Goal: Transaction & Acquisition: Purchase product/service

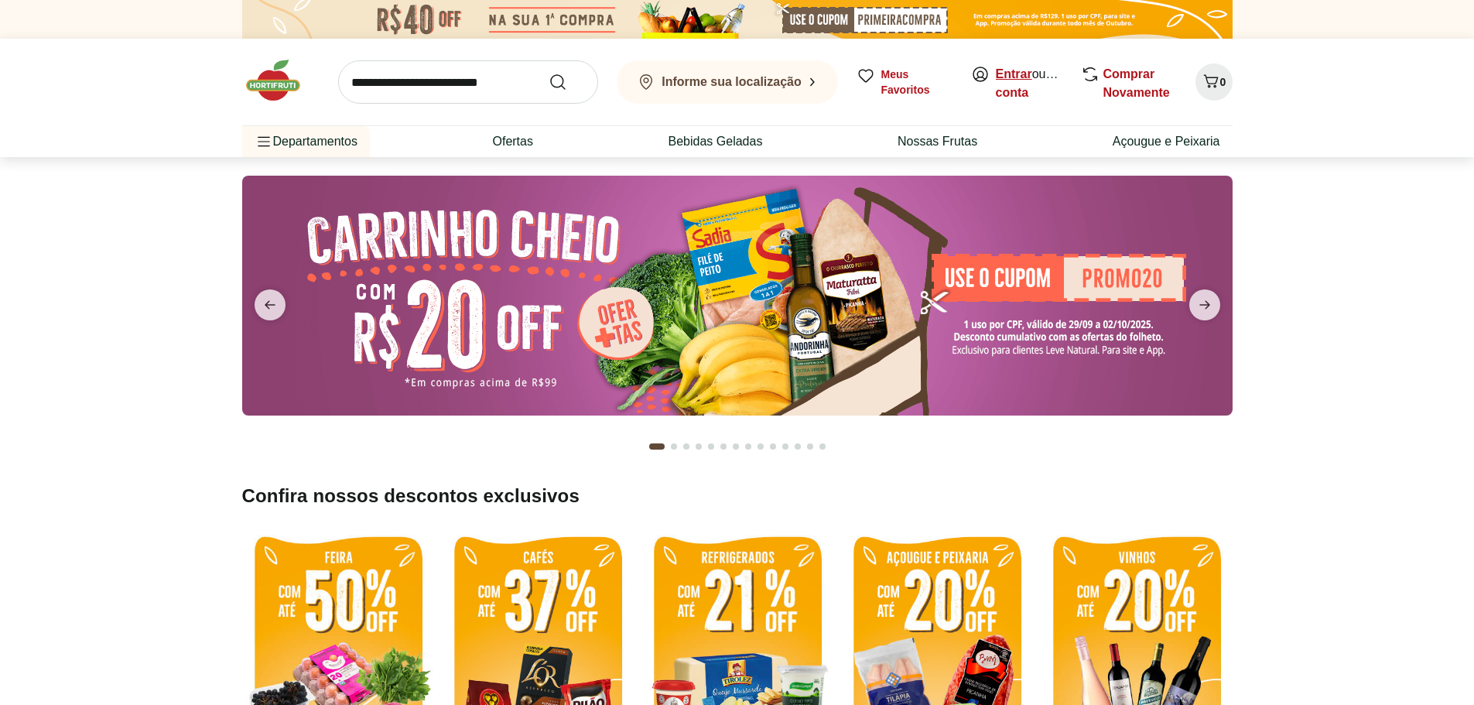
click at [1006, 75] on link "Entrar" at bounding box center [1014, 73] width 36 height 13
click at [1206, 82] on icon "Carrinho" at bounding box center [1211, 81] width 19 height 19
click at [457, 74] on input "search" at bounding box center [468, 81] width 260 height 43
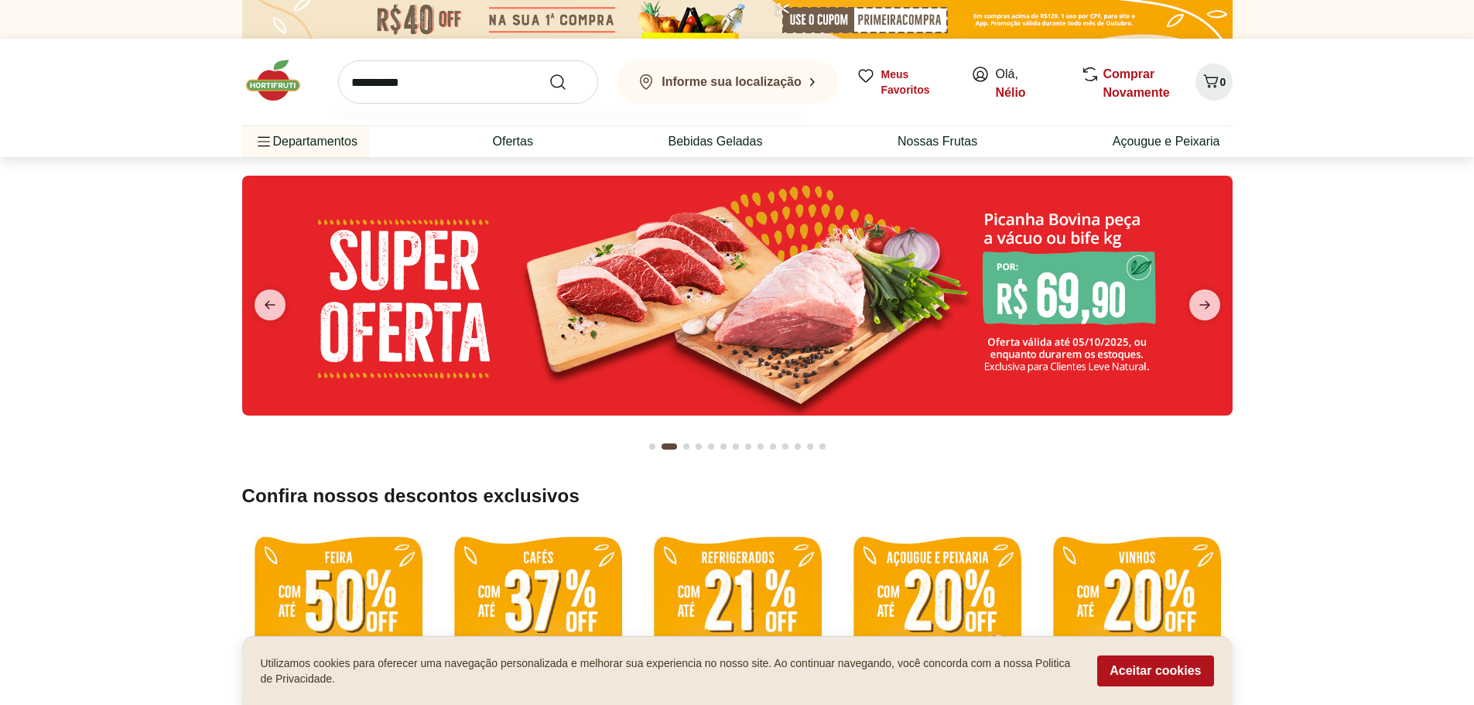
type input "**********"
click at [549, 73] on button "Submit Search" at bounding box center [567, 82] width 37 height 19
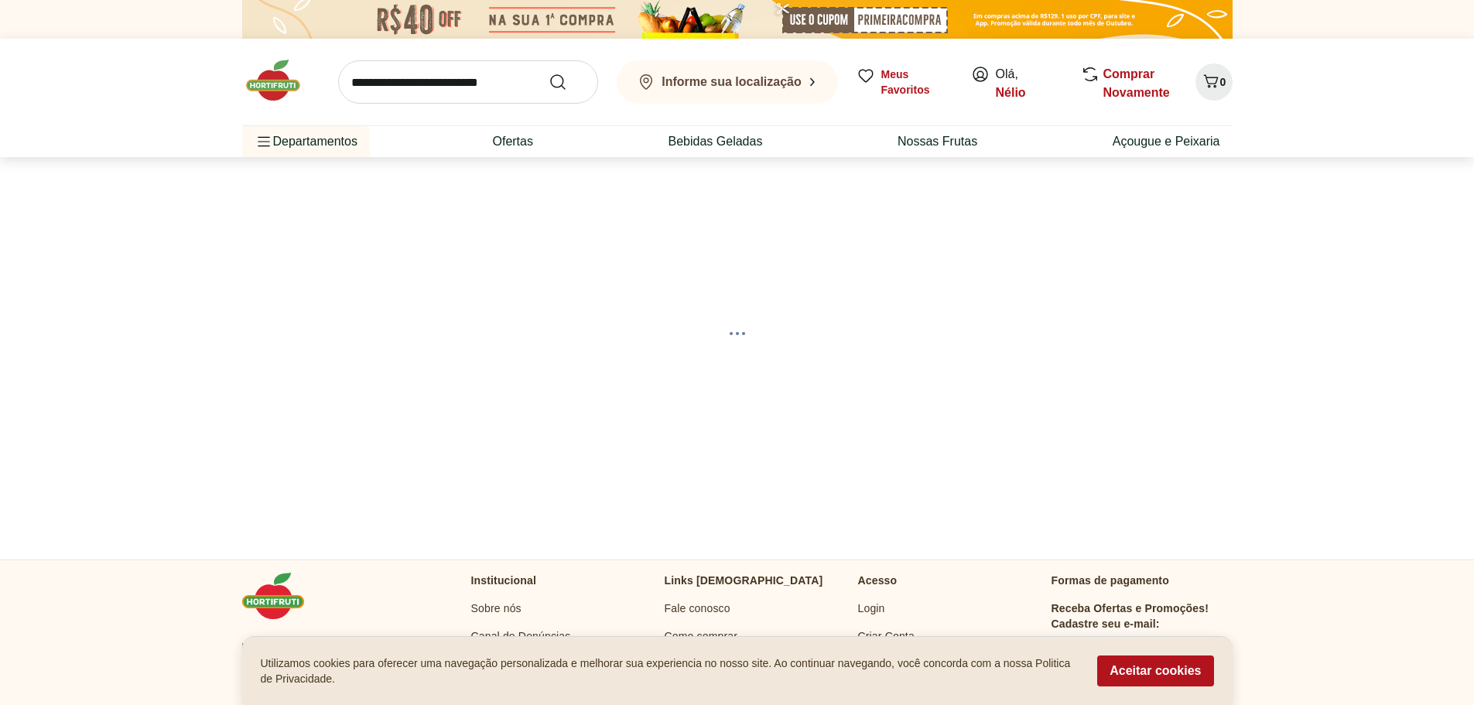
select select "**********"
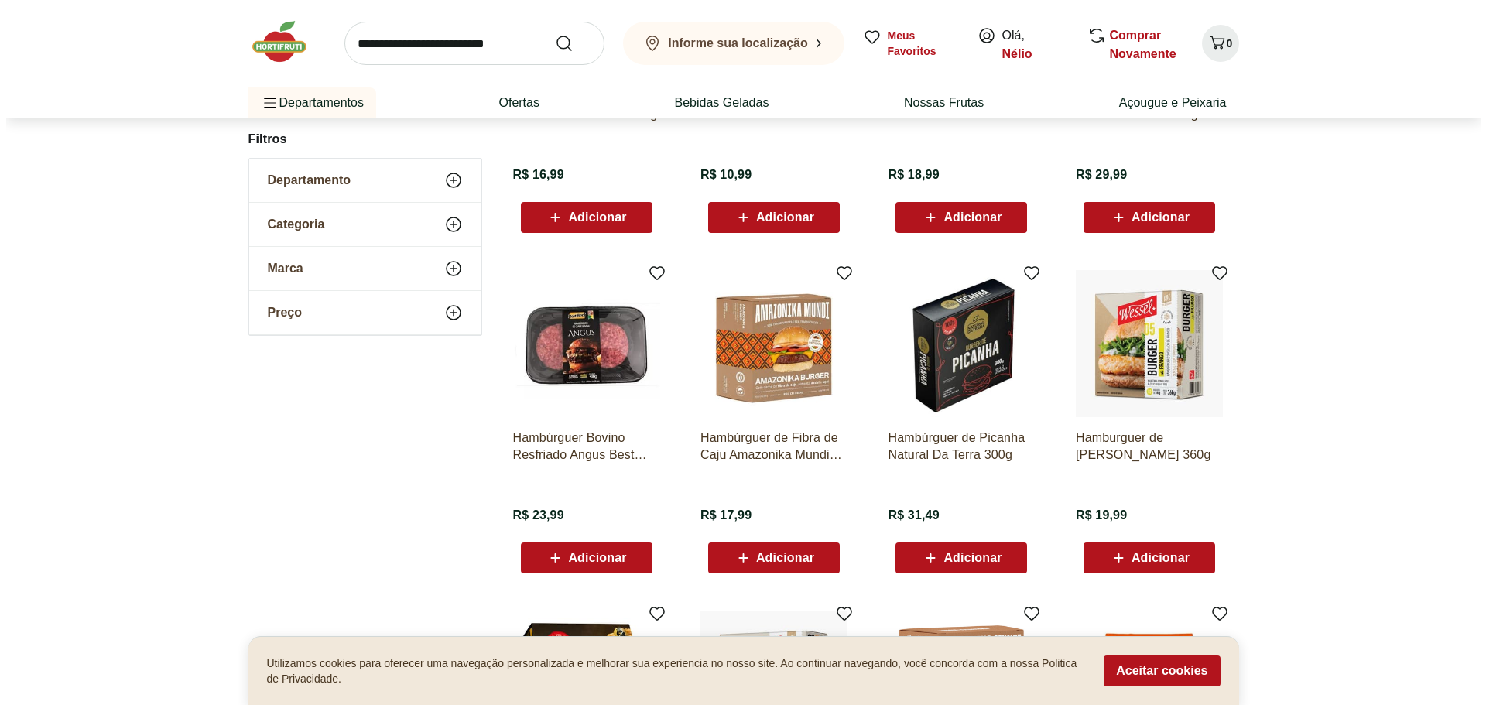
scroll to position [464, 0]
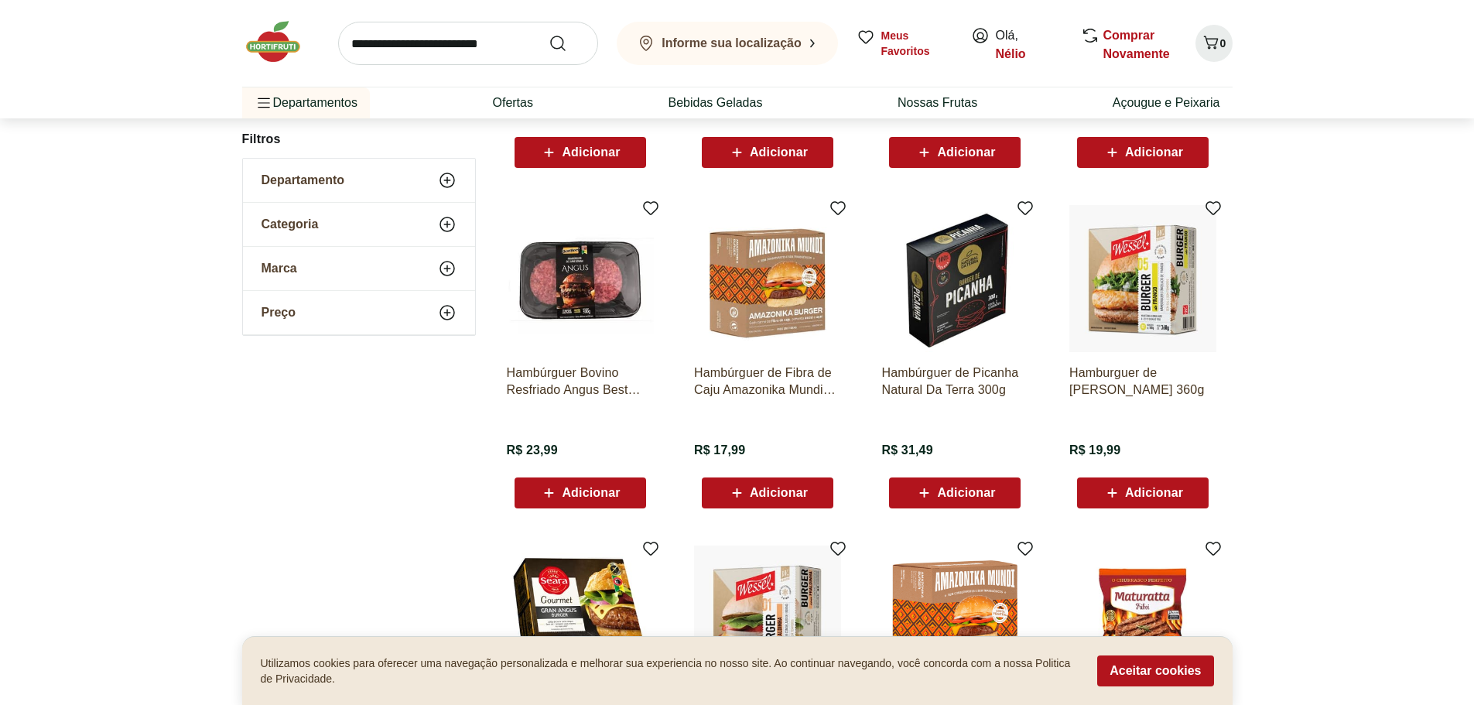
click at [768, 56] on button "Informe sua localização" at bounding box center [727, 43] width 221 height 43
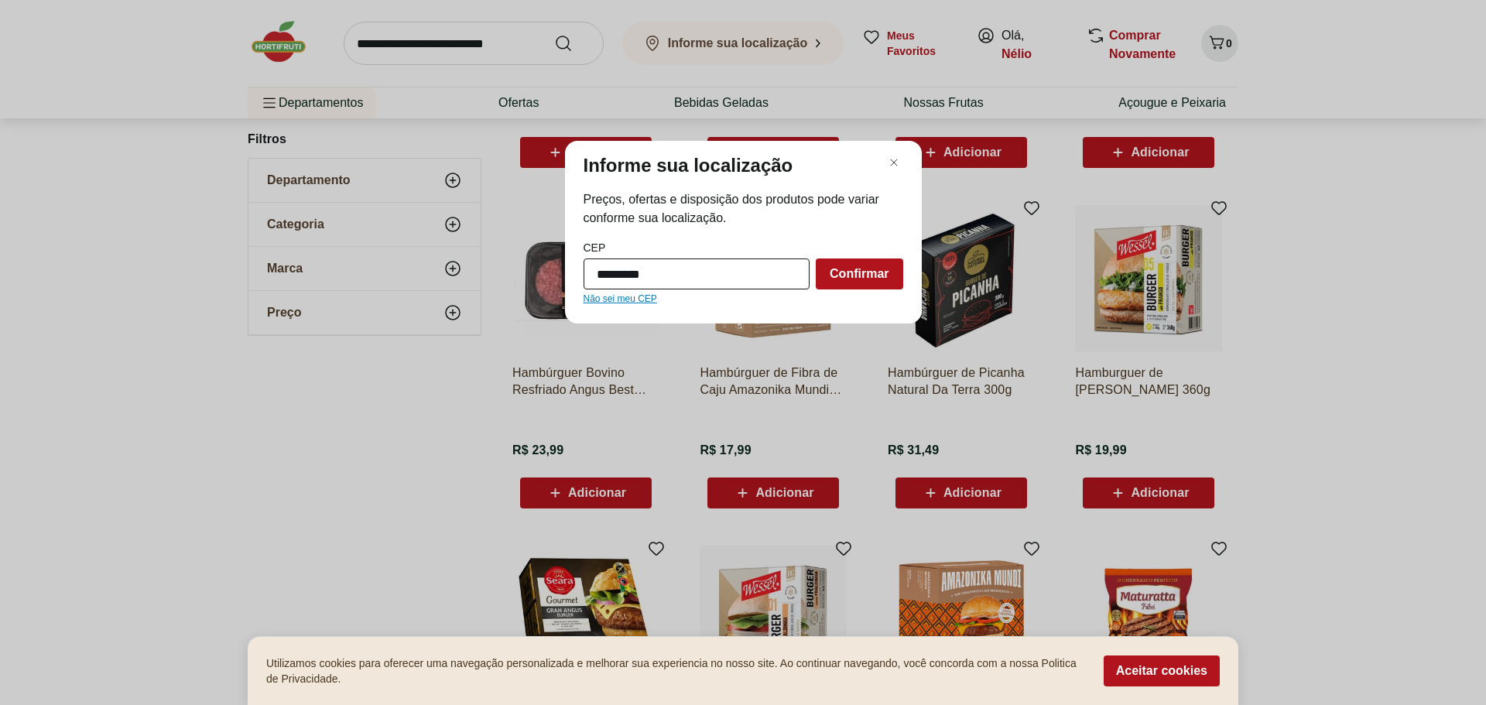
type input "*********"
click at [816, 258] on button "Confirmar" at bounding box center [859, 273] width 87 height 31
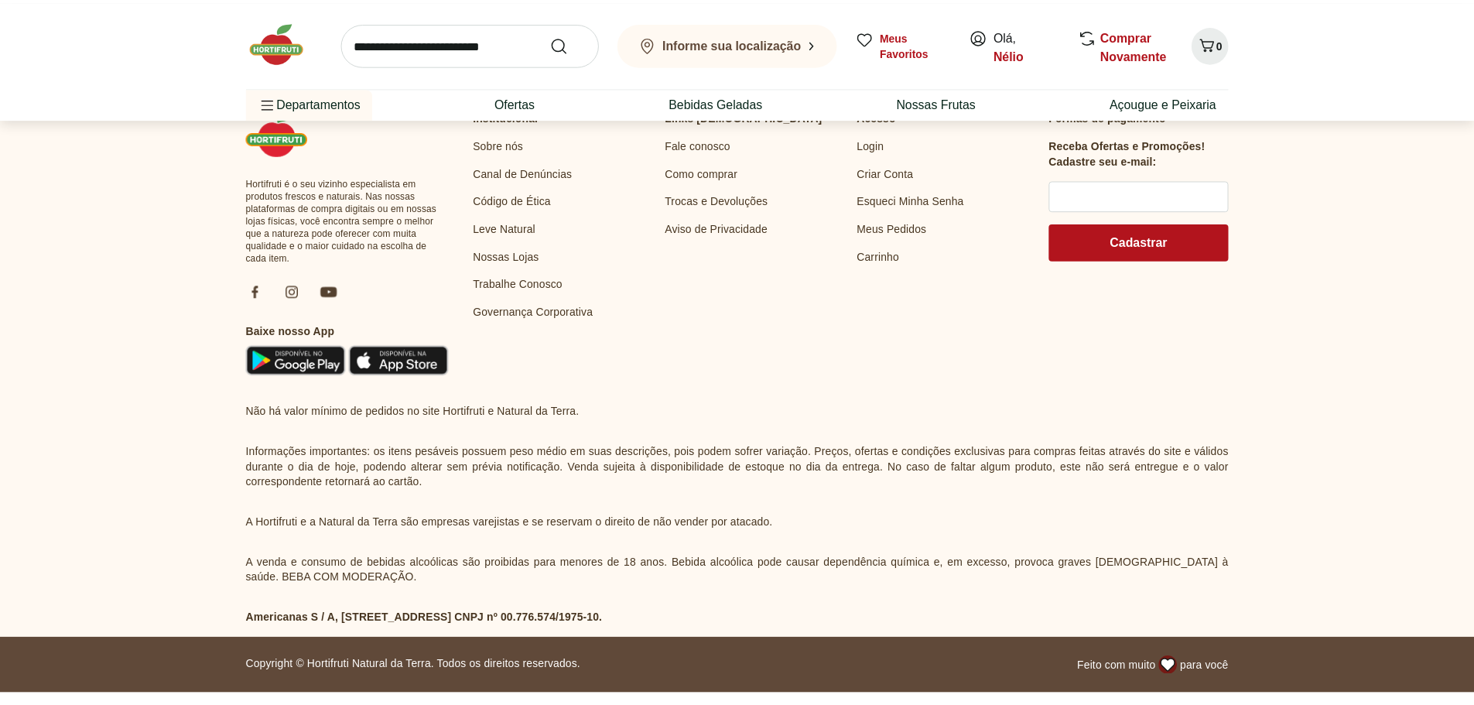
scroll to position [306, 0]
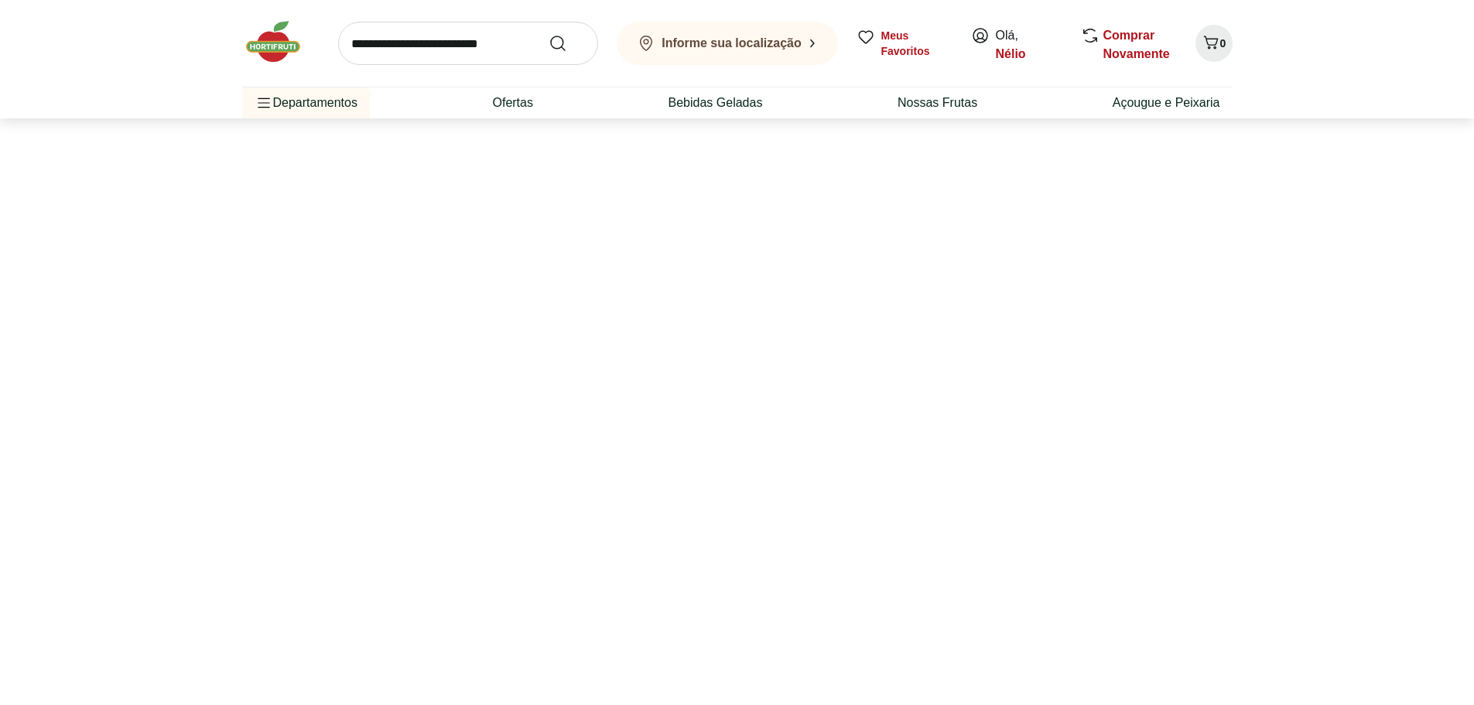
select select "**********"
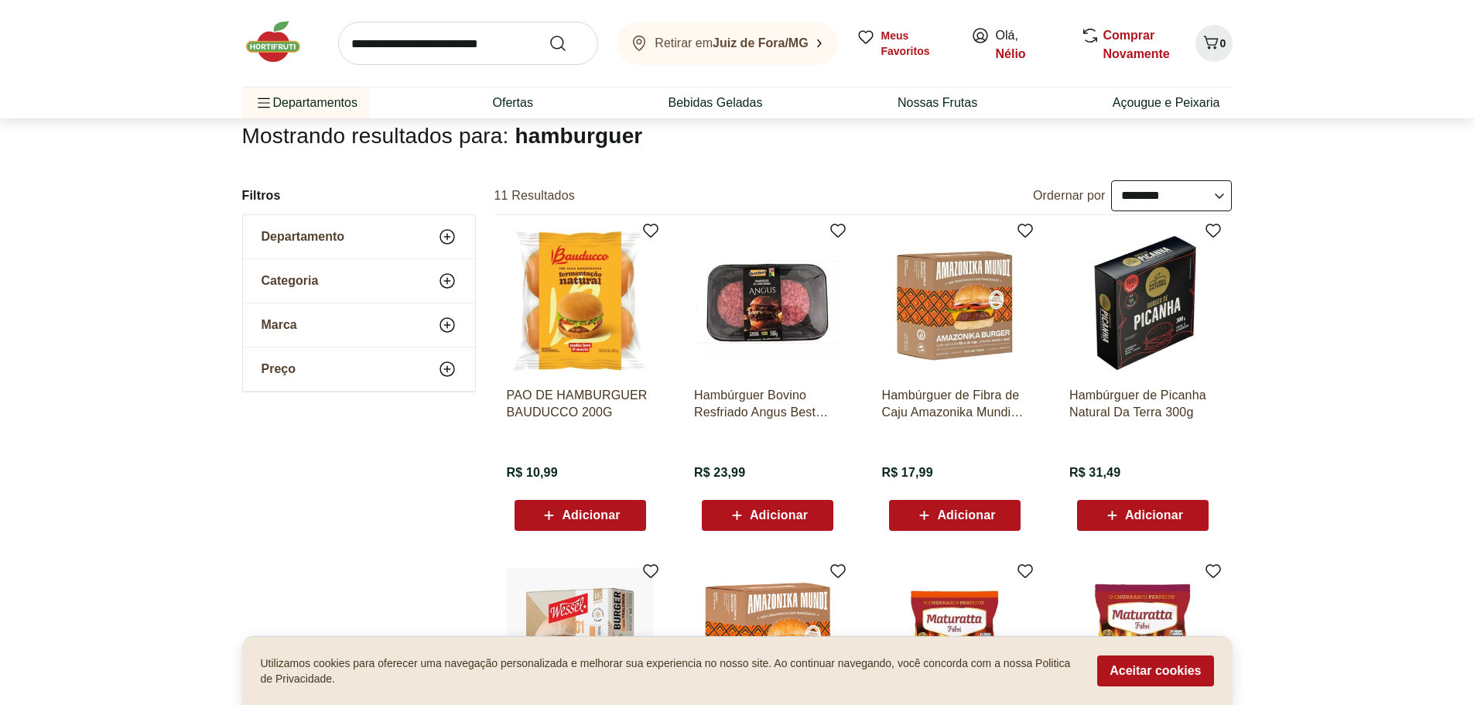
scroll to position [155, 0]
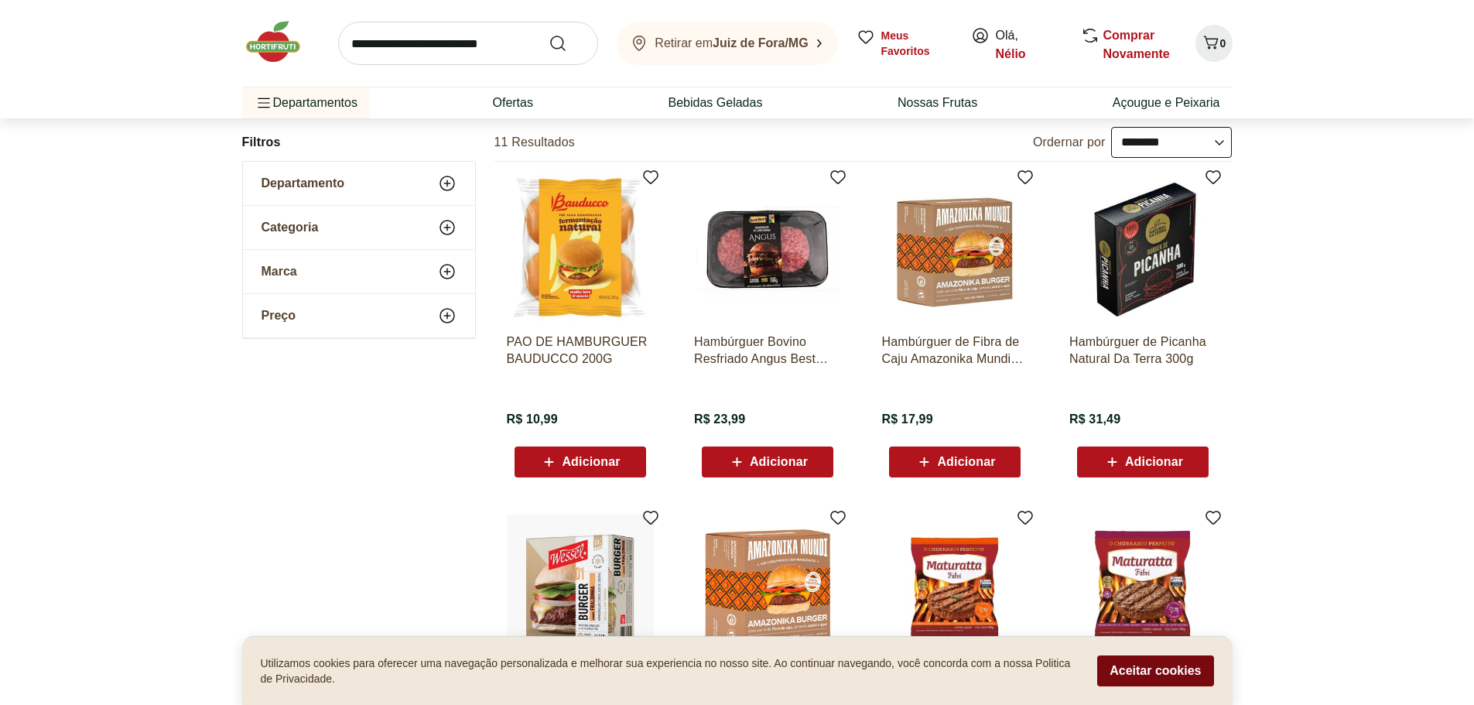
click at [1193, 669] on button "Aceitar cookies" at bounding box center [1155, 670] width 116 height 31
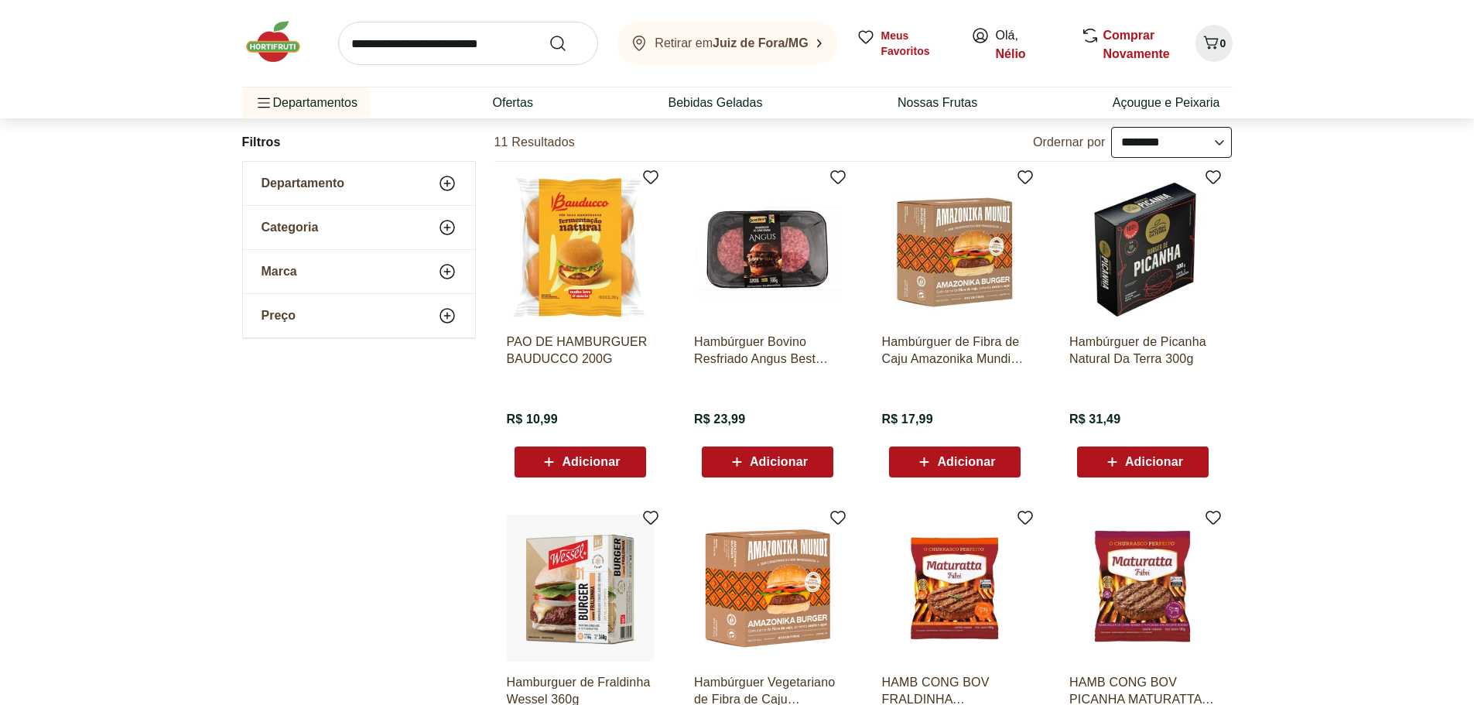
click at [572, 457] on span "Adicionar" at bounding box center [591, 462] width 58 height 12
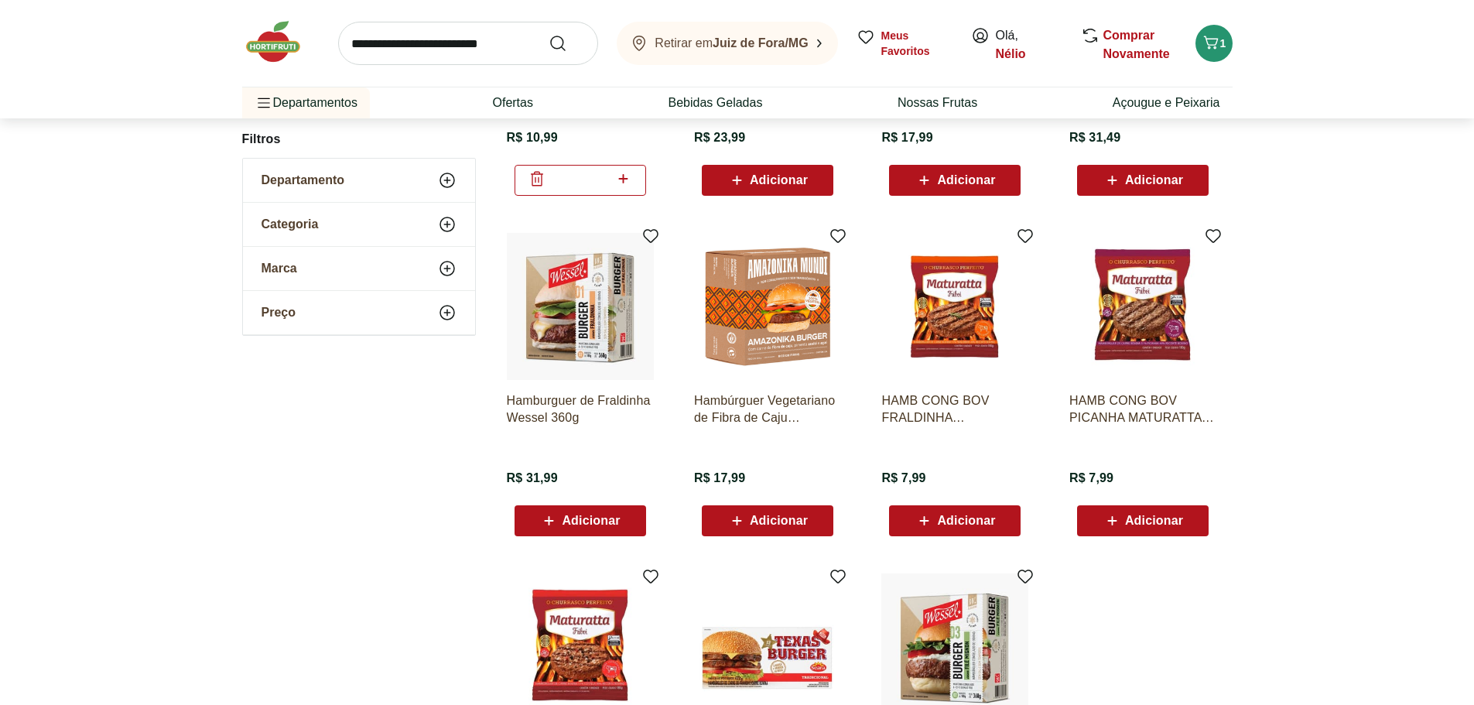
scroll to position [464, 0]
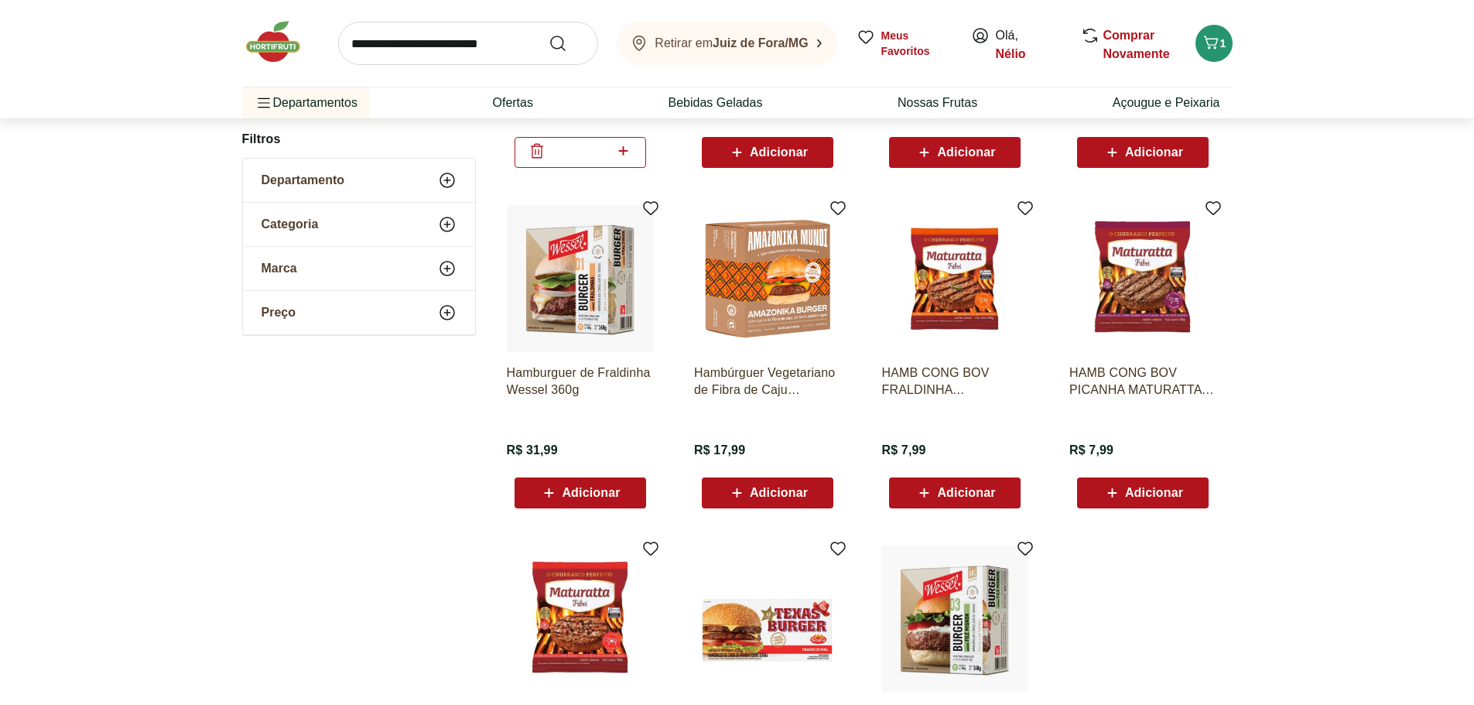
click at [1151, 492] on span "Adicionar" at bounding box center [1154, 493] width 58 height 12
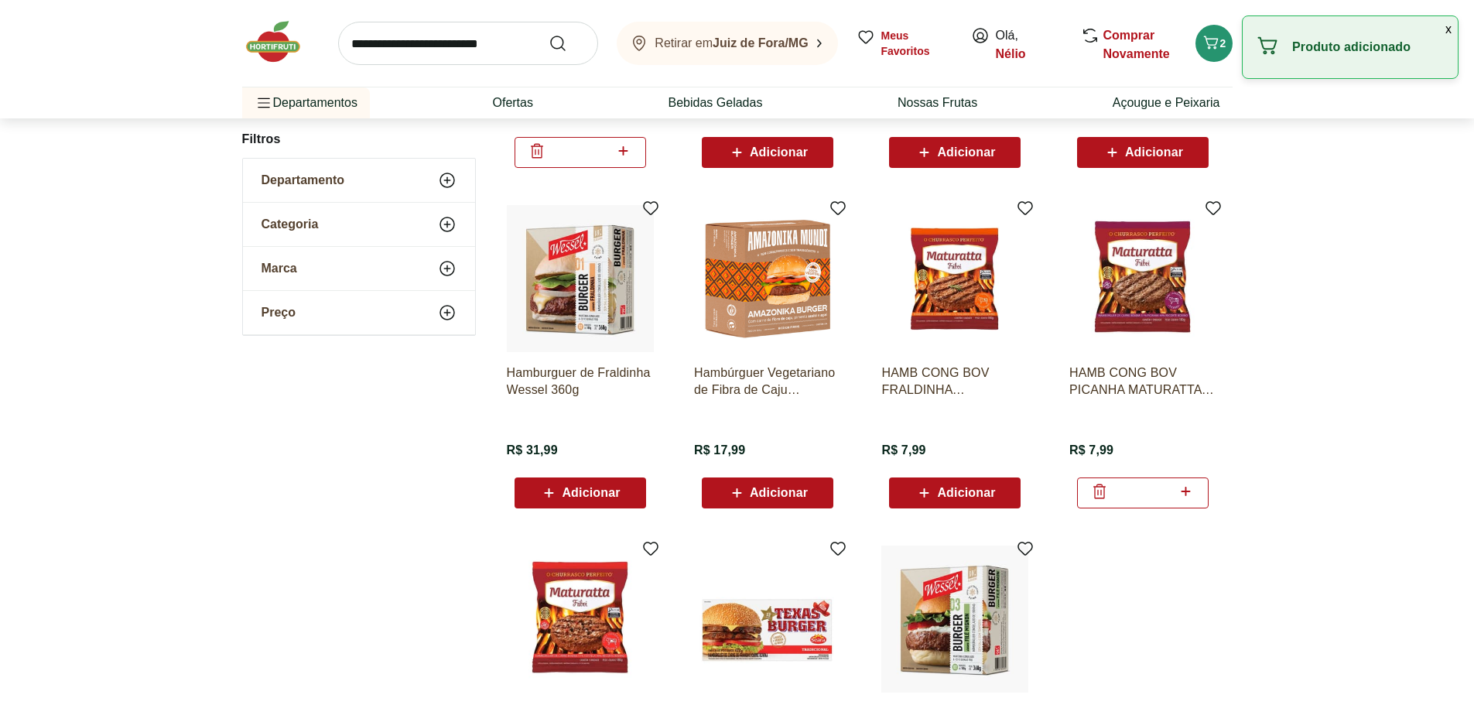
drag, startPoint x: 994, startPoint y: 493, endPoint x: 963, endPoint y: 508, distance: 33.9
click at [993, 493] on span "Adicionar" at bounding box center [966, 493] width 58 height 12
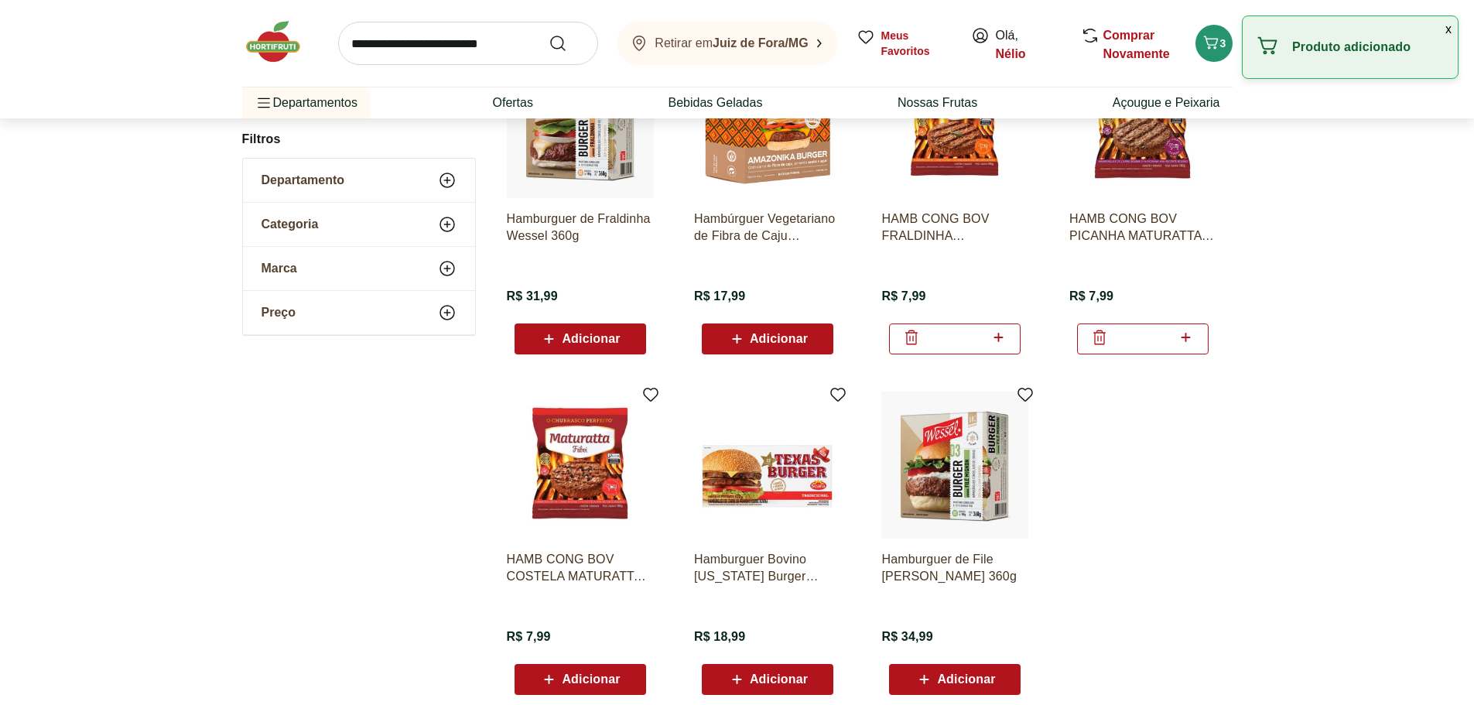
scroll to position [619, 0]
click at [609, 682] on span "Adicionar" at bounding box center [591, 678] width 58 height 12
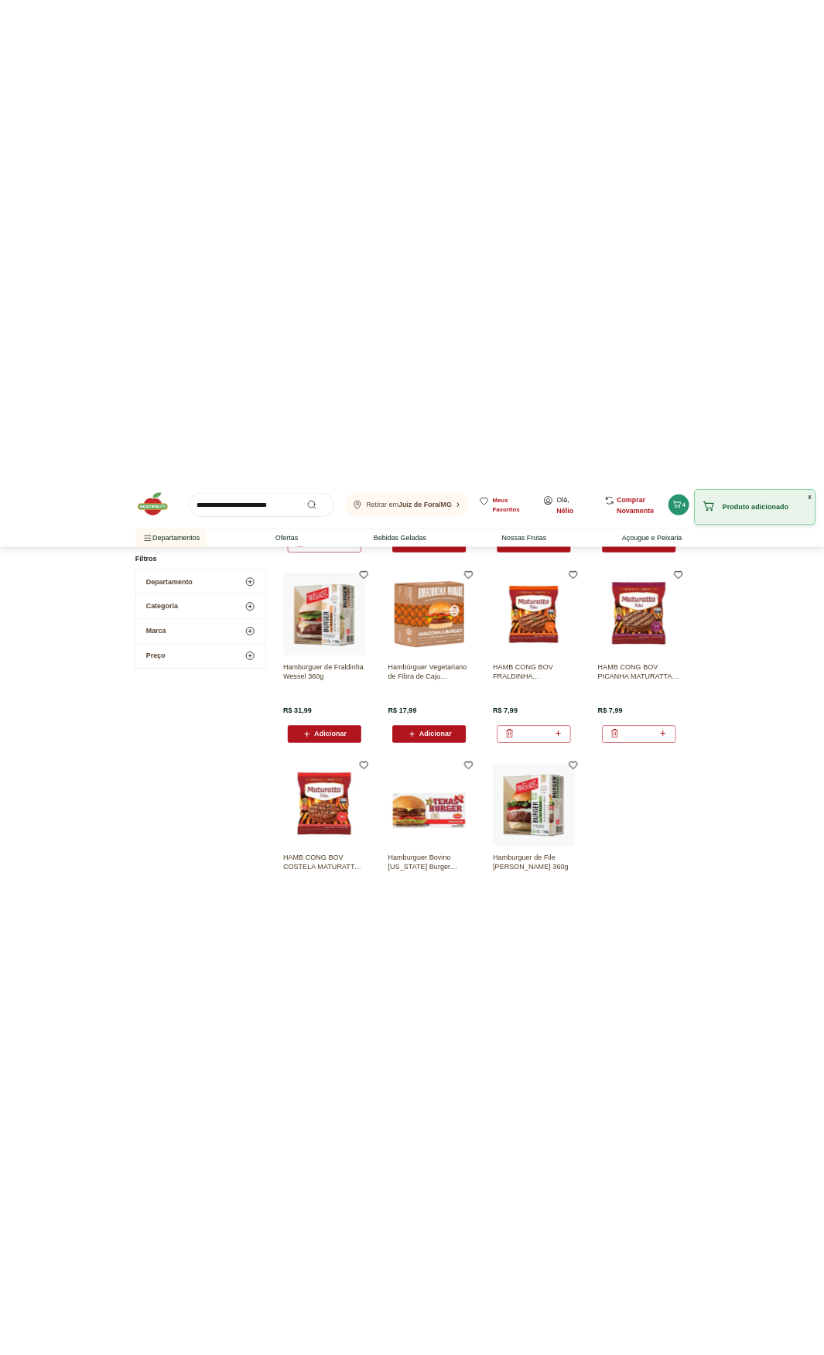
scroll to position [387, 0]
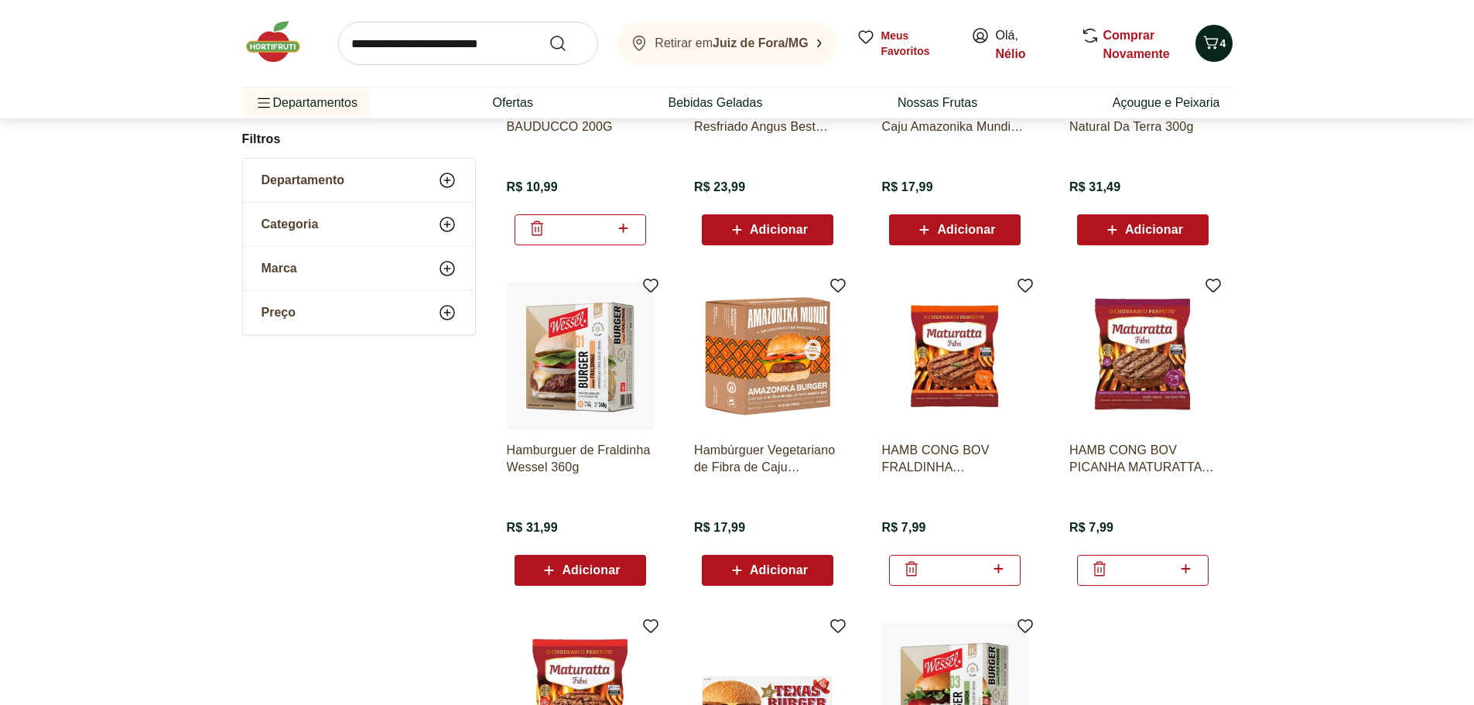
click at [1217, 41] on icon "Carrinho" at bounding box center [1210, 42] width 15 height 13
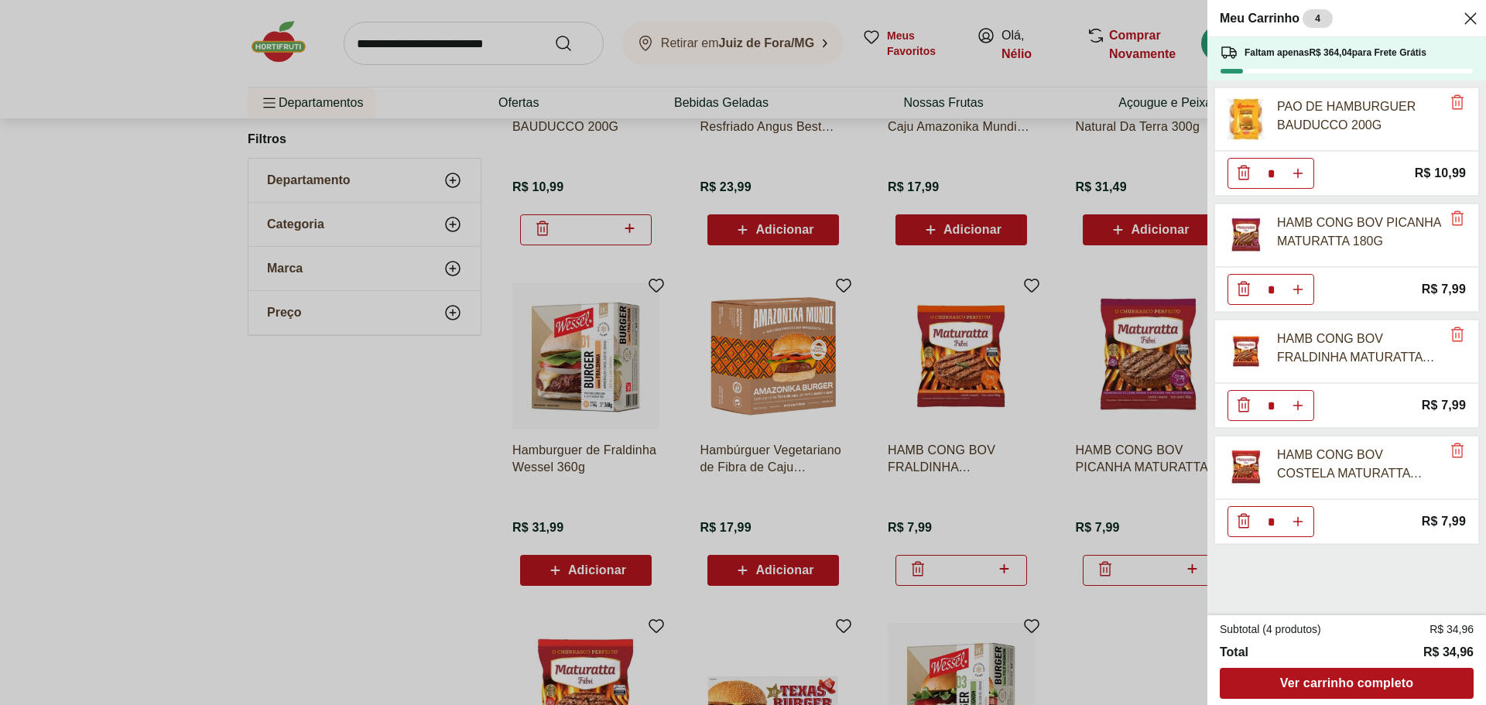
click at [1473, 11] on icon "Close" at bounding box center [1470, 18] width 19 height 19
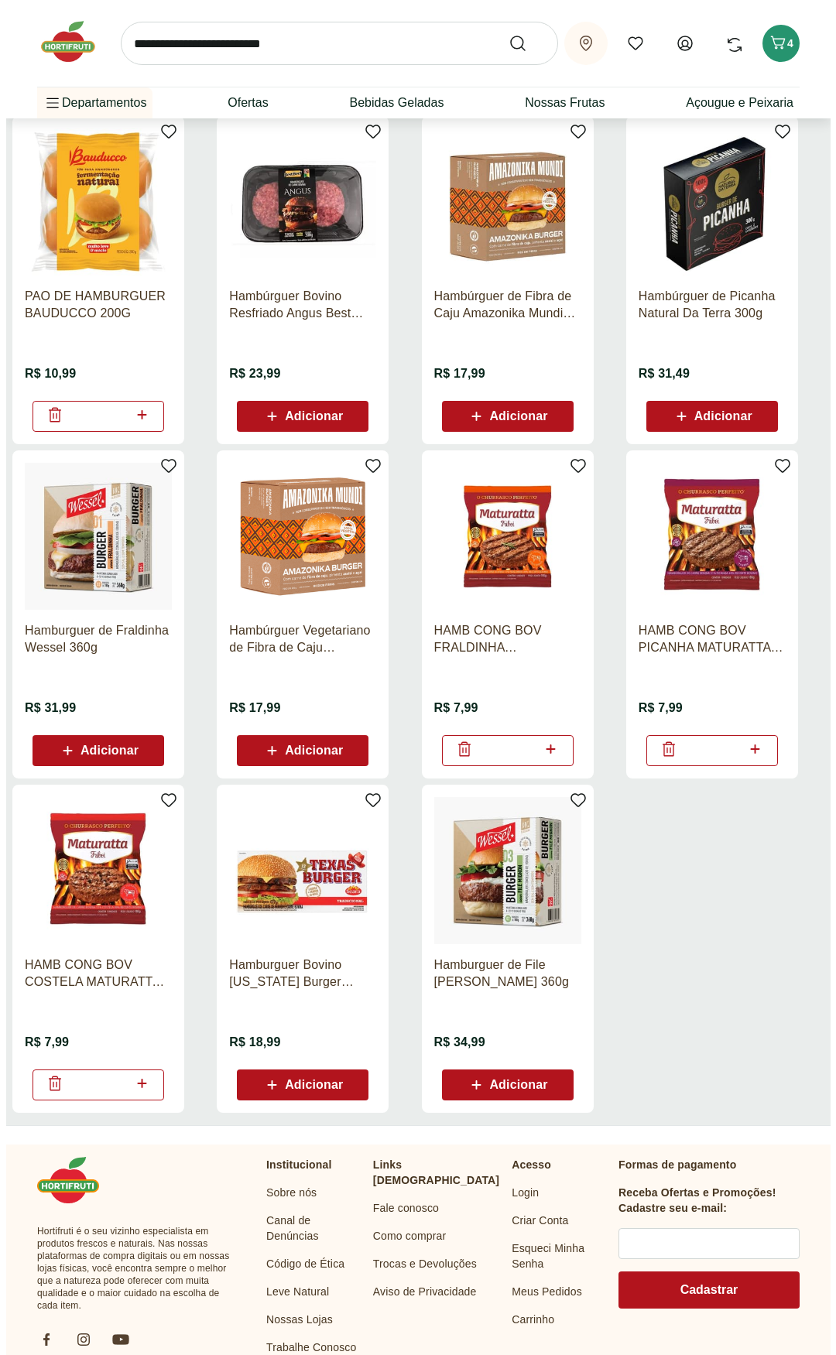
scroll to position [0, 0]
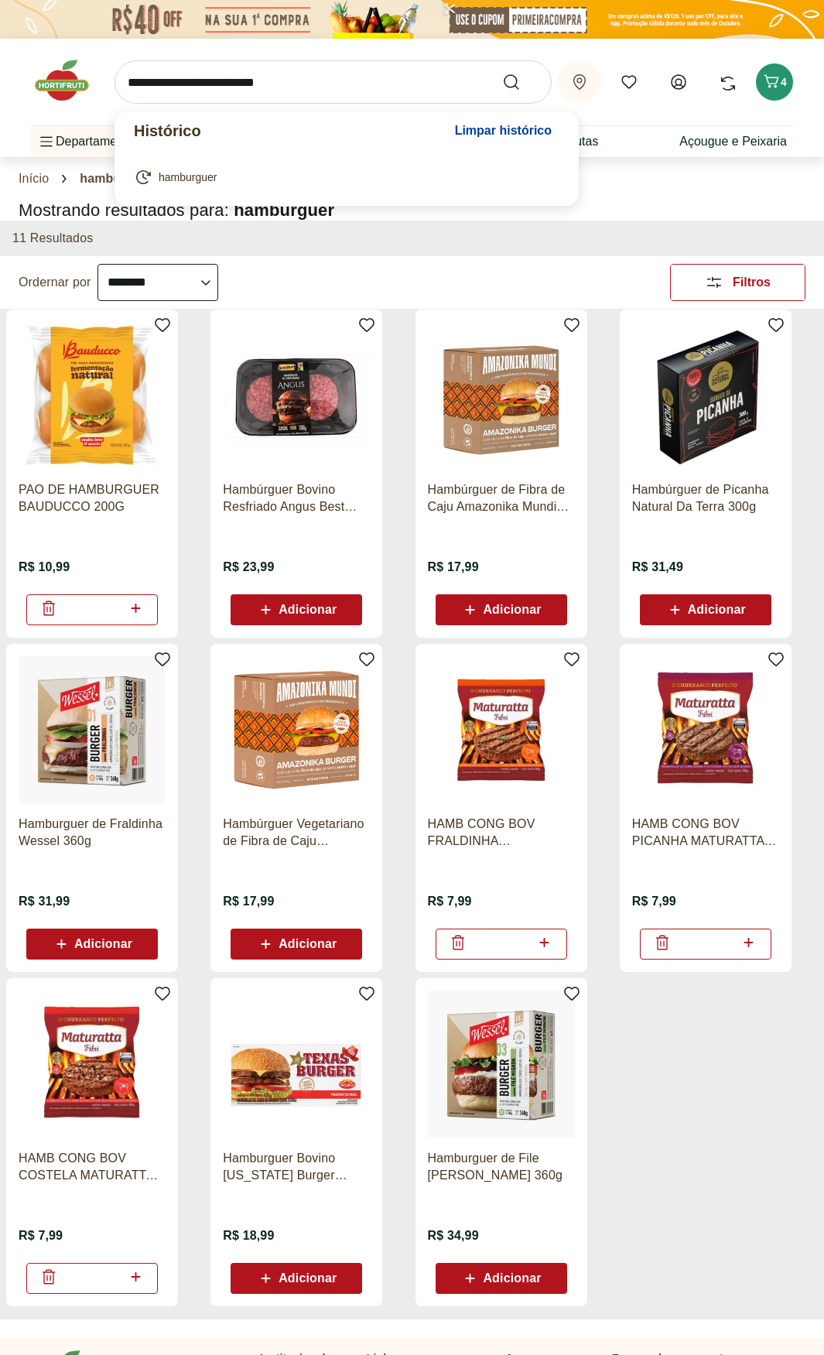
click at [231, 91] on input "search" at bounding box center [333, 81] width 437 height 43
type input "**********"
click at [502, 73] on button "Submit Search" at bounding box center [520, 82] width 37 height 19
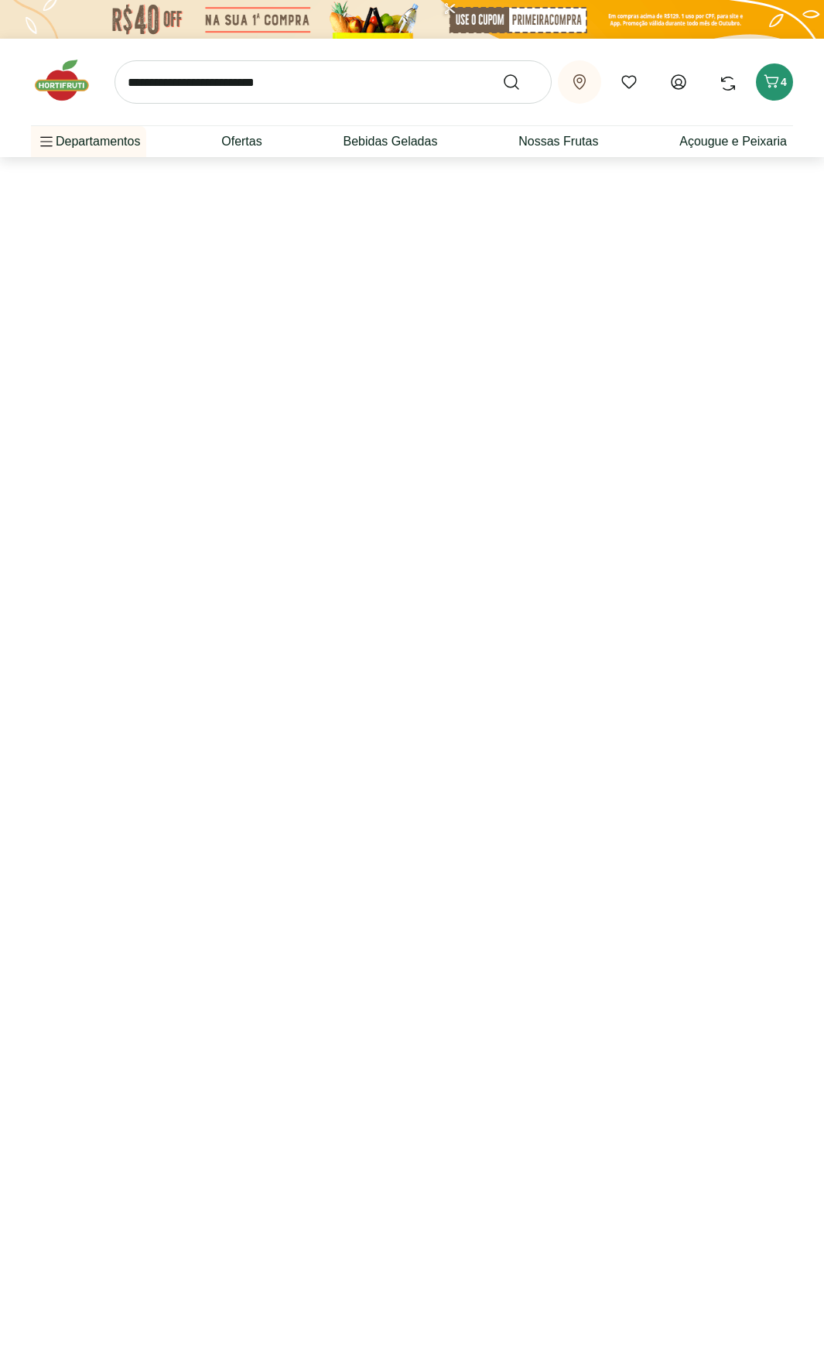
select select "**********"
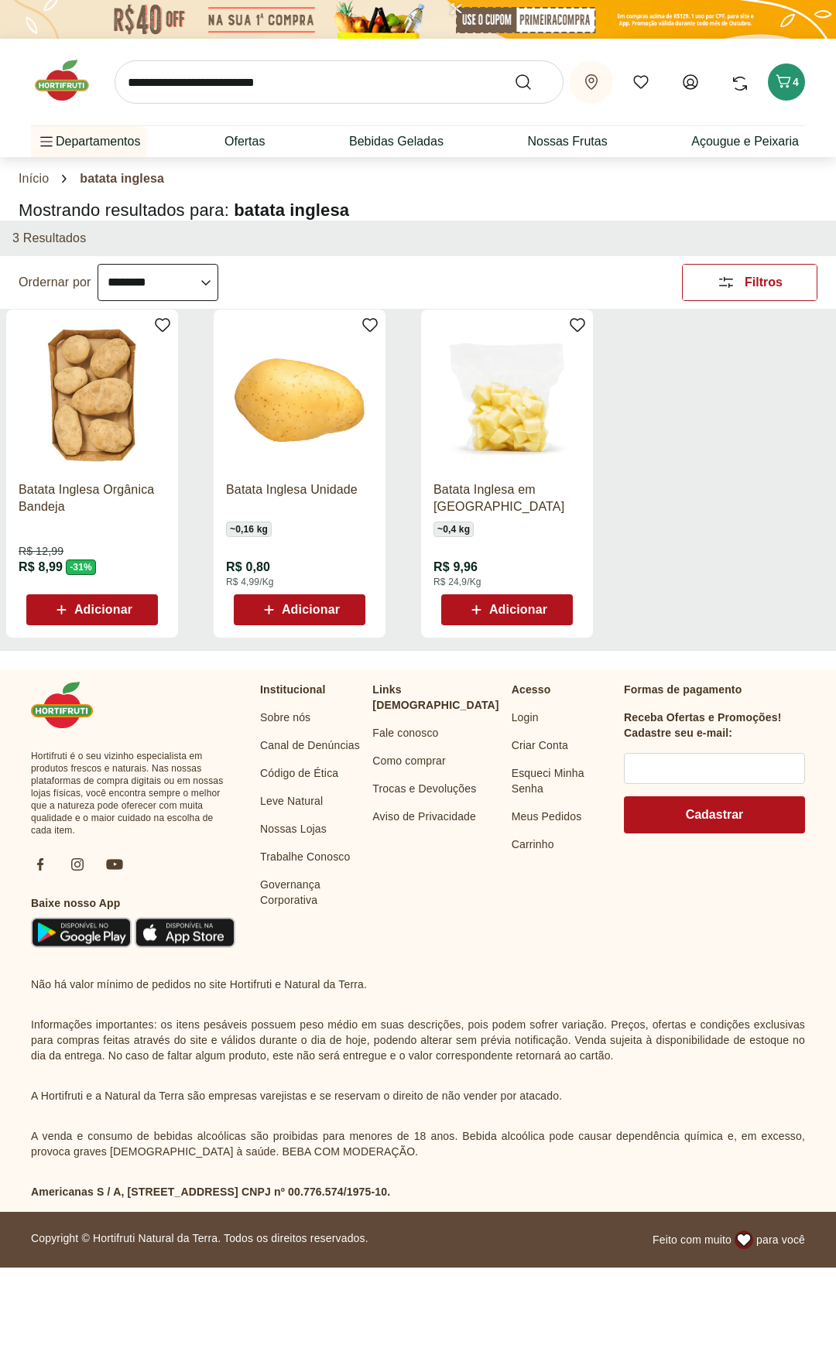
click at [290, 617] on span "Adicionar" at bounding box center [299, 610] width 80 height 19
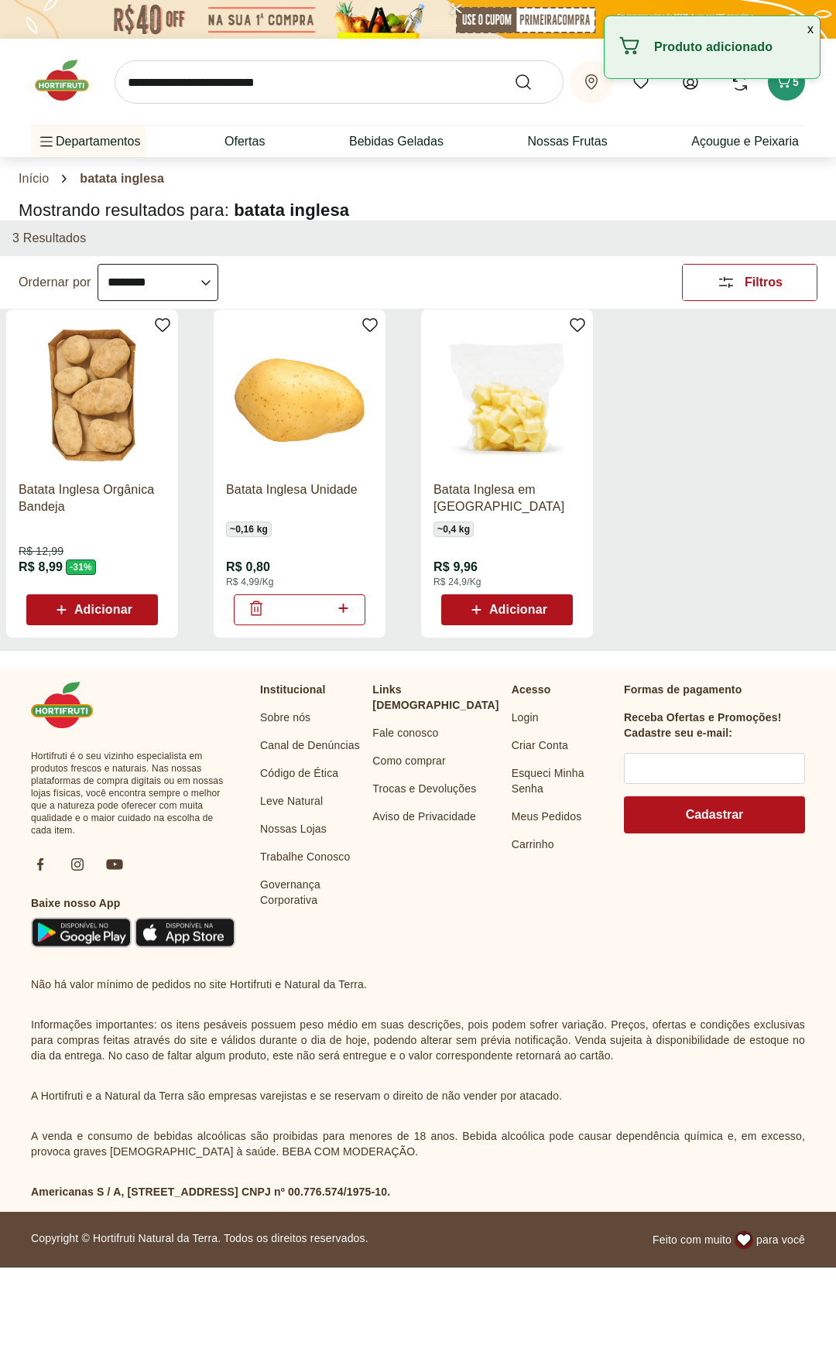
click at [348, 611] on icon at bounding box center [343, 608] width 19 height 19
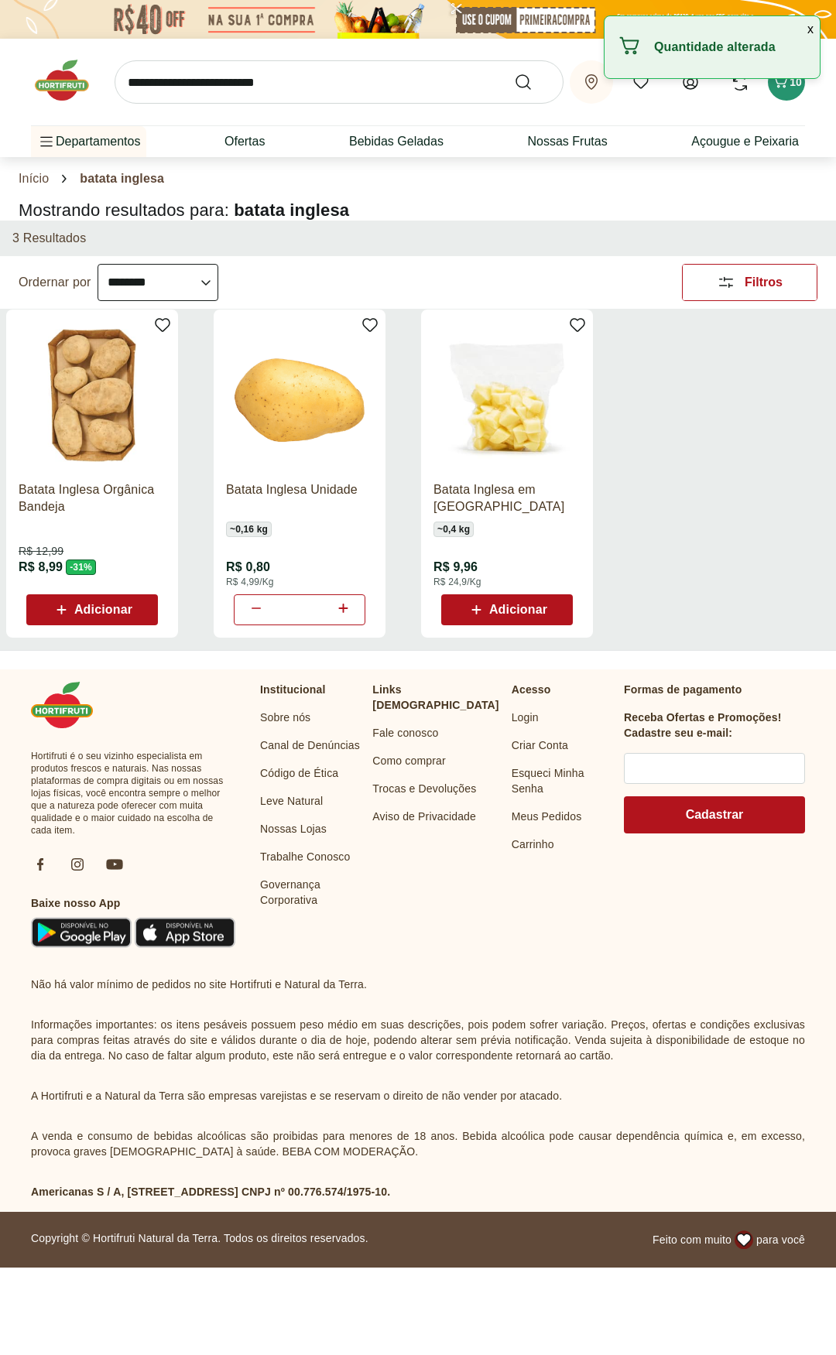
type input "*"
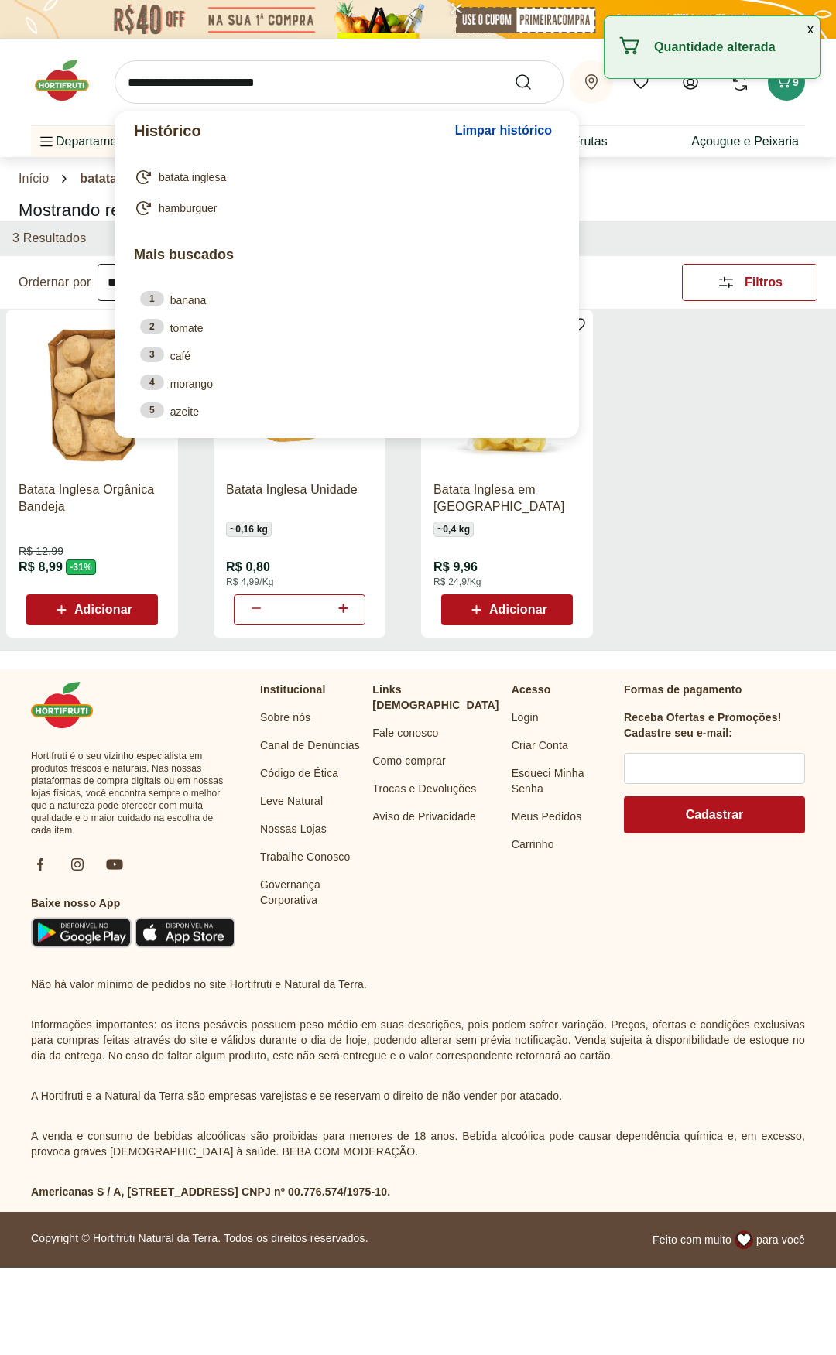
click at [238, 89] on input "search" at bounding box center [339, 81] width 449 height 43
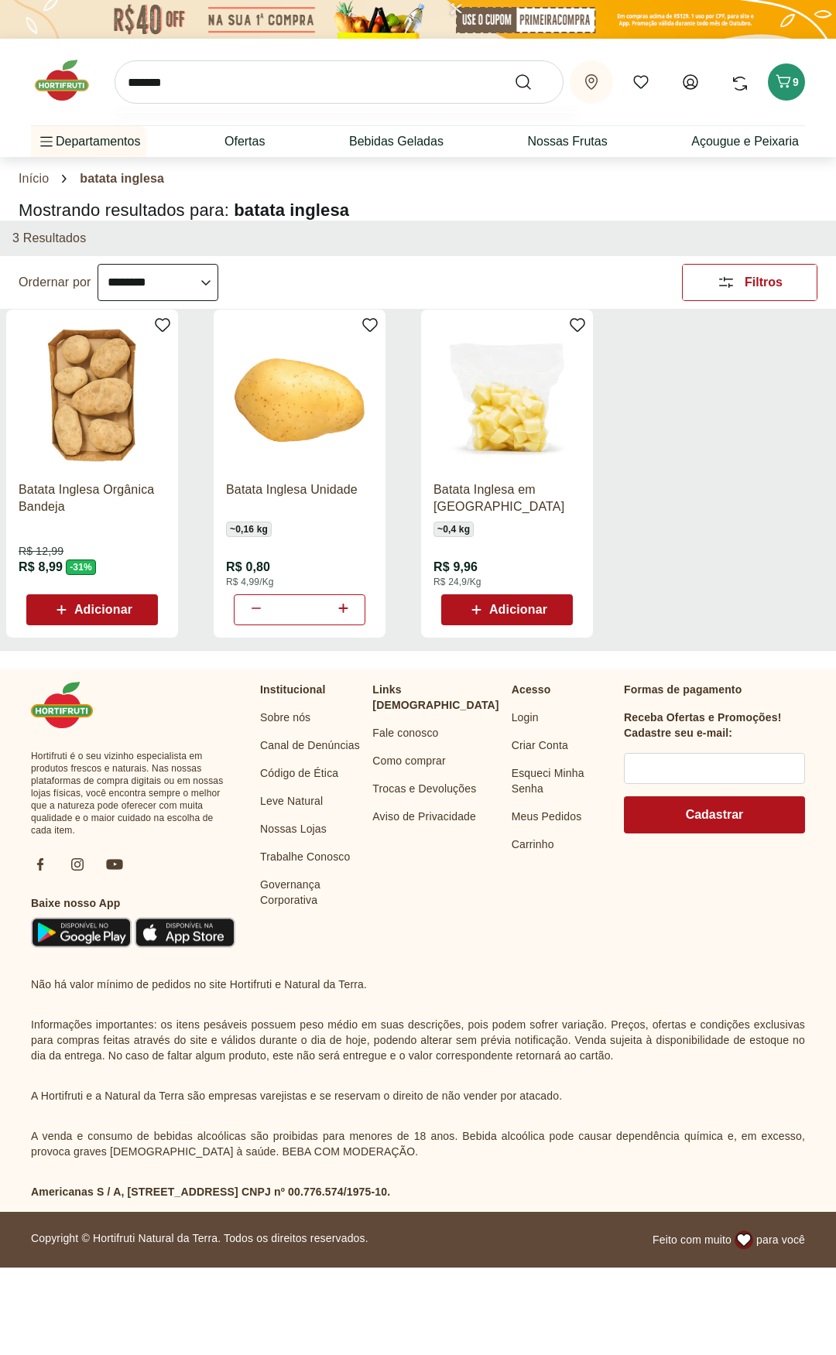
type input "*******"
click at [514, 73] on button "Submit Search" at bounding box center [532, 82] width 37 height 19
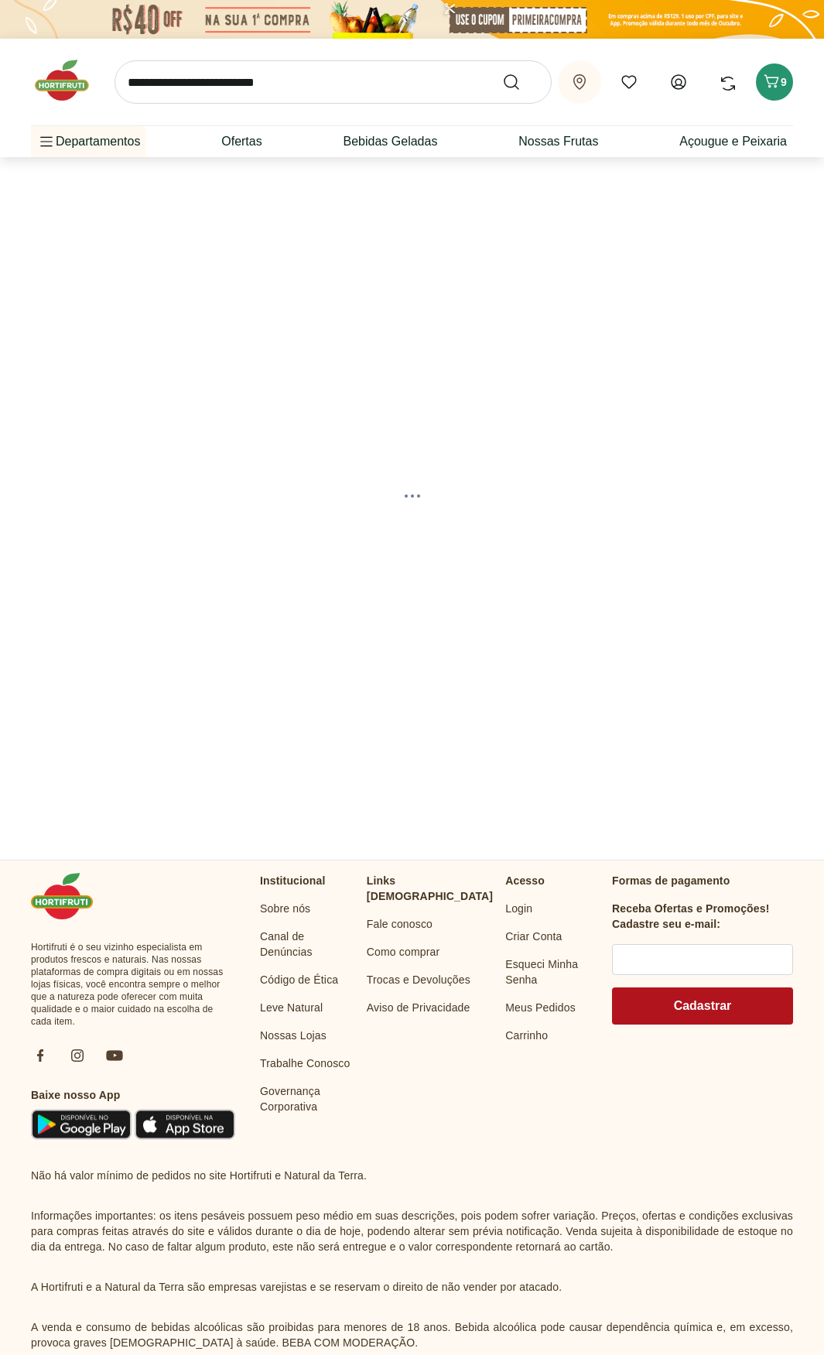
select select "**********"
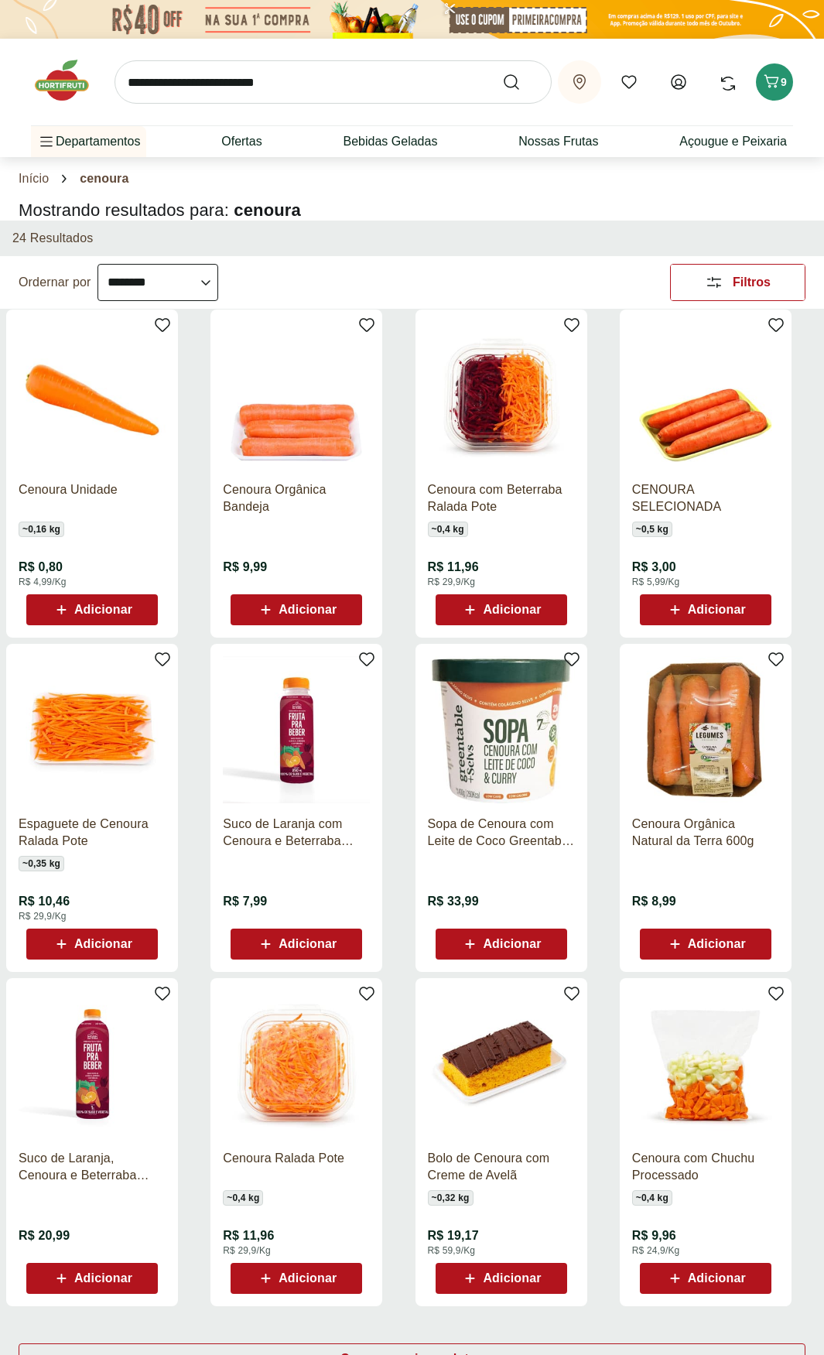
click at [95, 604] on span "Adicionar" at bounding box center [103, 610] width 58 height 12
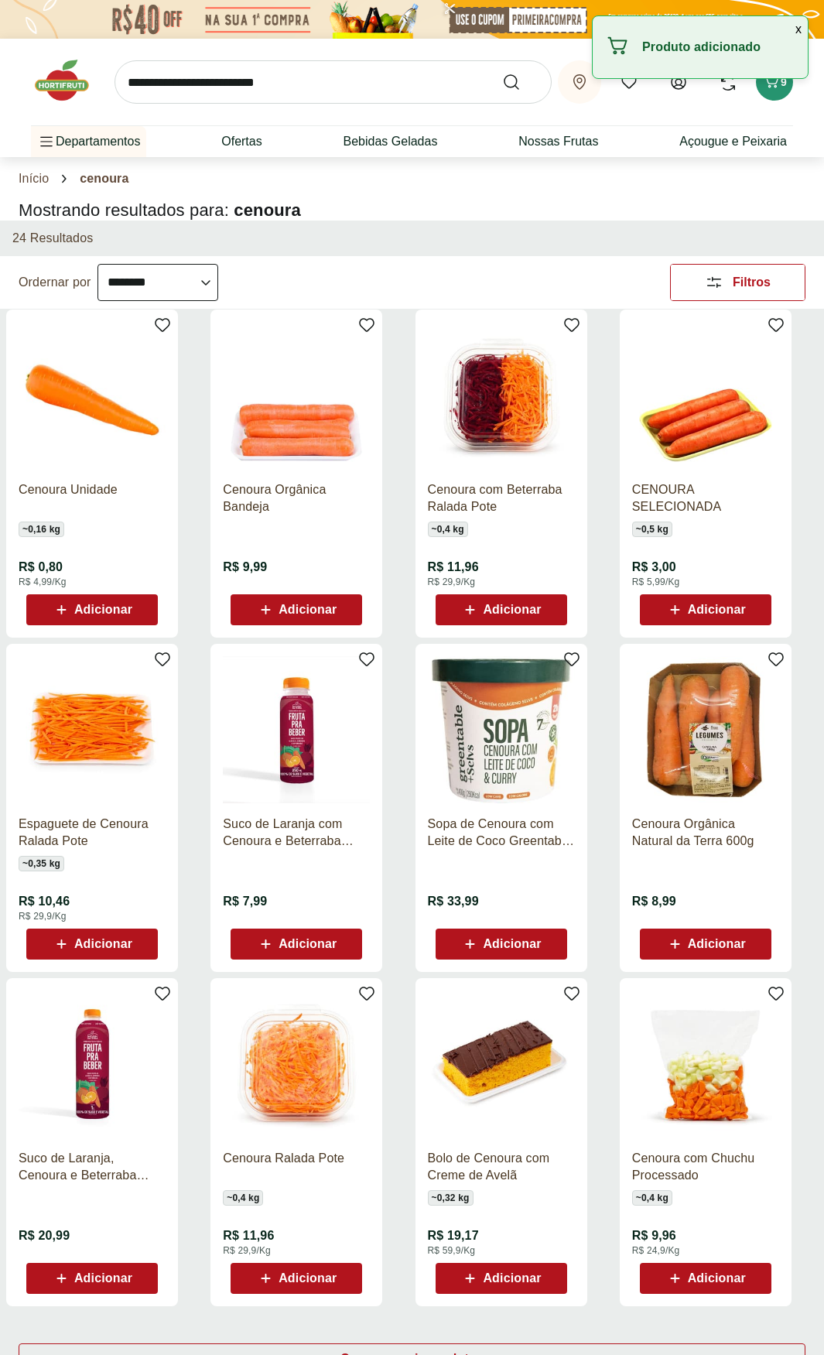
click at [142, 614] on div "Adicionar" at bounding box center [92, 610] width 107 height 28
click at [132, 611] on span "Adicionar" at bounding box center [103, 610] width 58 height 12
click at [137, 608] on icon at bounding box center [135, 608] width 9 height 9
click at [787, 99] on div "Retirar em Juiz de Fora/MG Meus Favoritos Olá, Nélio Comprar Novamente 11" at bounding box center [412, 82] width 762 height 87
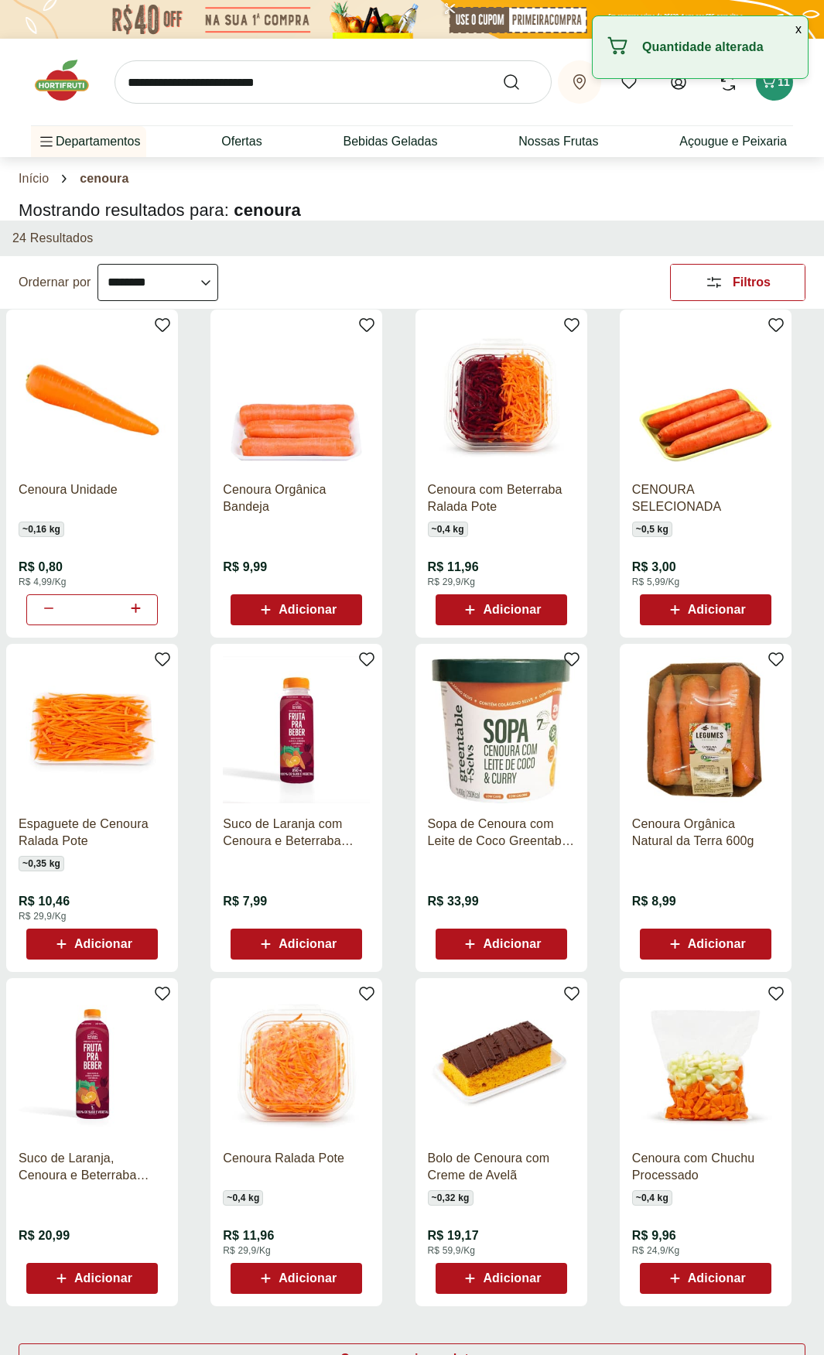
click at [785, 98] on div "Retirar em Juiz de Fora/MG Meus Favoritos Olá, Nélio Comprar Novamente 11" at bounding box center [412, 82] width 762 height 87
click at [775, 94] on div "11" at bounding box center [774, 82] width 12 height 25
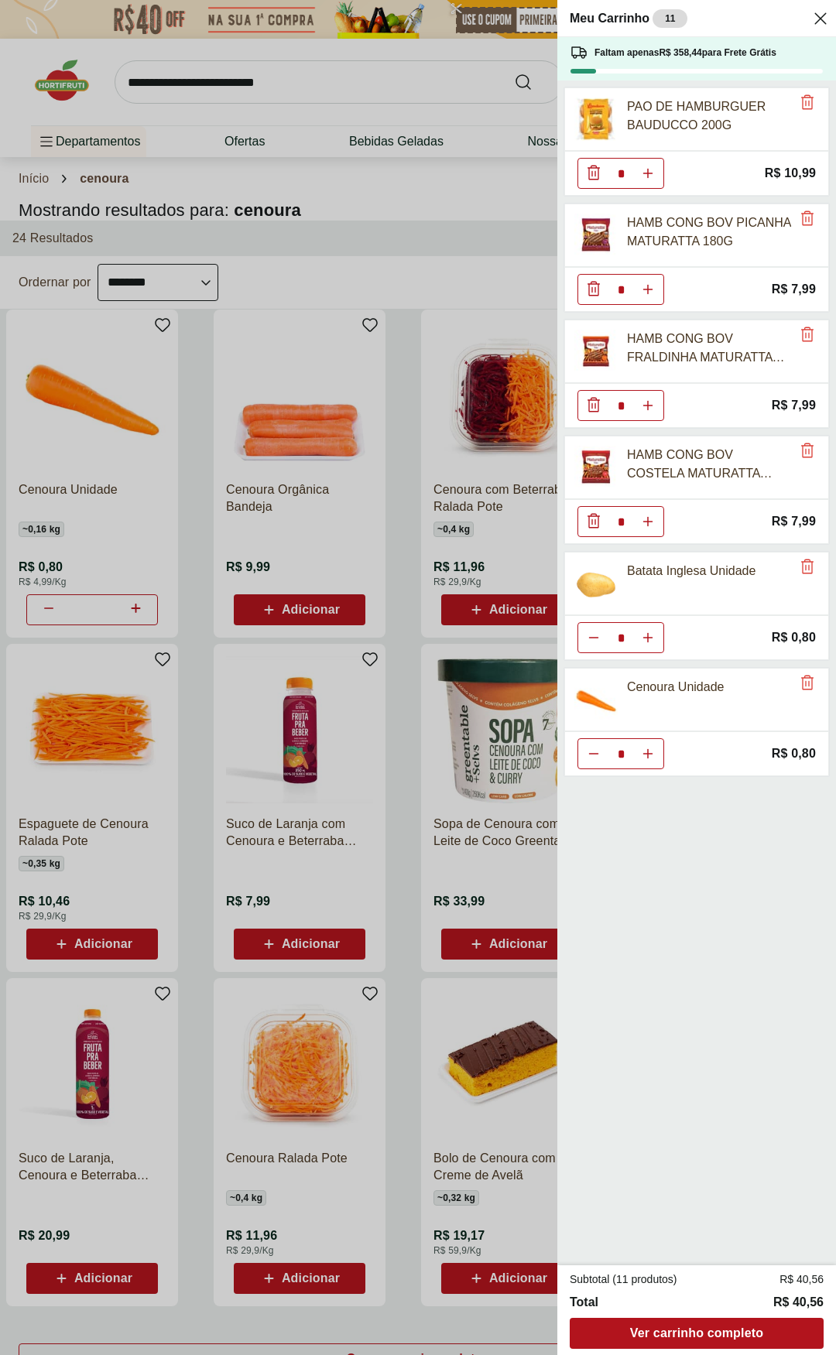
click at [647, 704] on icon "Aumentar Quantidade" at bounding box center [648, 754] width 12 height 12
type input "*"
click at [647, 704] on icon "Aumentar Quantidade" at bounding box center [648, 754] width 12 height 12
type input "*"
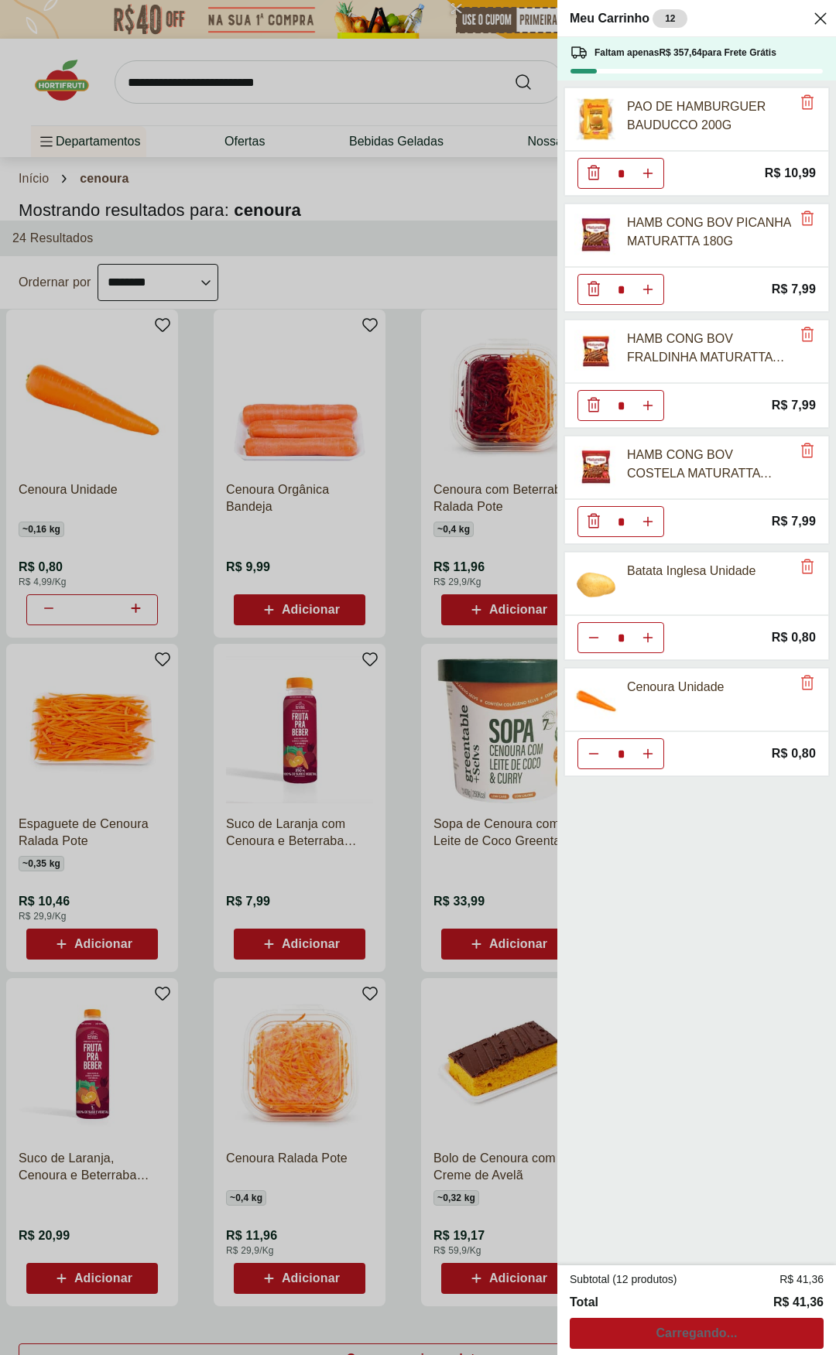
type input "*"
click at [654, 704] on button "Aumentar Quantidade" at bounding box center [647, 753] width 31 height 31
type input "*"
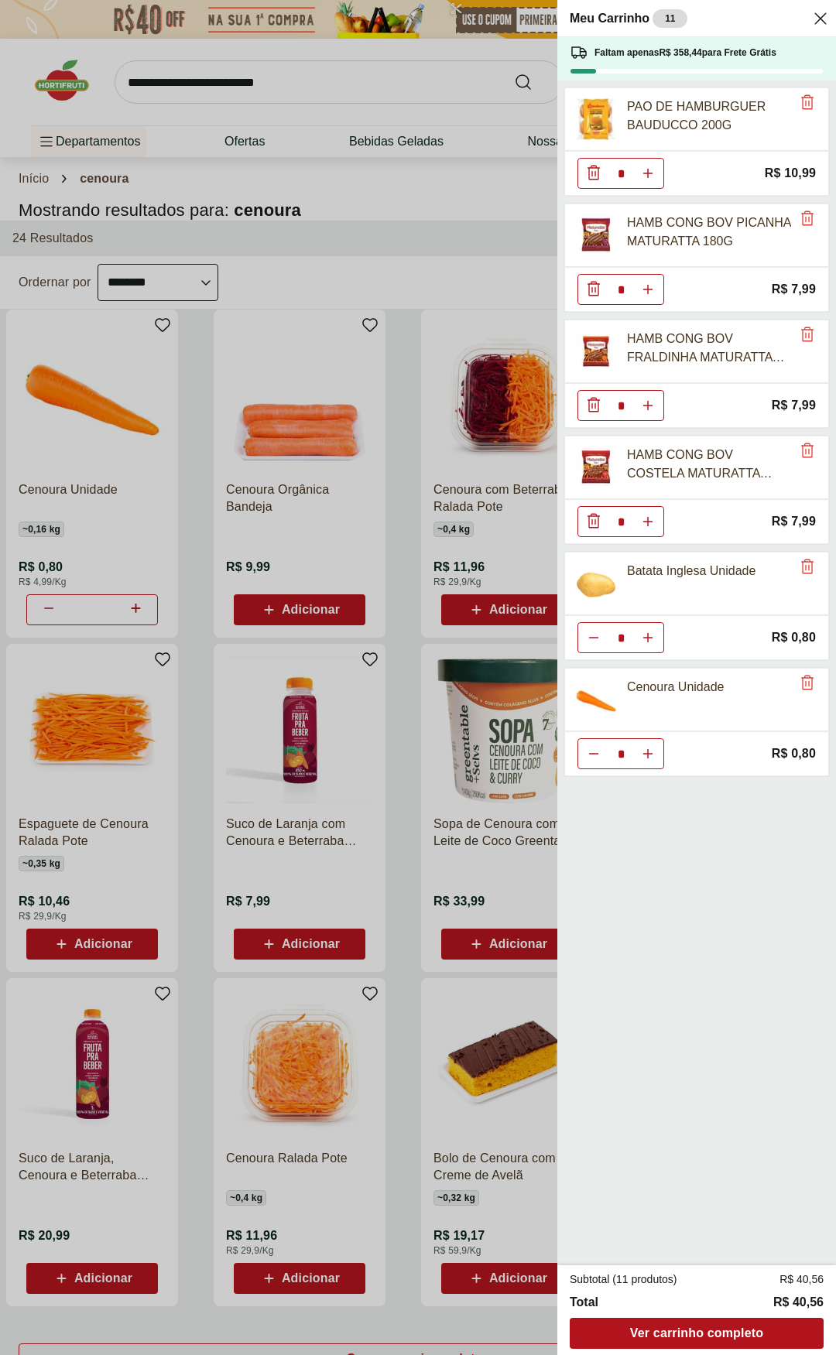
type input "*"
click at [652, 704] on icon "Aumentar Quantidade" at bounding box center [648, 754] width 12 height 12
type input "*"
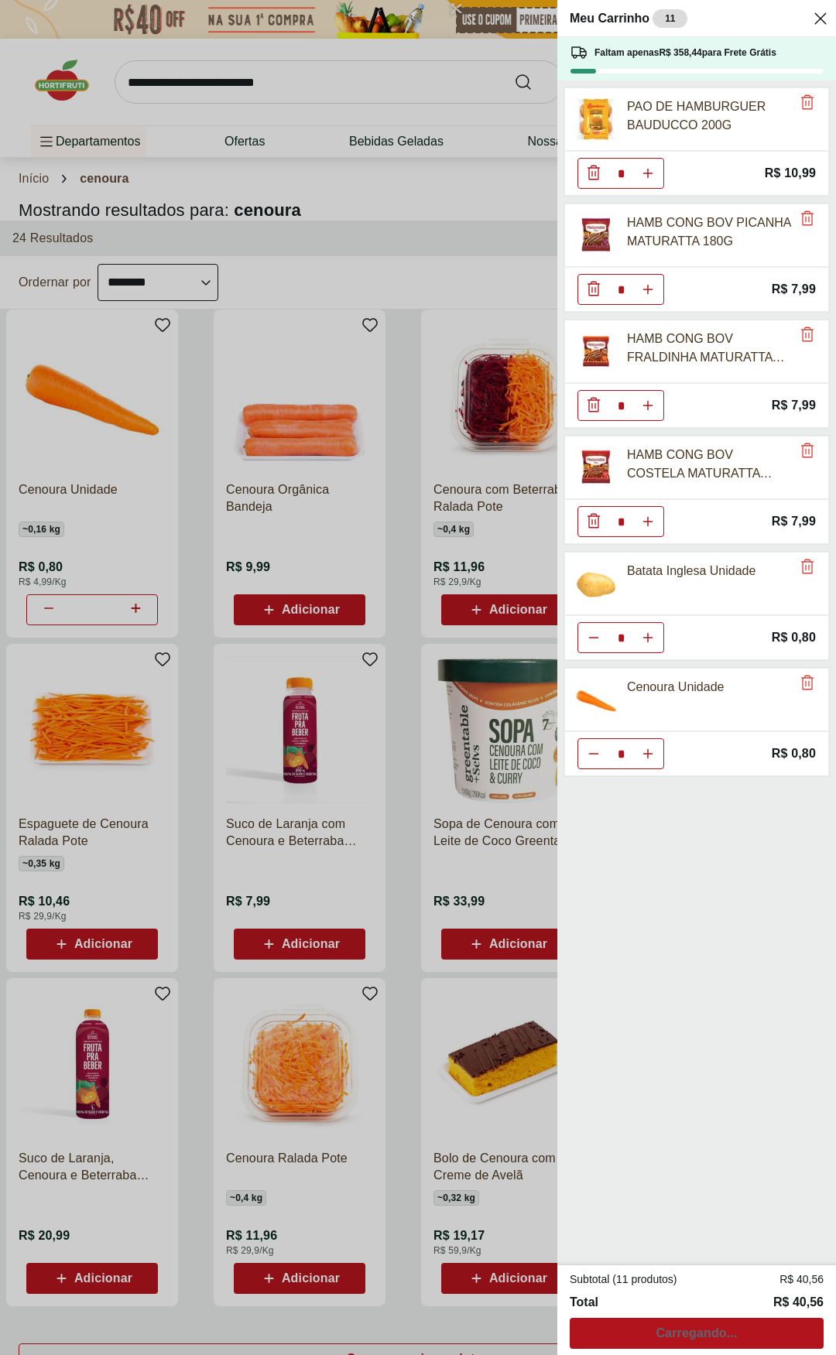
type input "*"
click at [652, 704] on icon "Aumentar Quantidade" at bounding box center [648, 754] width 12 height 12
type input "*"
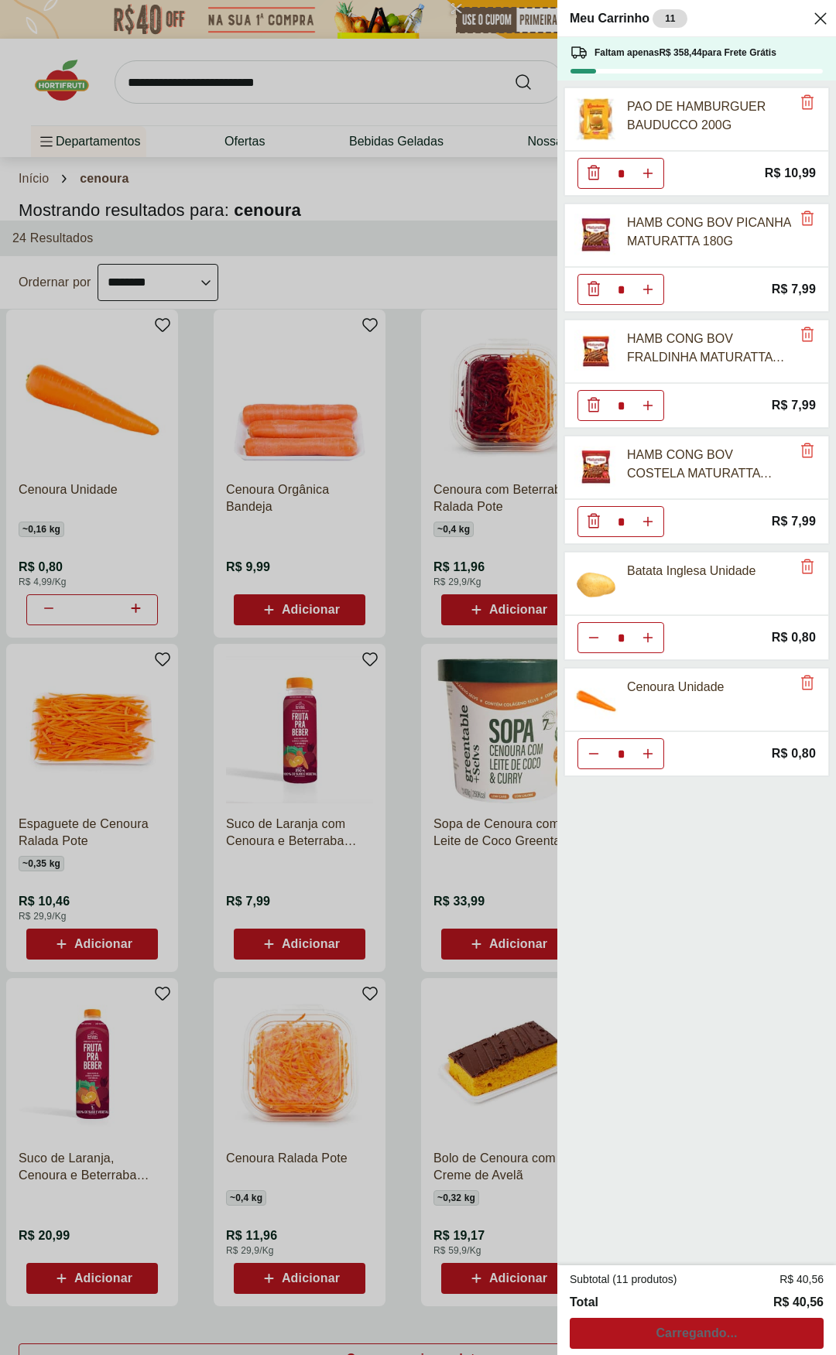
type input "*"
click at [652, 704] on icon "Aumentar Quantidade" at bounding box center [648, 754] width 12 height 12
type input "*"
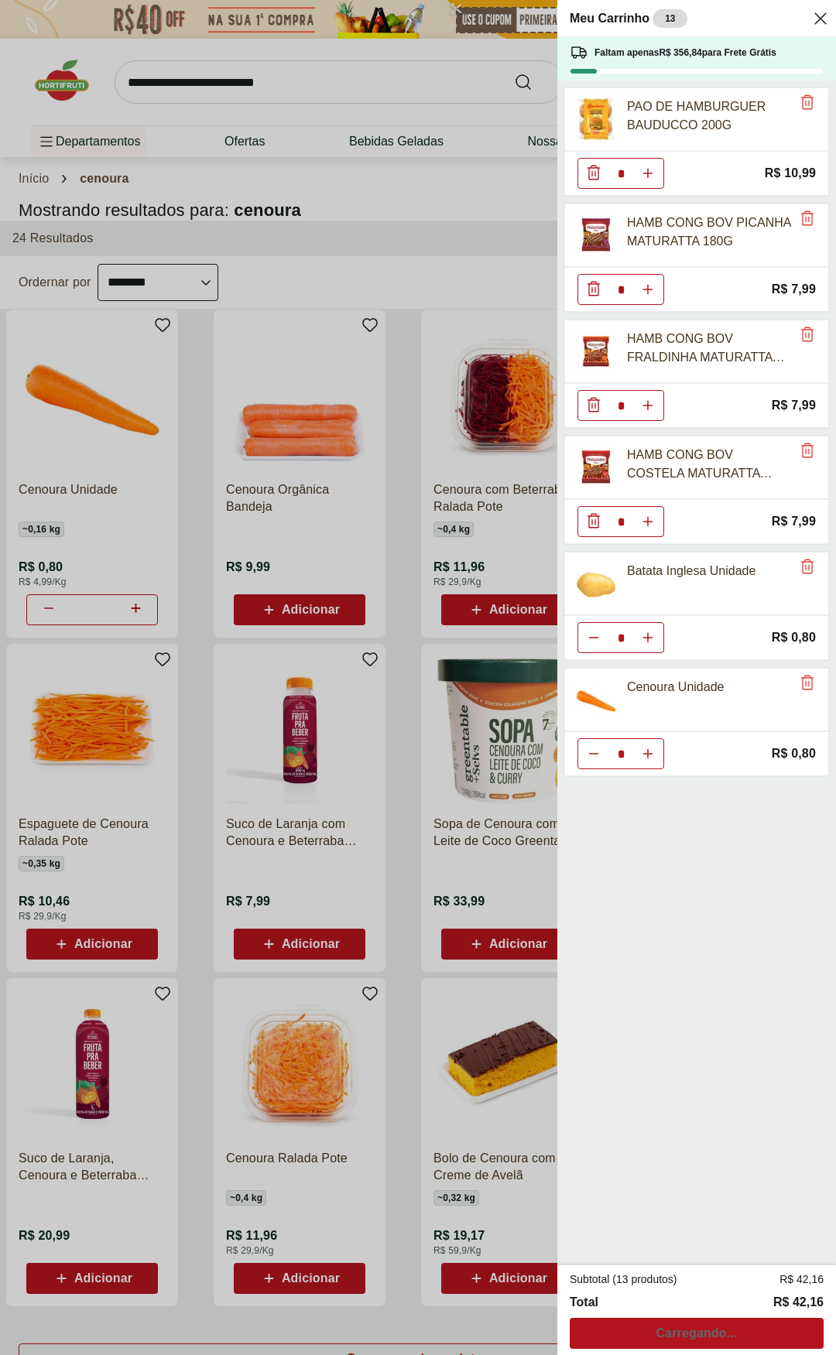
type input "*"
click at [653, 704] on icon "Aumentar Quantidade" at bounding box center [648, 754] width 12 height 12
type input "*"
click at [643, 704] on icon "Aumentar Quantidade" at bounding box center [648, 754] width 12 height 12
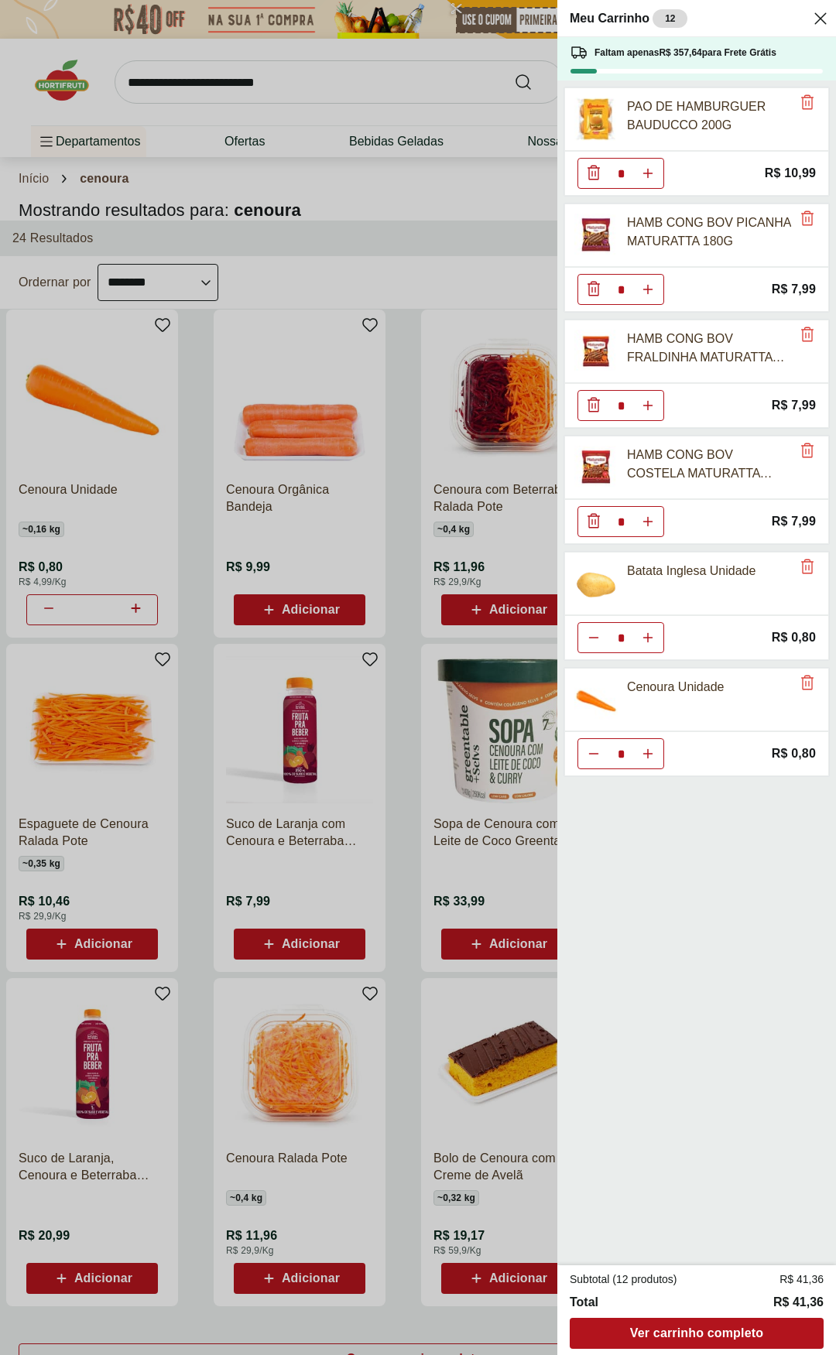
type input "*"
click at [648, 704] on button "Aumentar Quantidade" at bounding box center [647, 753] width 31 height 31
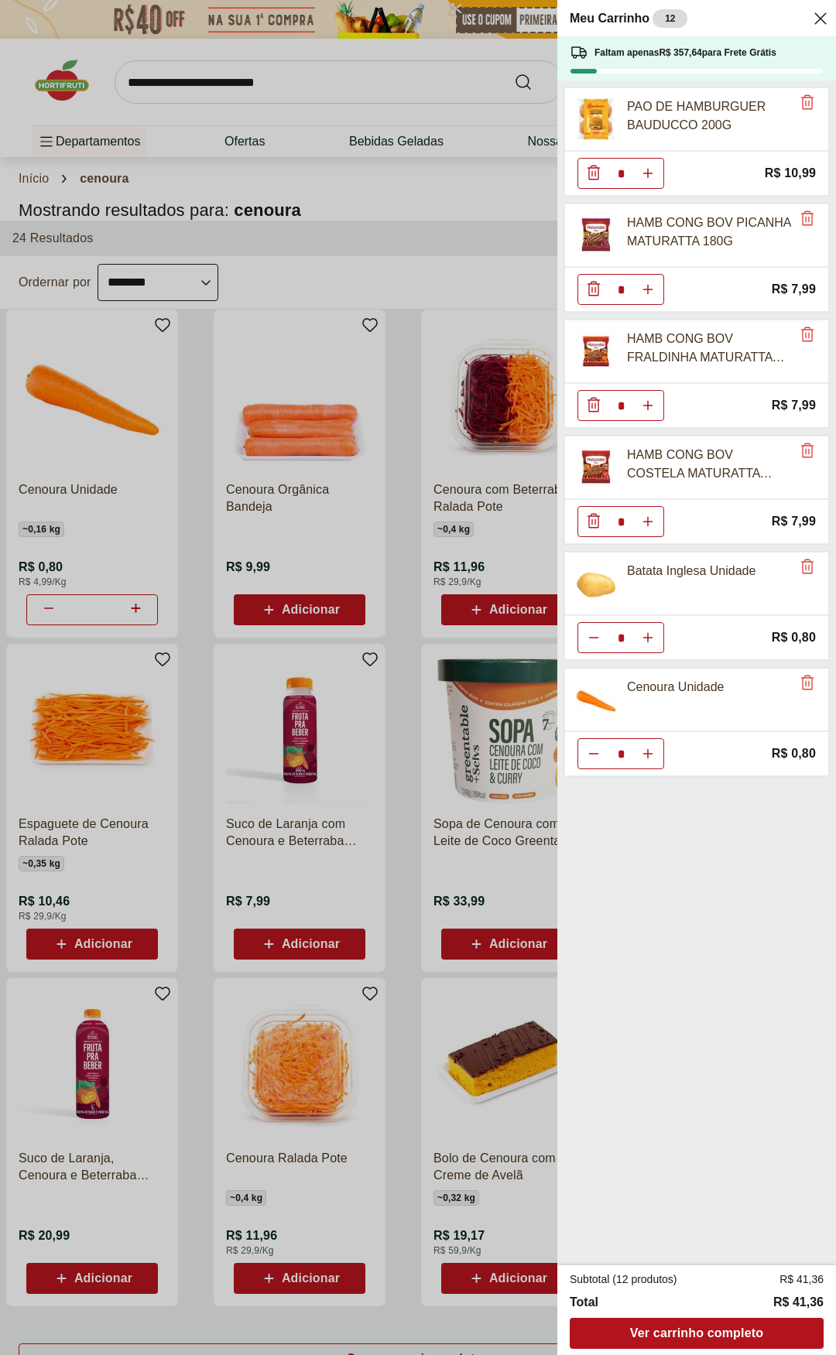
type input "*"
click at [648, 704] on icon "Aumentar Quantidade" at bounding box center [648, 754] width 12 height 12
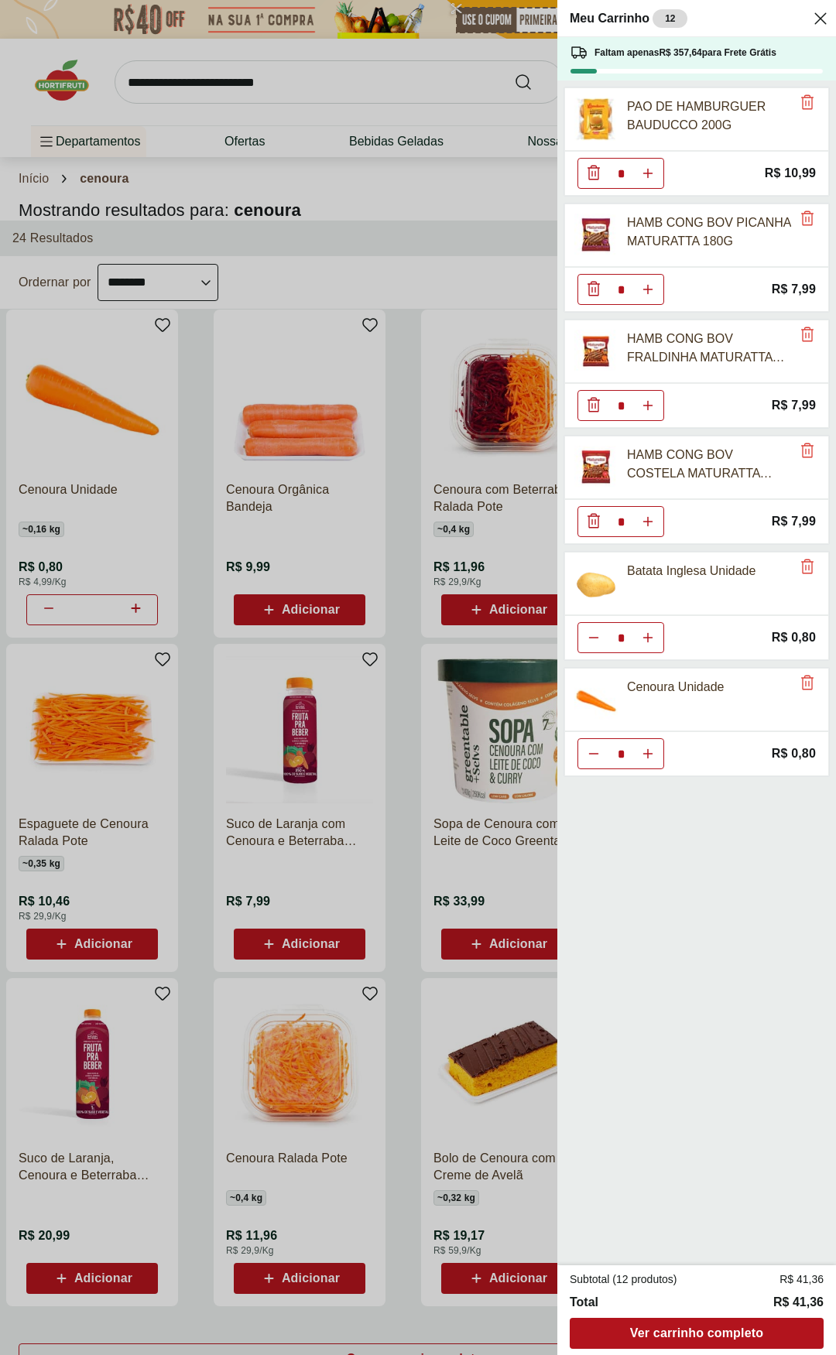
type input "*"
click at [802, 445] on icon "Remove" at bounding box center [807, 450] width 12 height 15
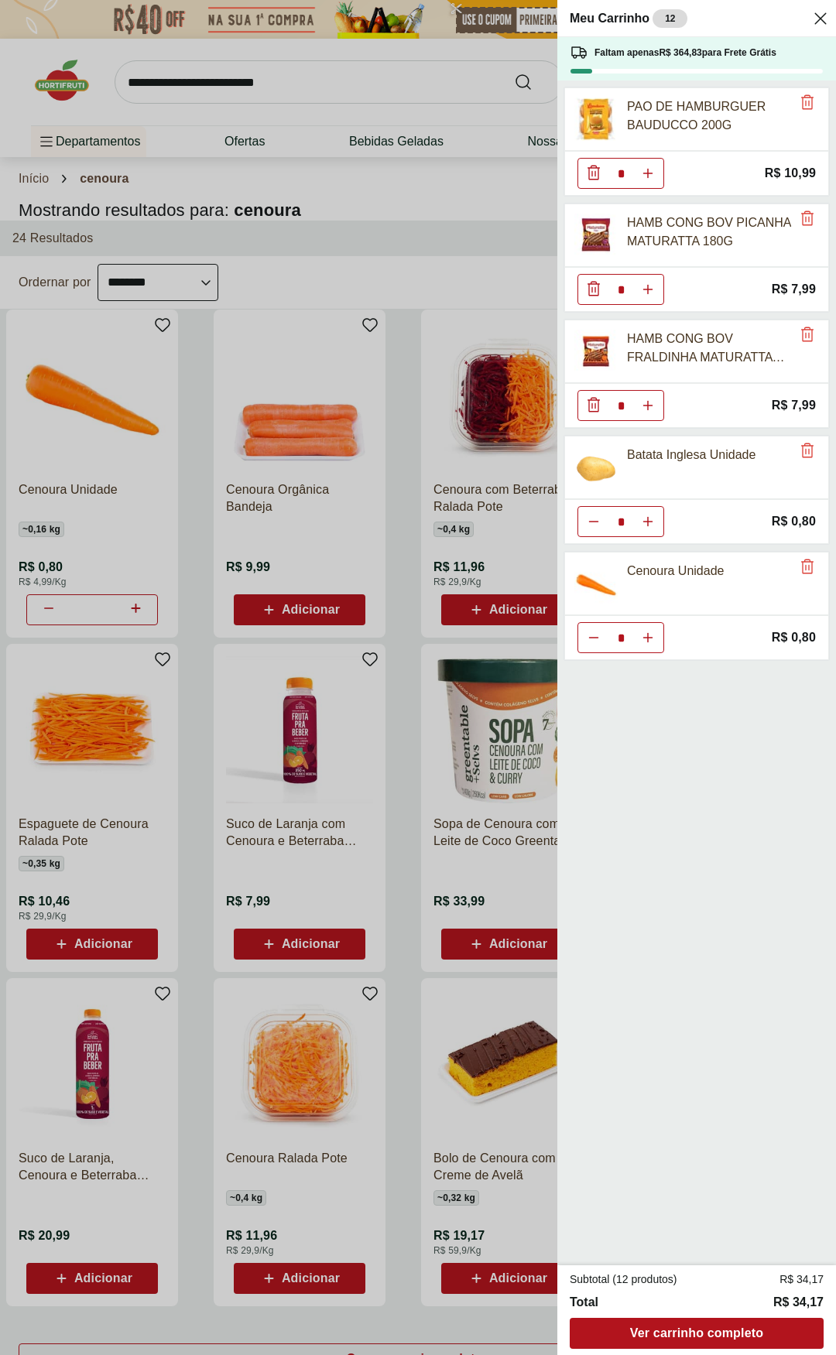
click at [254, 74] on div "Meu Carrinho 12 Faltam apenas R$ 364,83 para Frete Grátis PAO DE HAMBURGUER BAU…" at bounding box center [418, 677] width 836 height 1355
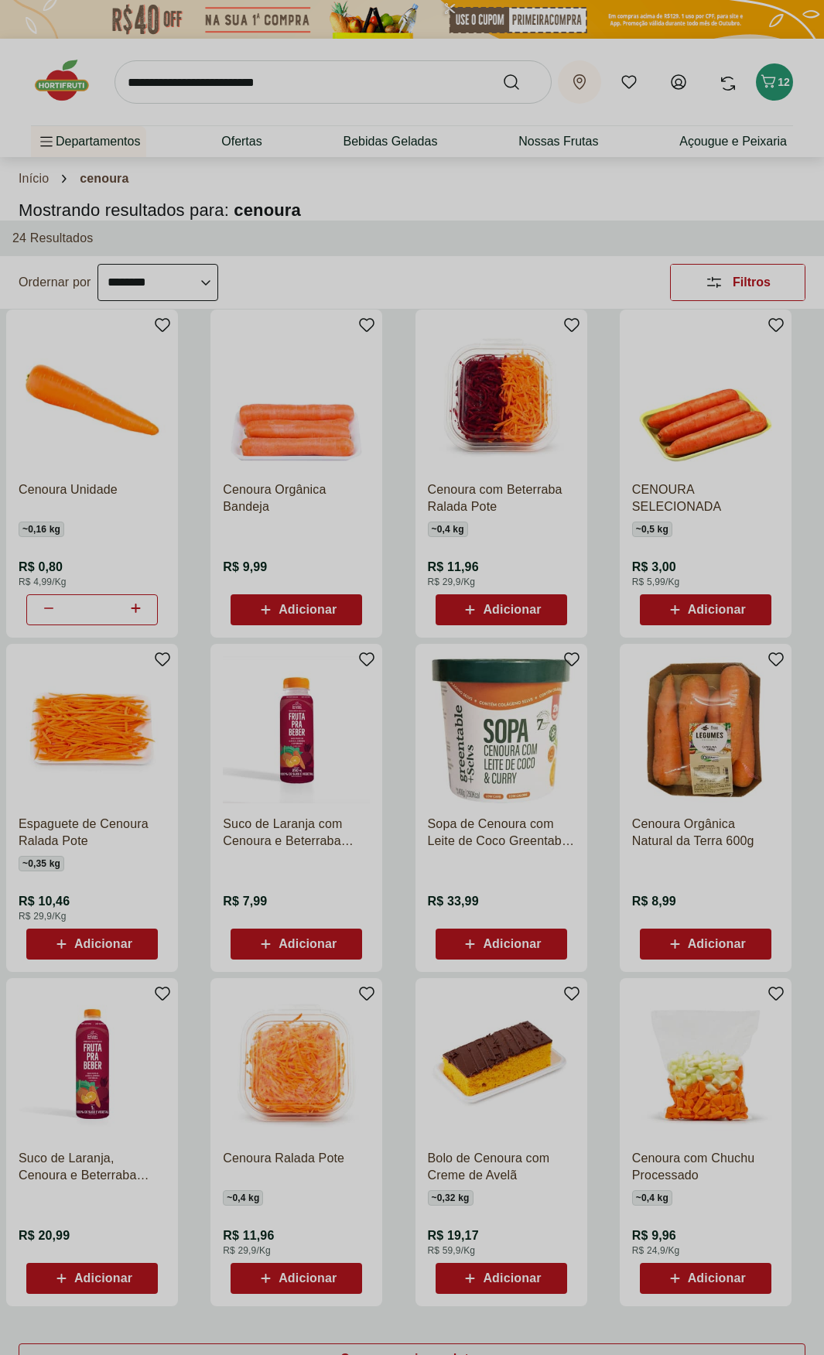
click at [254, 74] on input "search" at bounding box center [333, 81] width 437 height 43
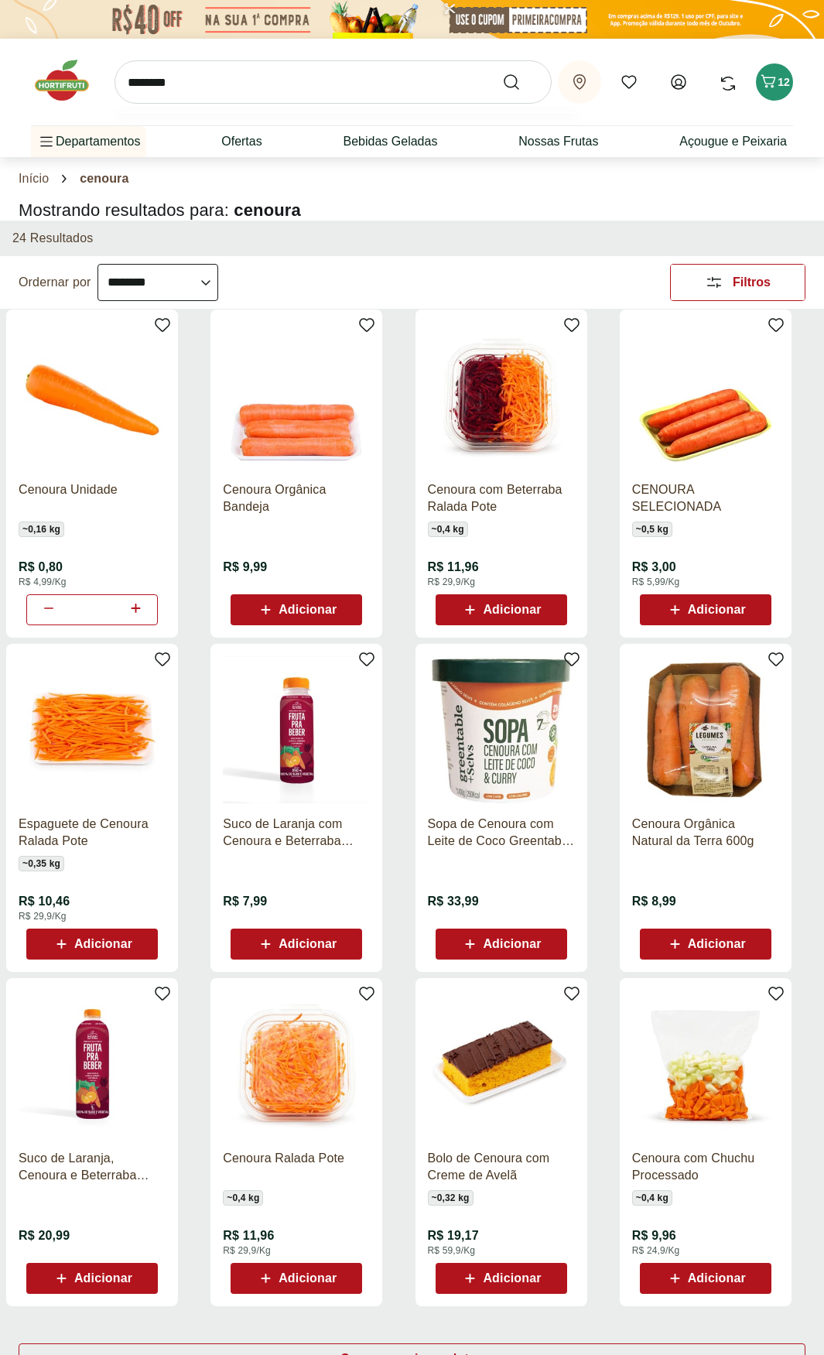
type input "********"
click at [502, 73] on button "Submit Search" at bounding box center [520, 82] width 37 height 19
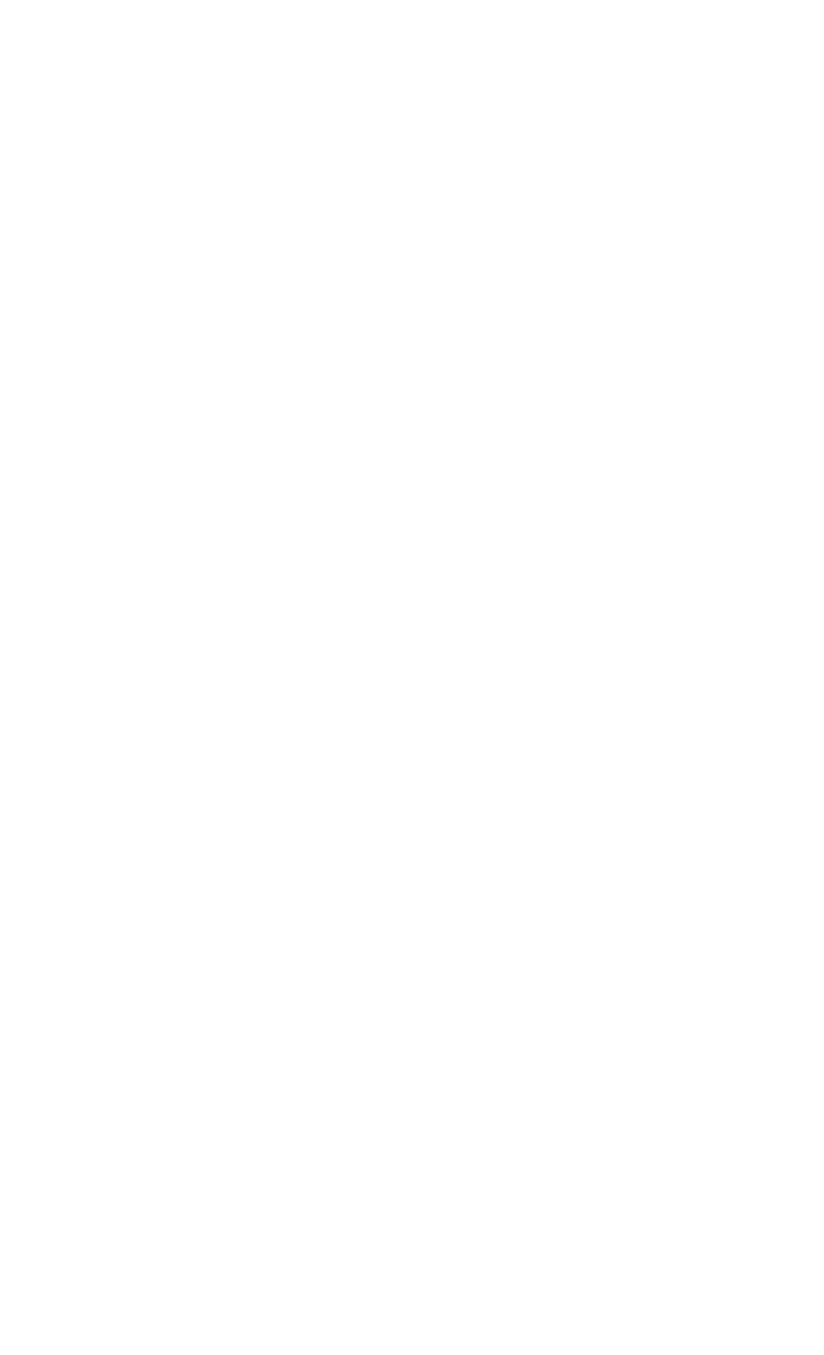
select select "**********"
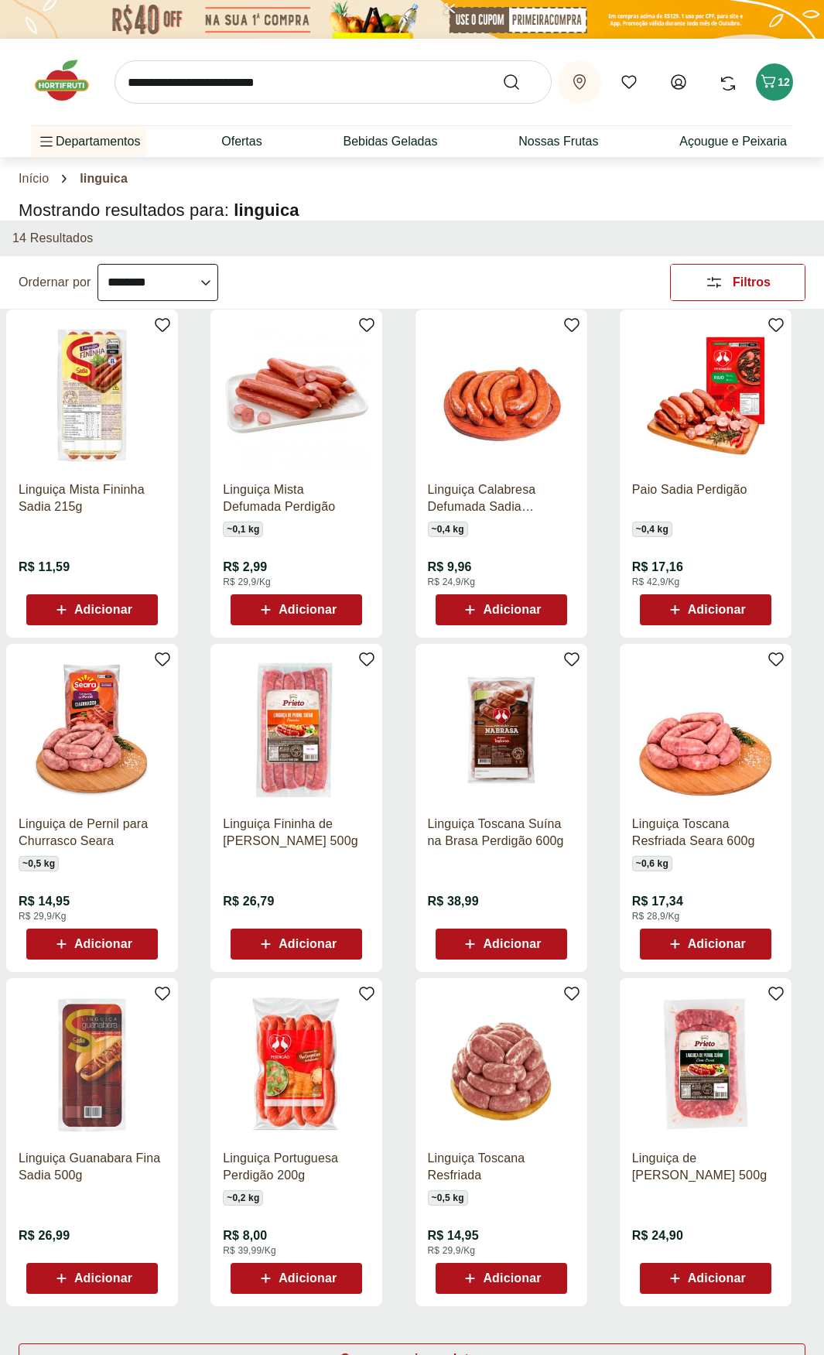
click at [130, 704] on span "Adicionar" at bounding box center [103, 944] width 58 height 12
click at [53, 704] on icon at bounding box center [48, 942] width 19 height 19
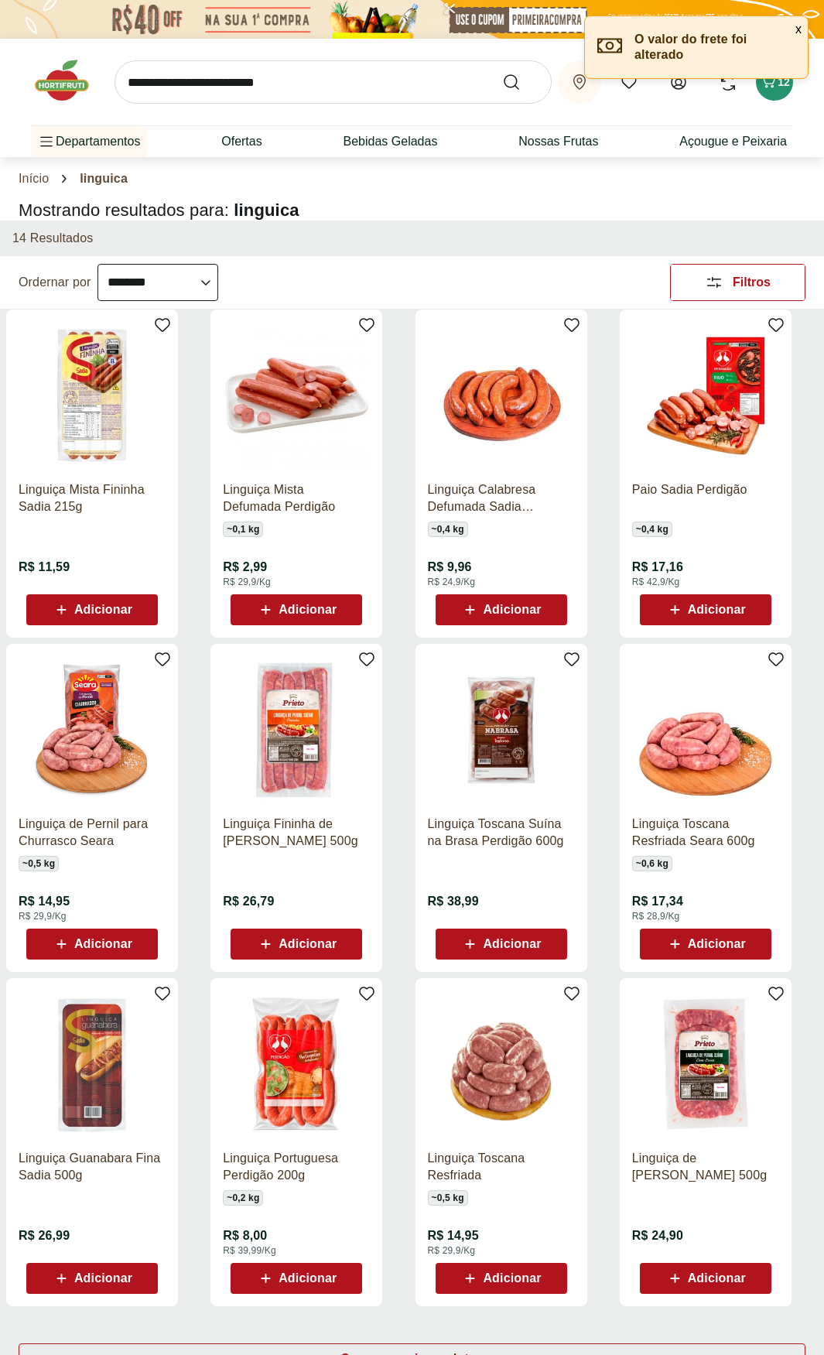
click at [697, 704] on span "Adicionar" at bounding box center [717, 944] width 58 height 12
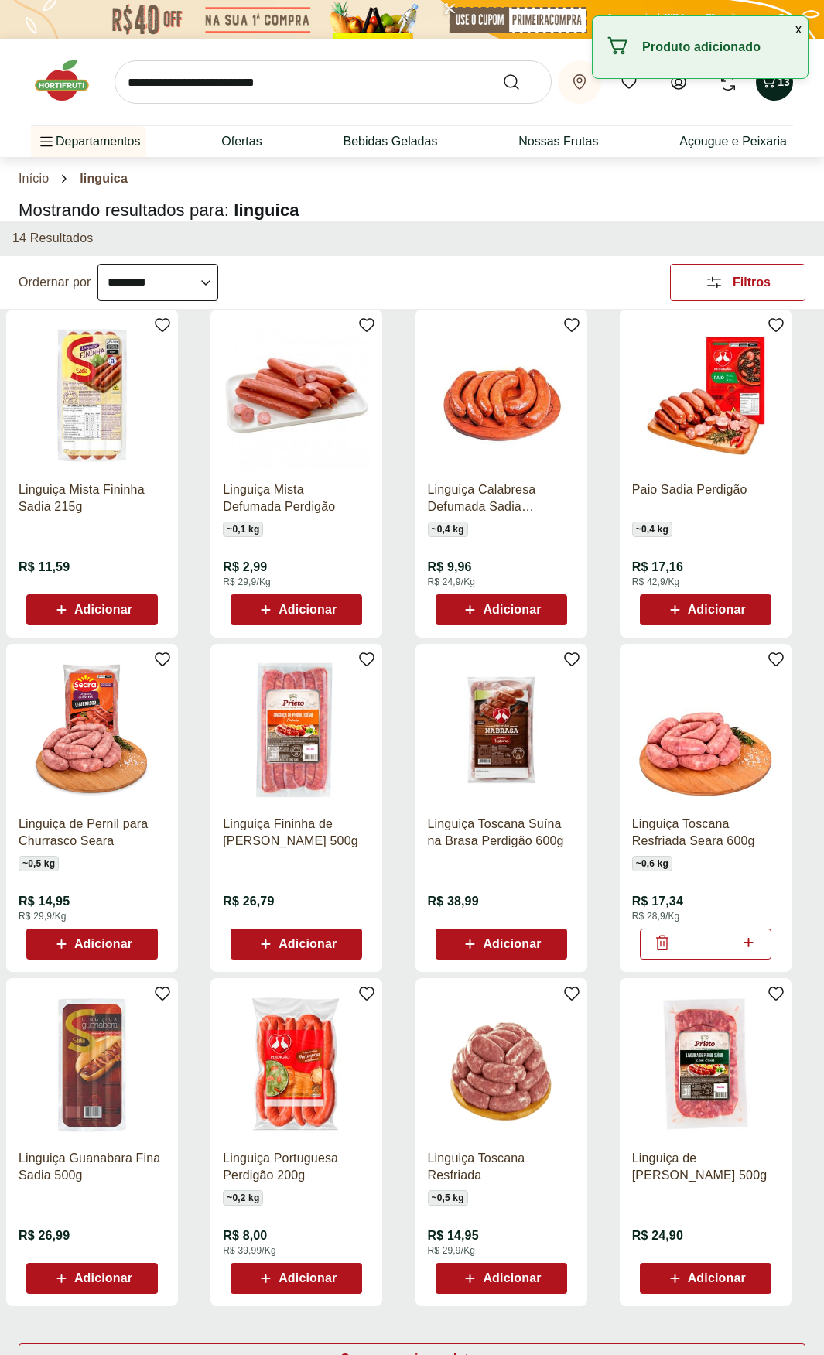
click at [774, 89] on icon "Carrinho" at bounding box center [768, 81] width 19 height 19
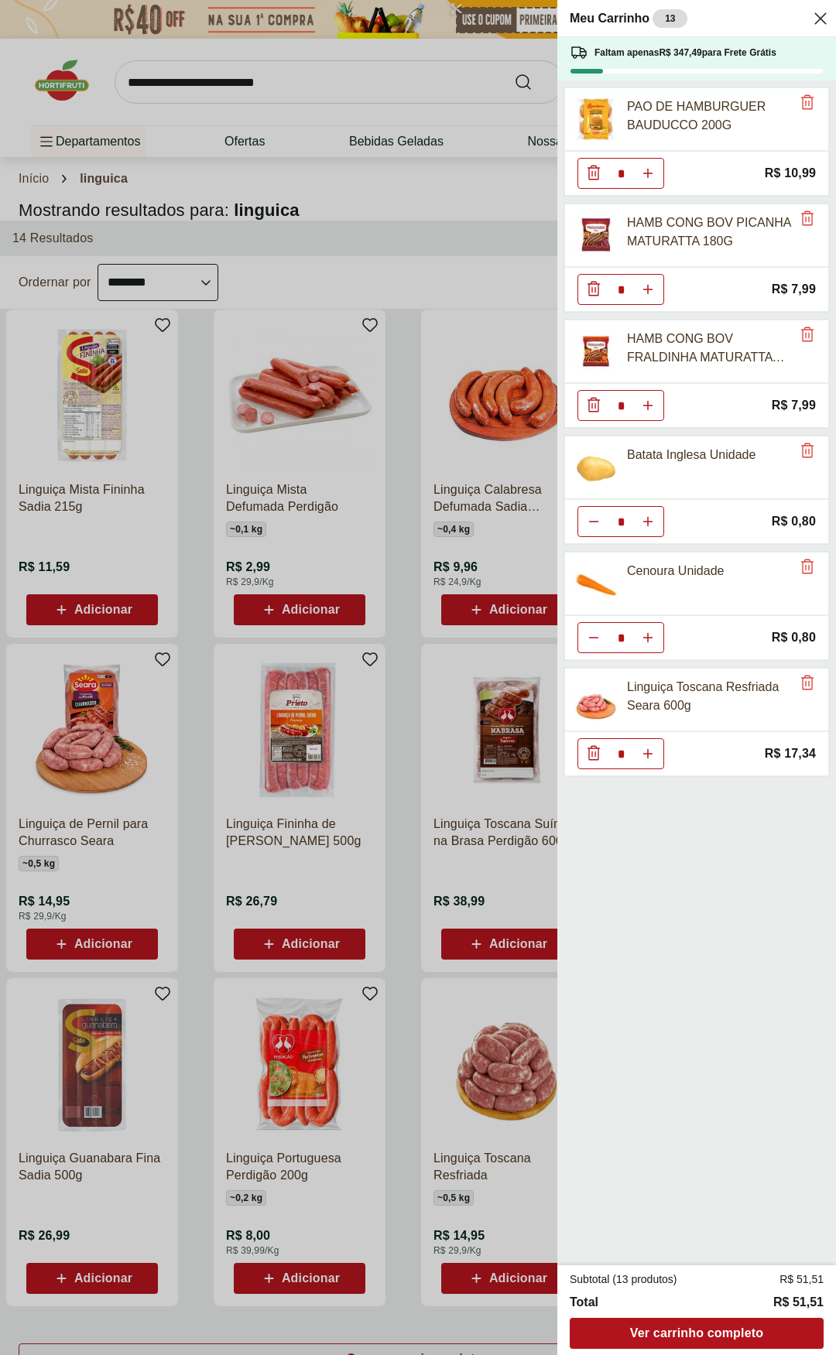
click at [659, 704] on button "Aumentar Quantidade" at bounding box center [647, 753] width 31 height 31
type input "*"
click at [420, 704] on div "Meu Carrinho 14 Faltam apenas R$ 330,15 para Frete Grátis PAO DE HAMBURGUER BAU…" at bounding box center [418, 677] width 836 height 1355
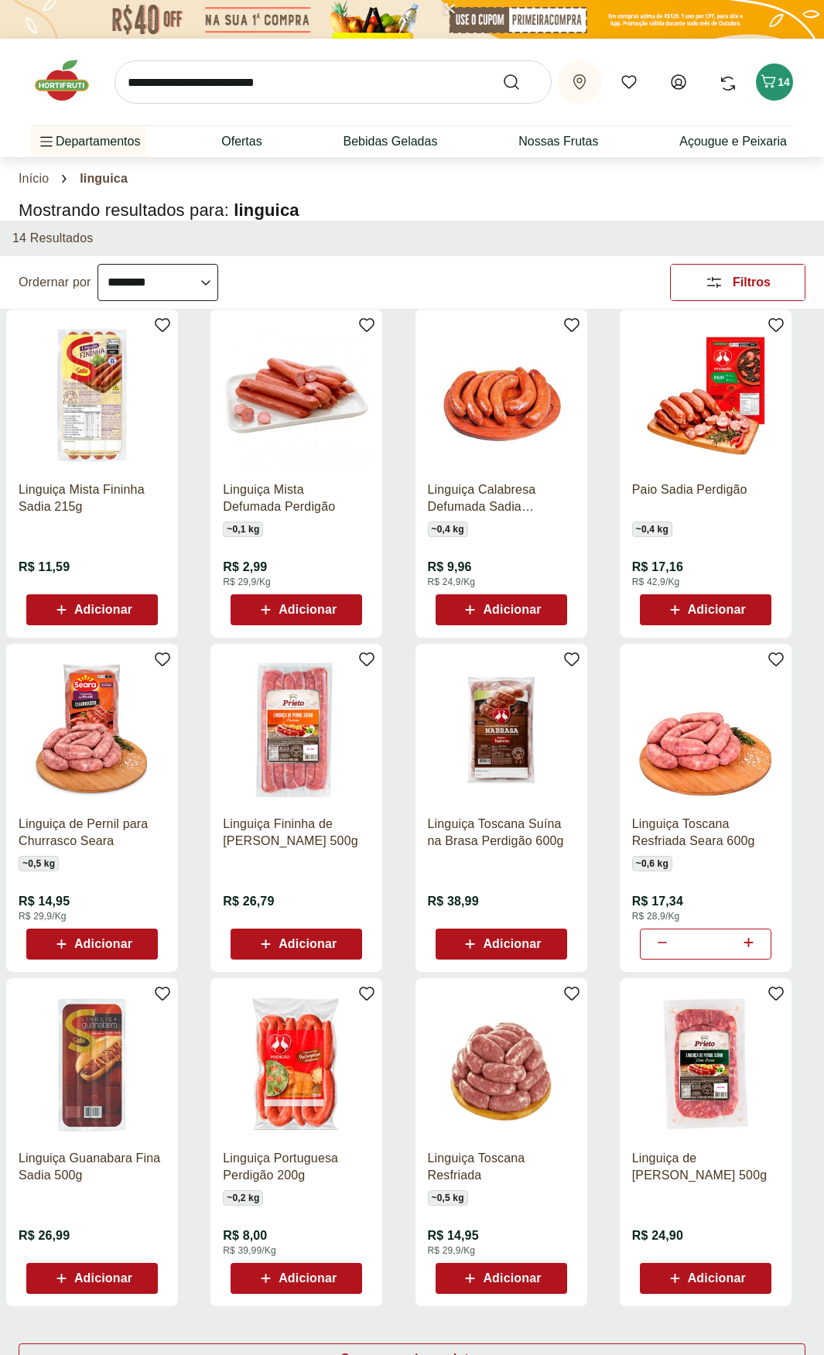
click at [275, 78] on input "search" at bounding box center [333, 81] width 437 height 43
type input "**********"
click at [502, 73] on button "Submit Search" at bounding box center [520, 82] width 37 height 19
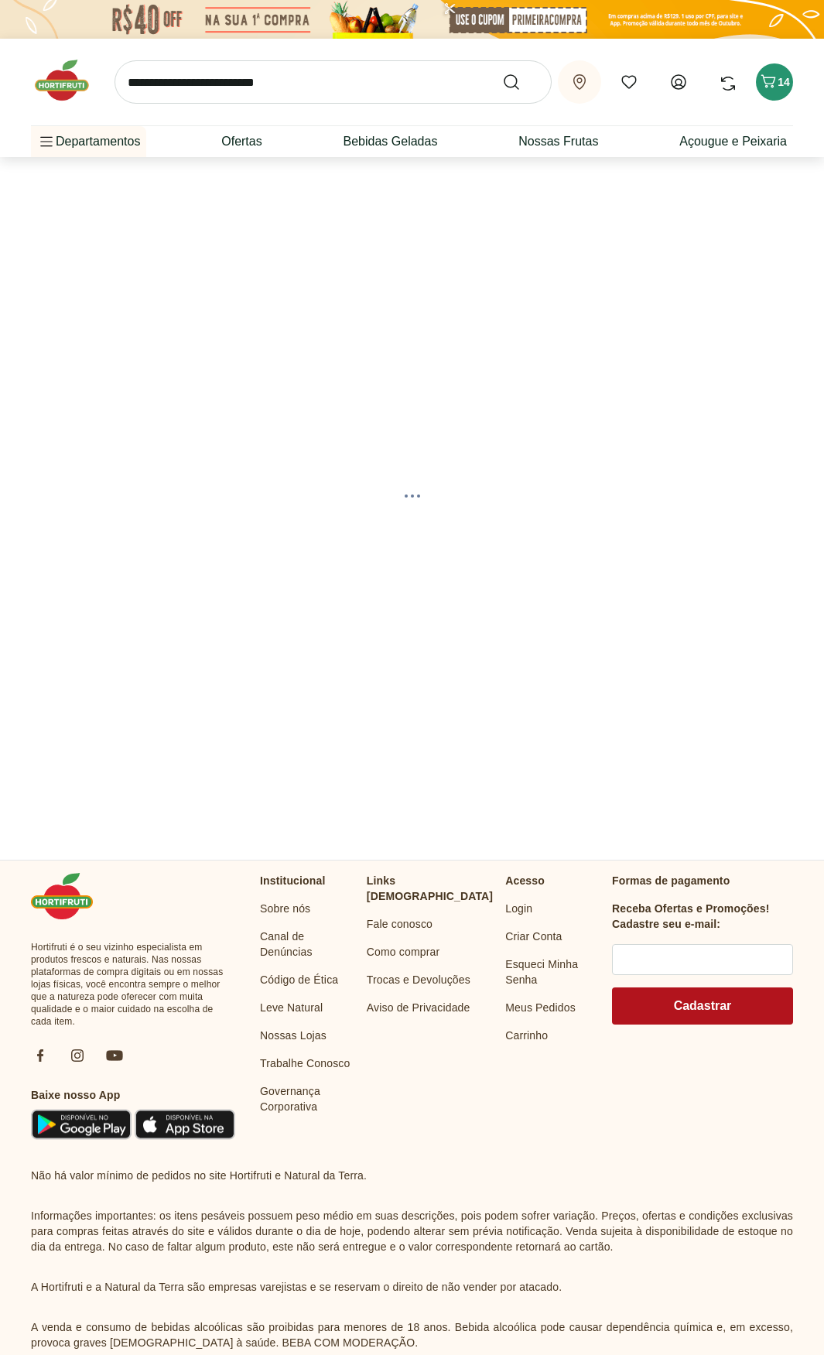
select select "**********"
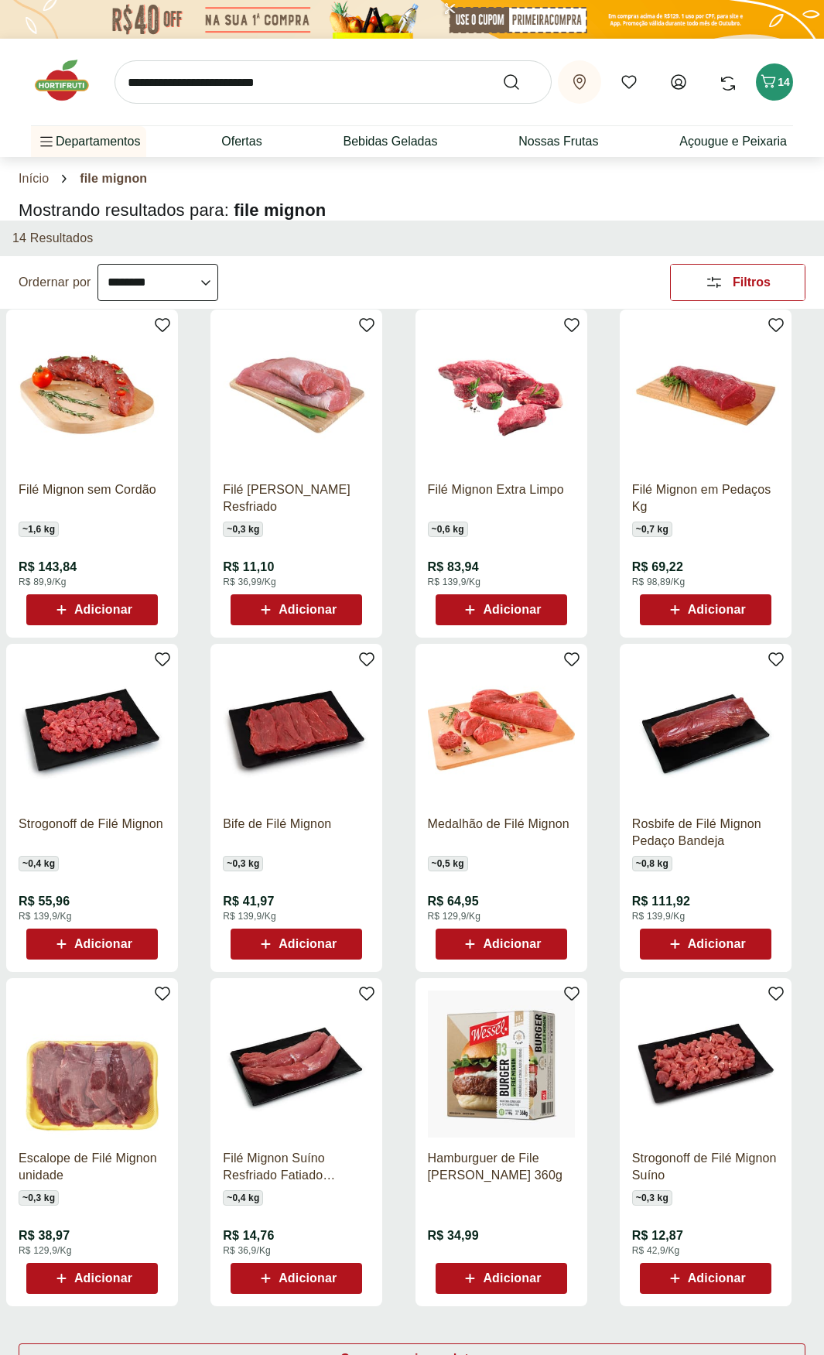
click at [323, 608] on span "Adicionar" at bounding box center [308, 610] width 58 height 12
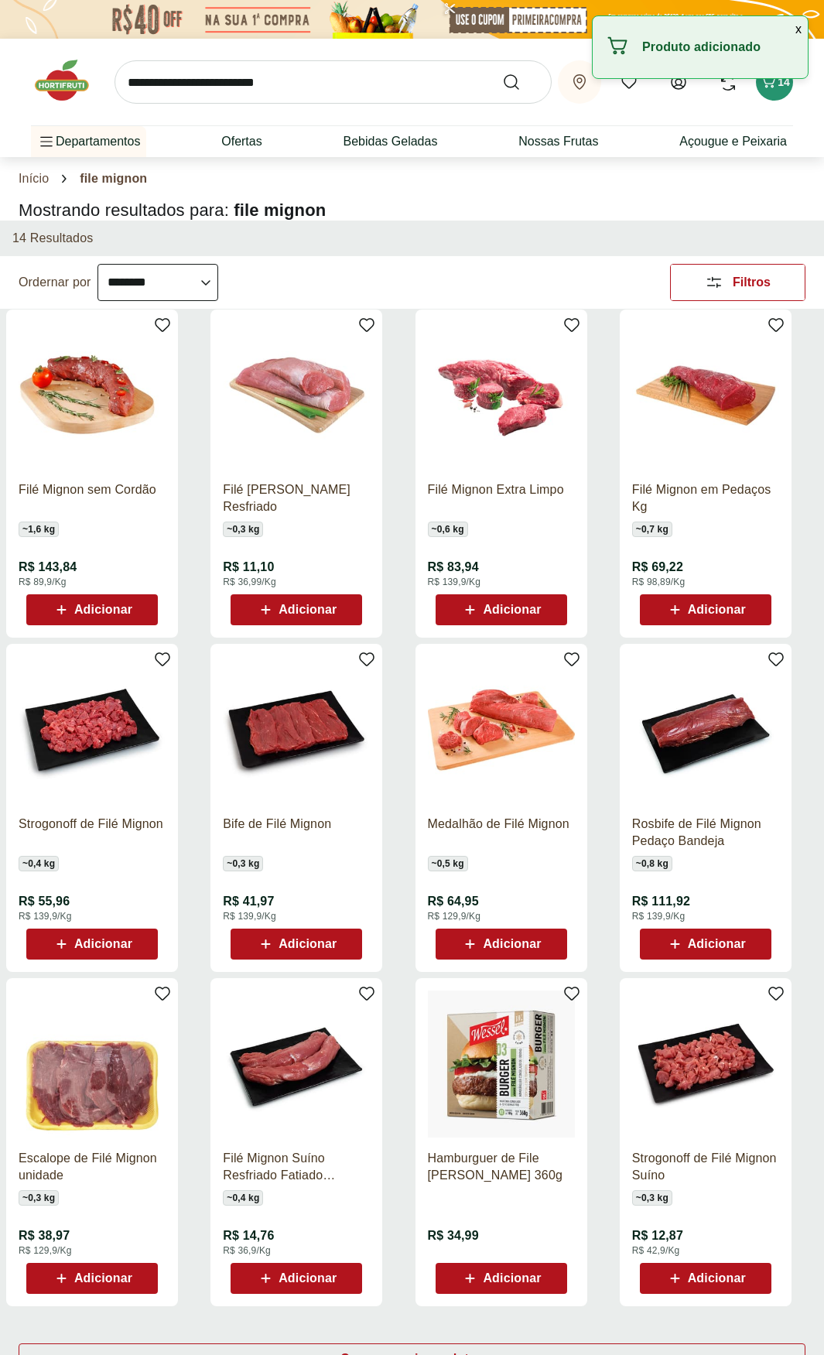
click at [344, 608] on div "Adicionar" at bounding box center [296, 610] width 107 height 28
click at [347, 611] on icon at bounding box center [339, 608] width 19 height 19
type input "*"
click at [798, 22] on button "x" at bounding box center [798, 29] width 19 height 26
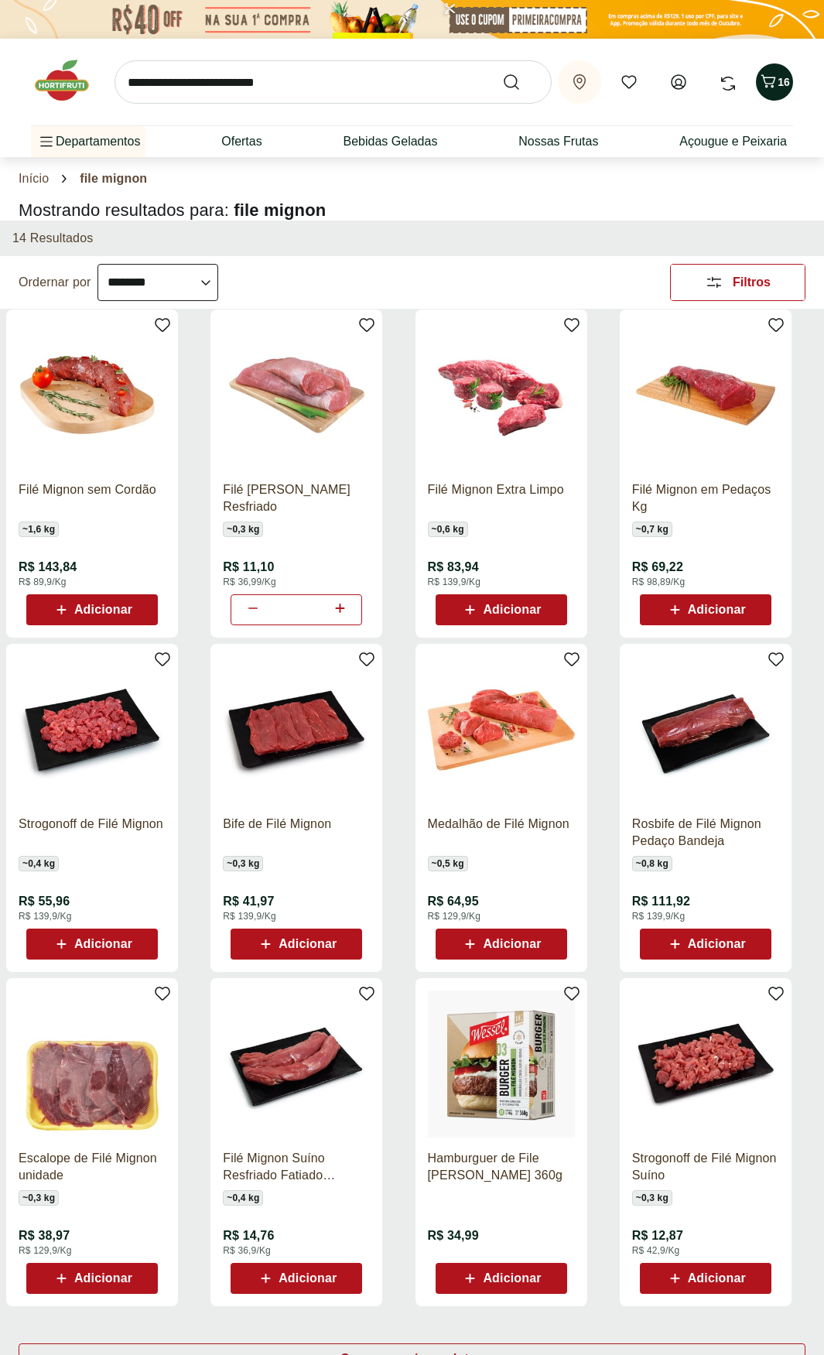
click at [785, 67] on button "16" at bounding box center [774, 81] width 37 height 37
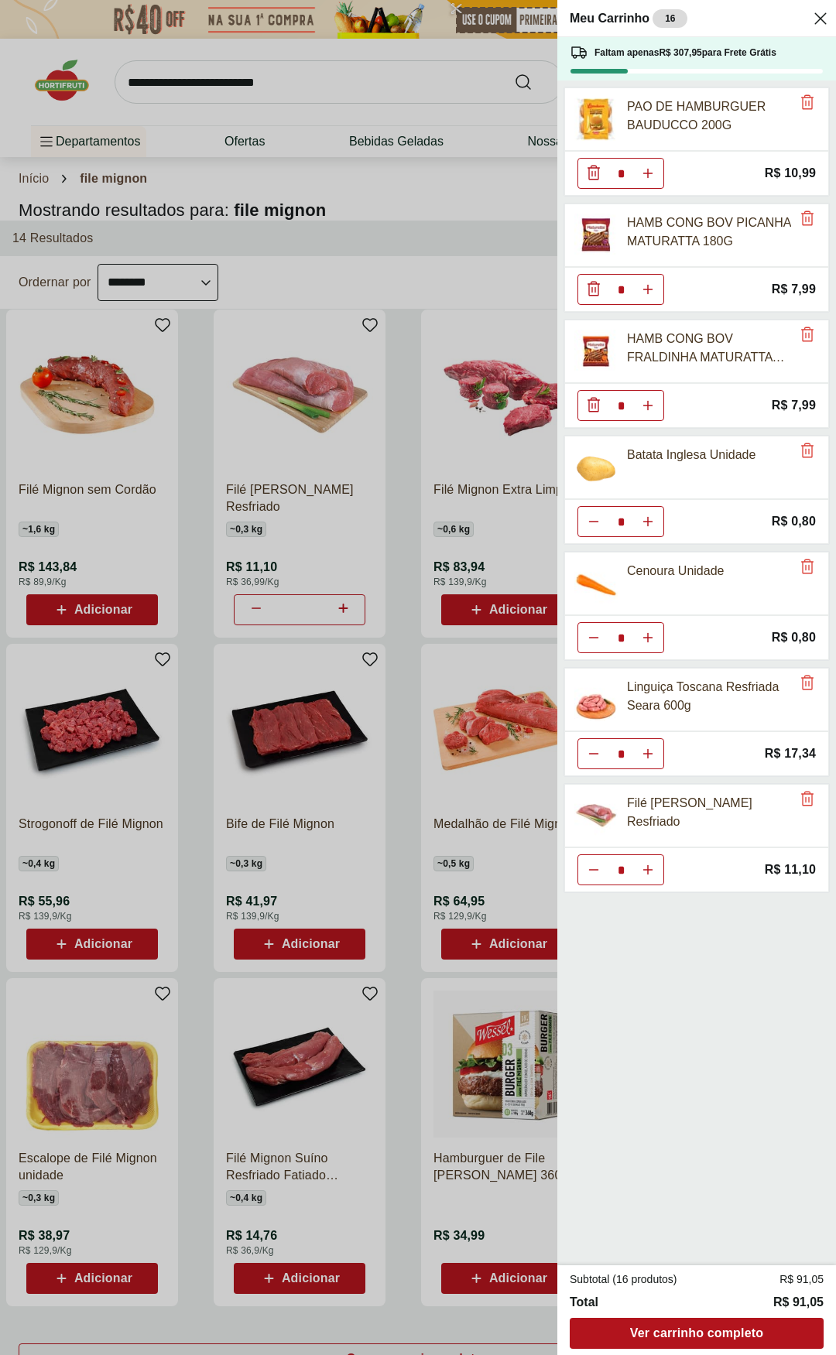
click at [174, 94] on div "Meu Carrinho 16 Faltam apenas R$ 307,95 para Frete Grátis PAO DE HAMBURGUER BAU…" at bounding box center [418, 677] width 836 height 1355
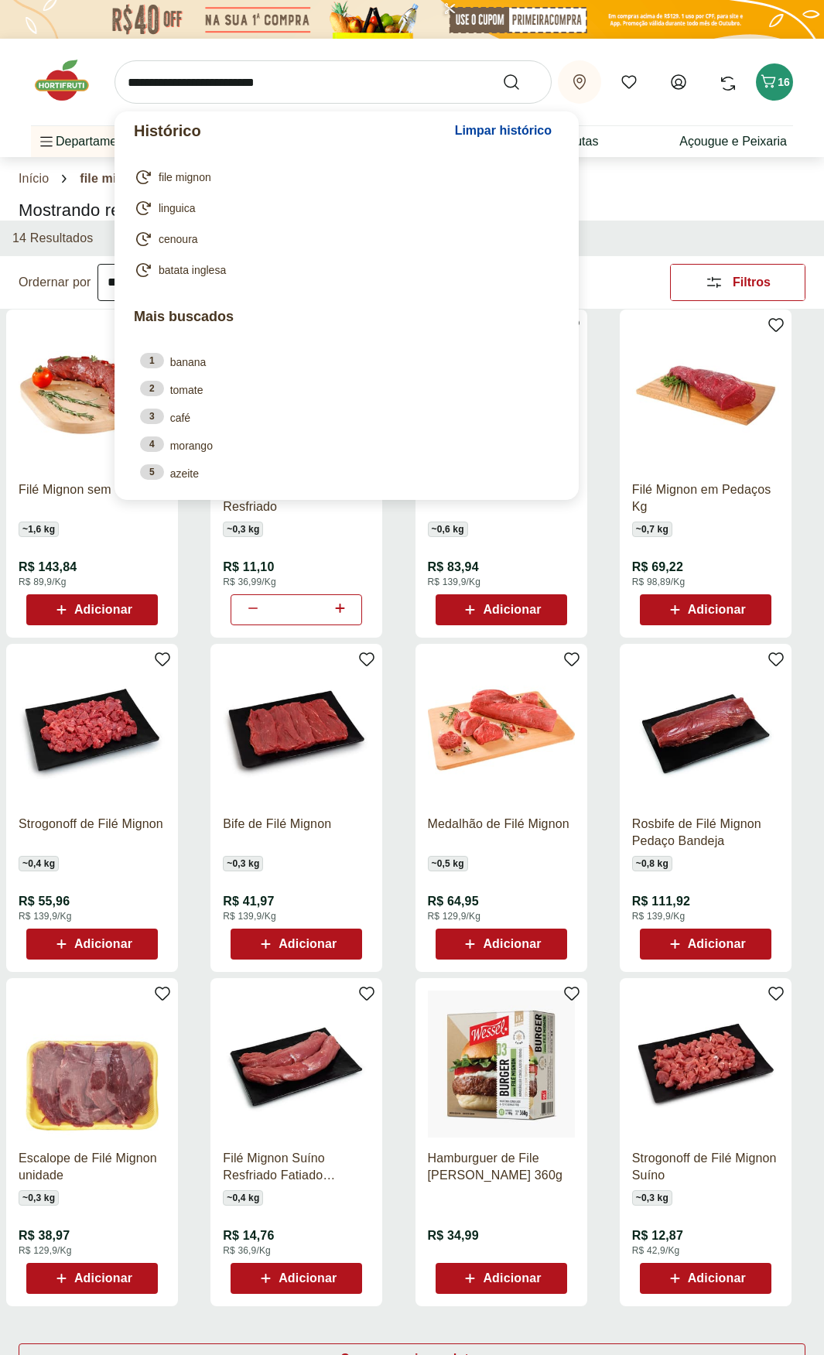
click at [181, 87] on input "search" at bounding box center [333, 81] width 437 height 43
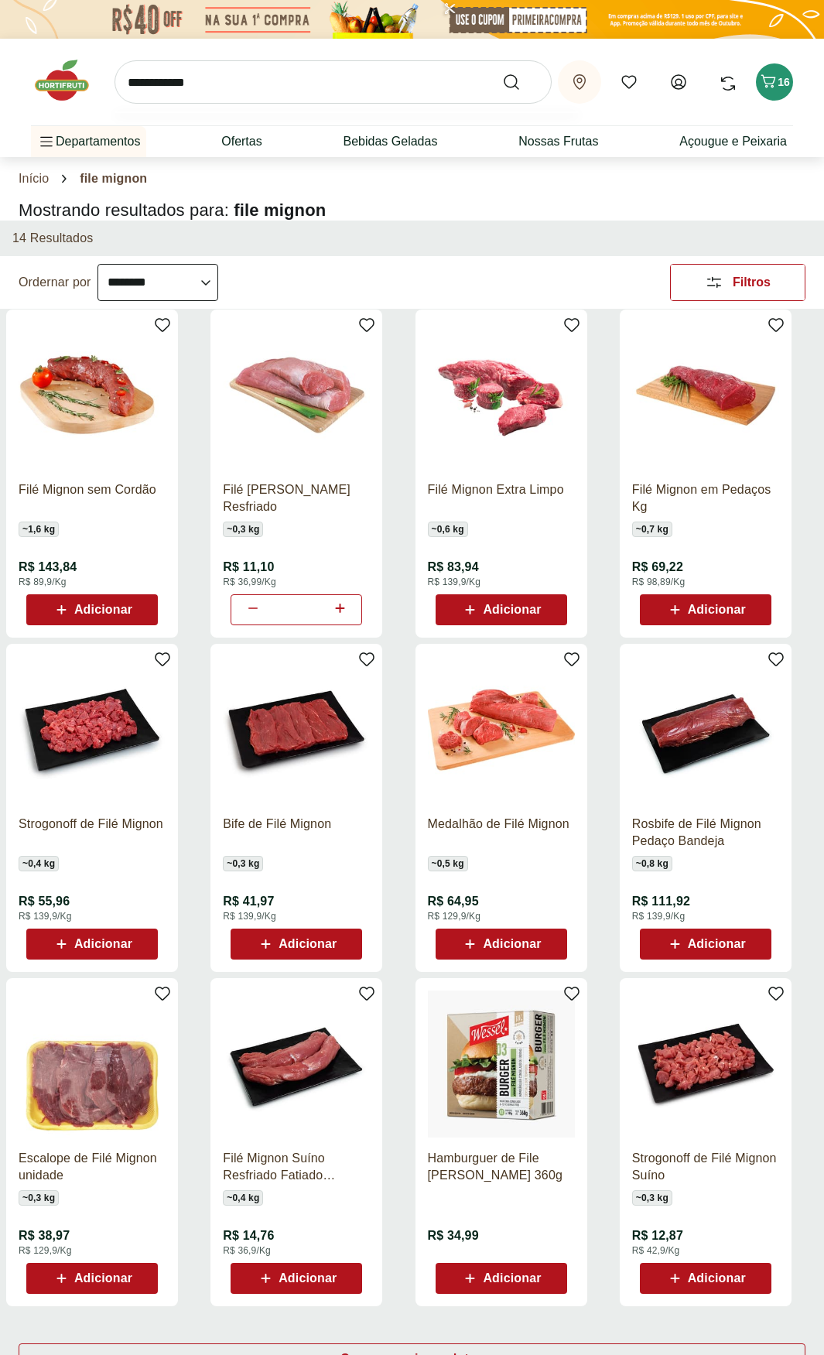
type input "**********"
click at [502, 73] on button "Submit Search" at bounding box center [520, 82] width 37 height 19
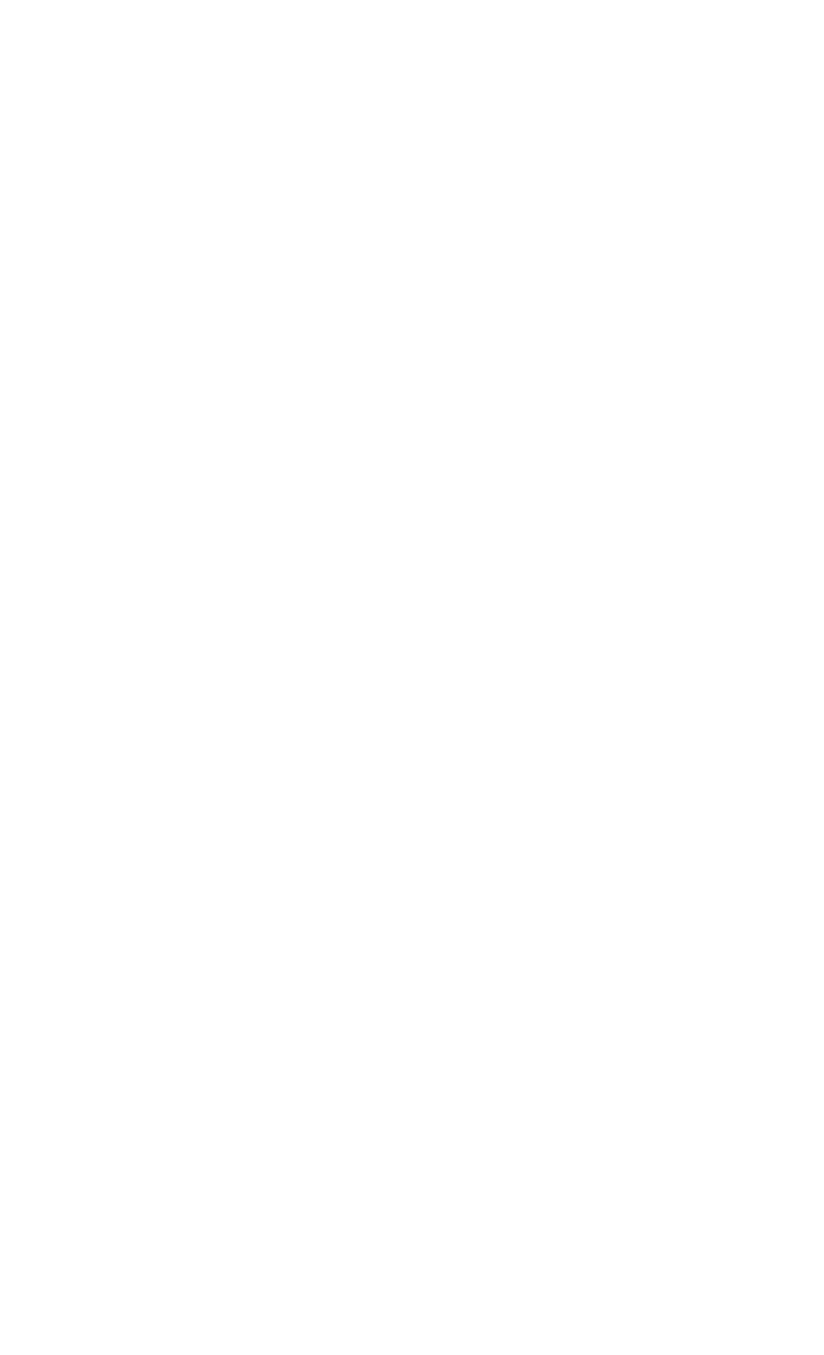
select select "**********"
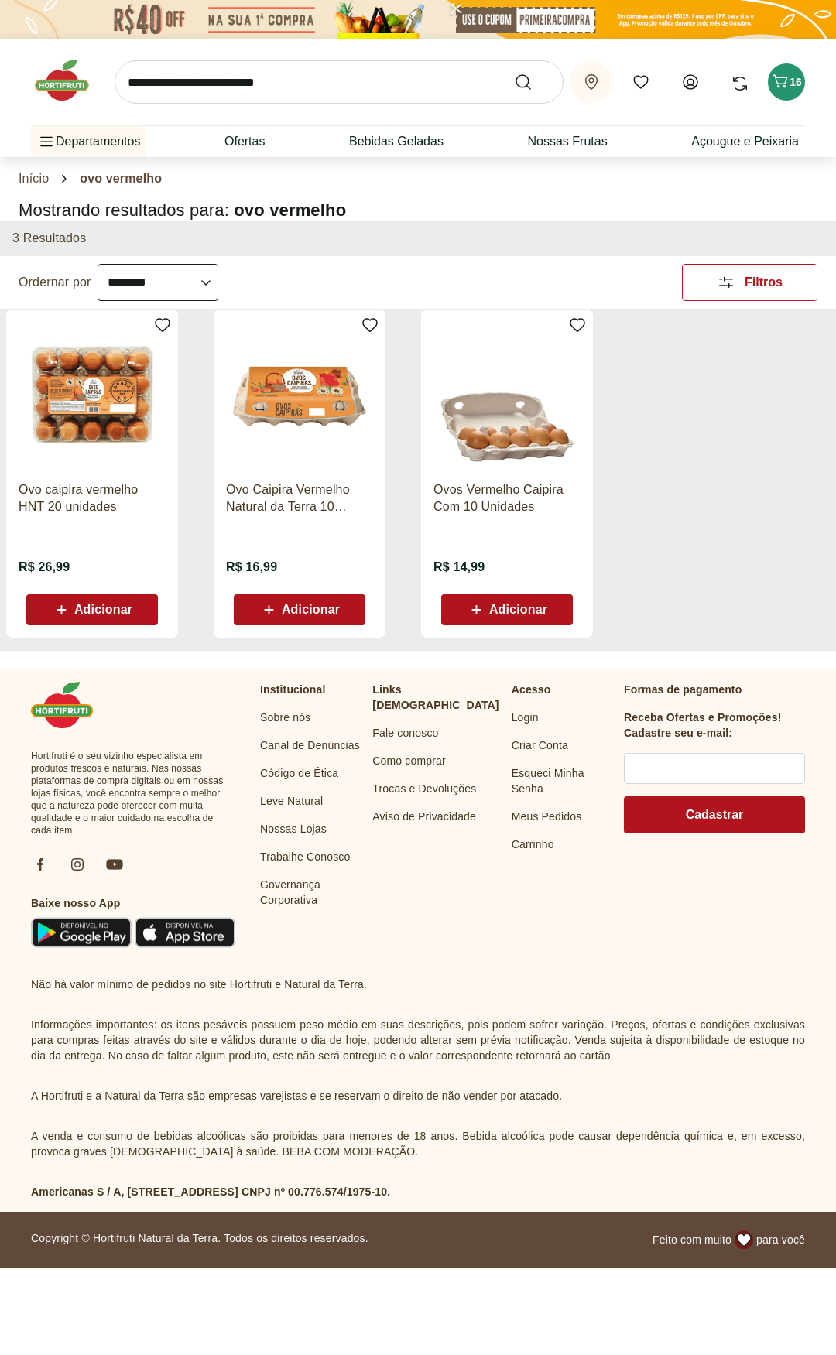
click at [122, 611] on span "Adicionar" at bounding box center [103, 610] width 58 height 12
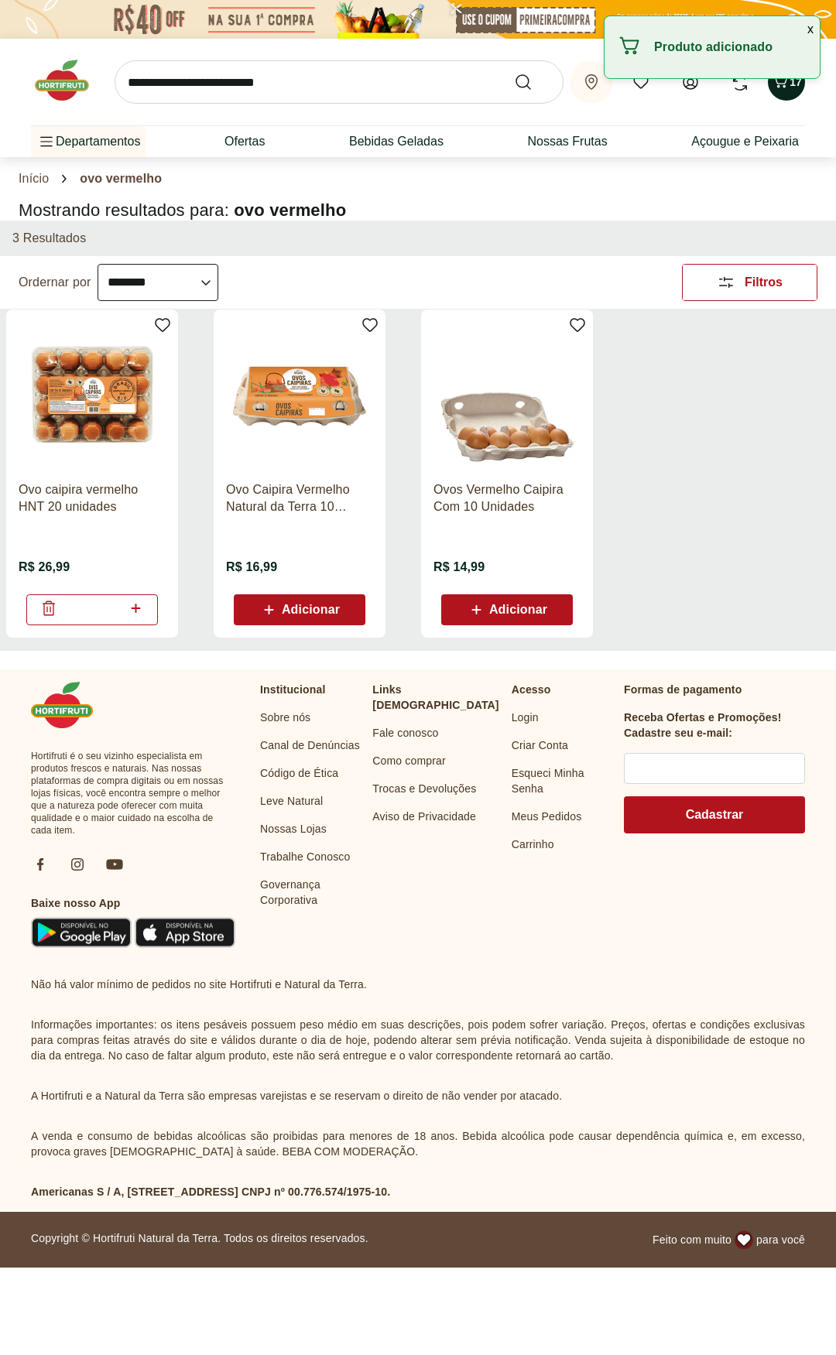
click at [779, 96] on button "17" at bounding box center [786, 81] width 37 height 37
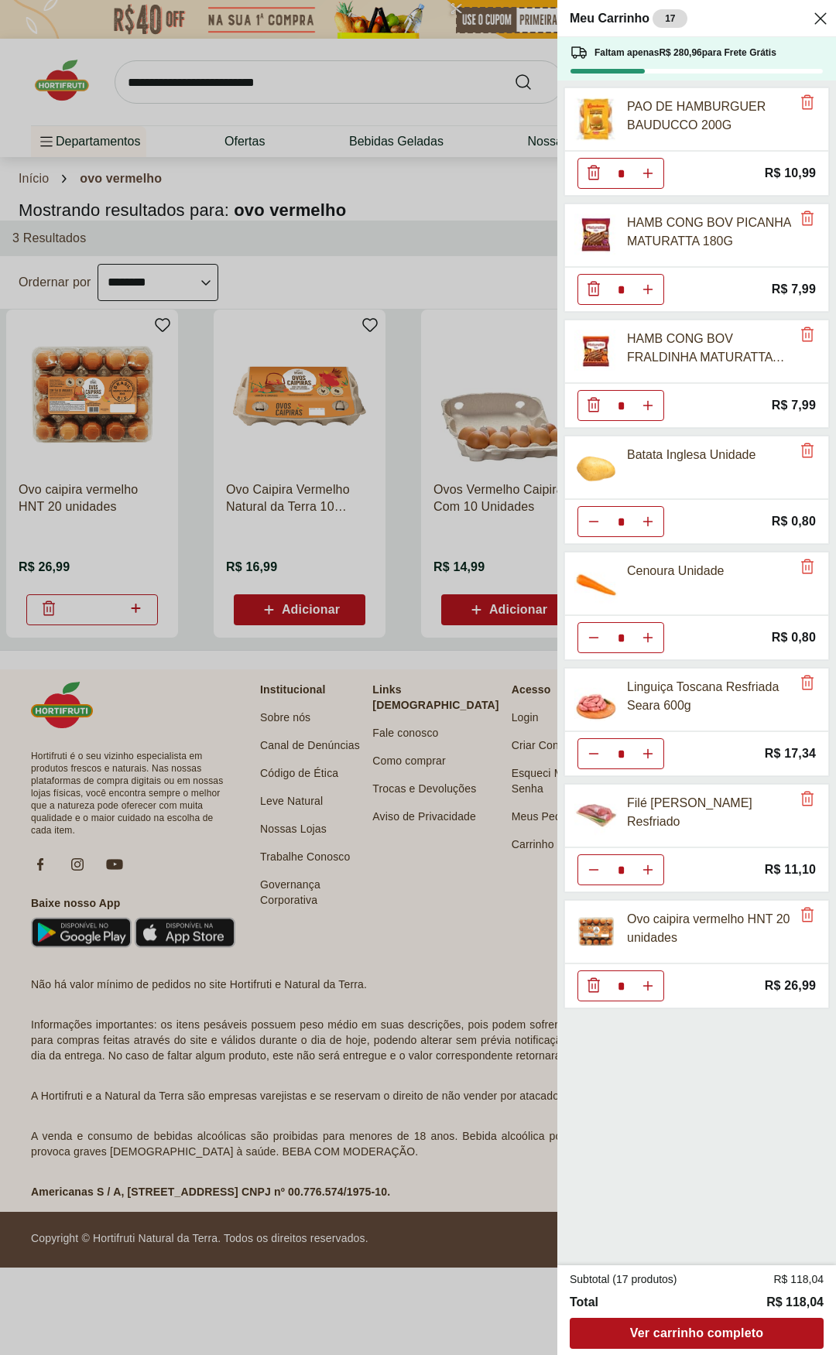
click at [257, 644] on div "Meu Carrinho 17 Faltam apenas R$ 280,96 para Frete Grátis PAO DE HAMBURGUER BAU…" at bounding box center [418, 677] width 836 height 1355
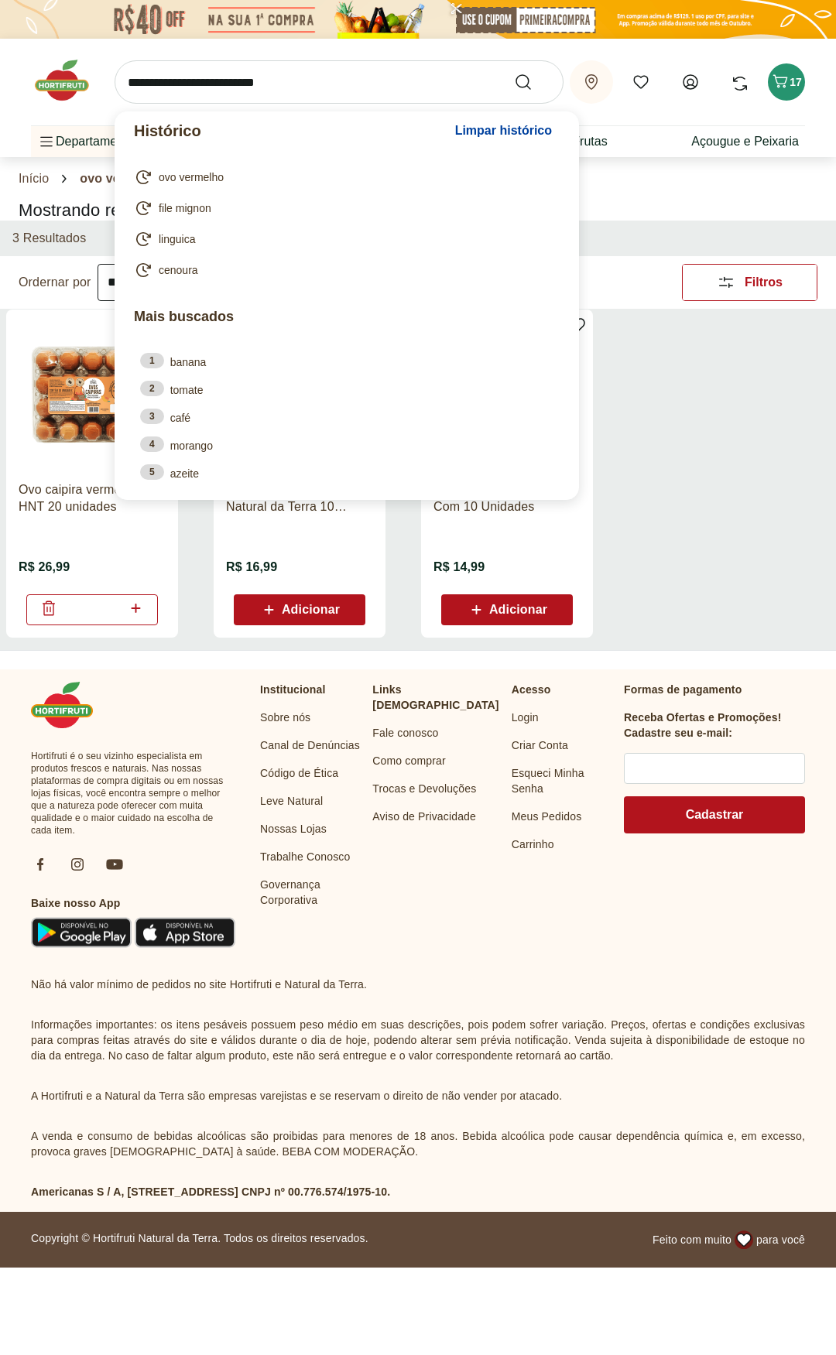
click at [245, 79] on input "search" at bounding box center [339, 81] width 449 height 43
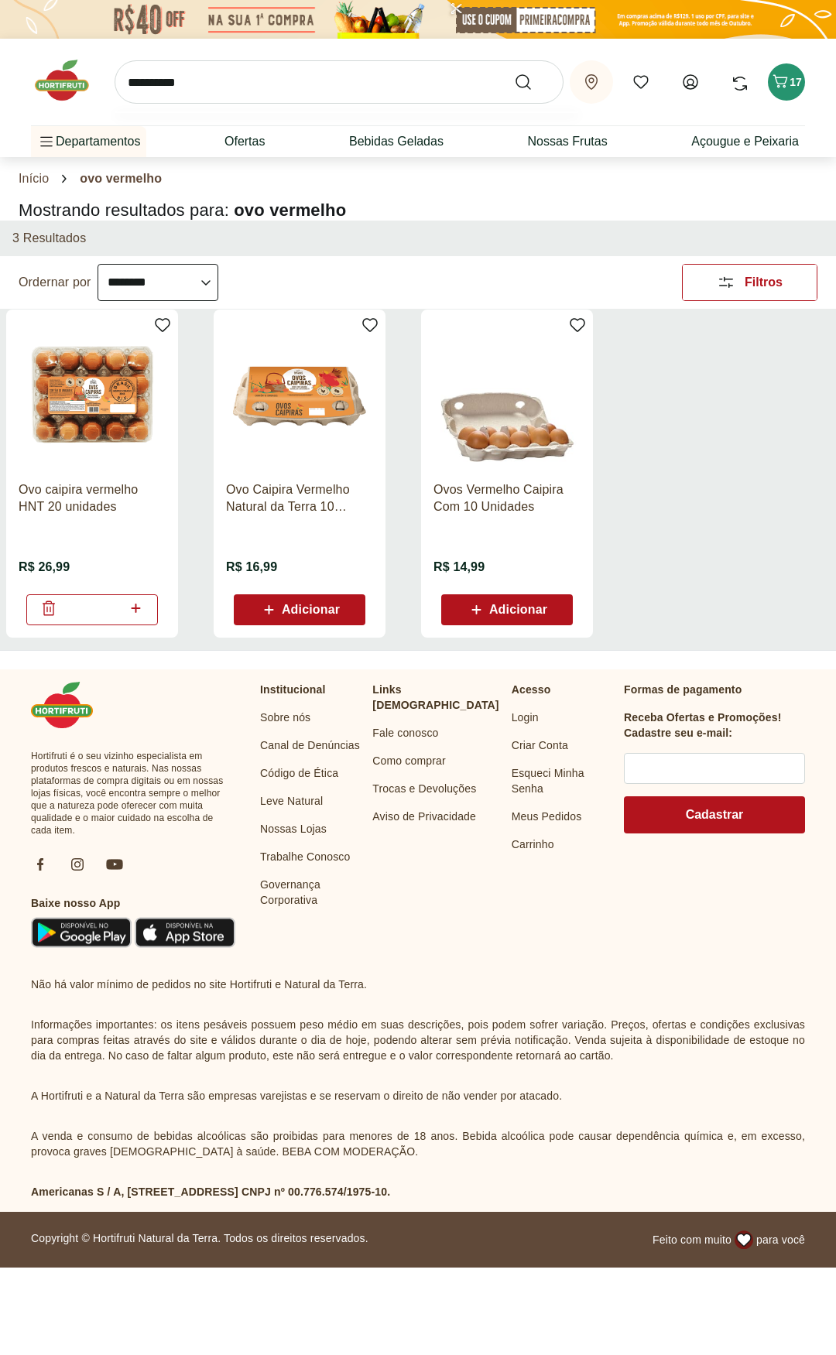
type input "**********"
click at [514, 73] on button "Submit Search" at bounding box center [532, 82] width 37 height 19
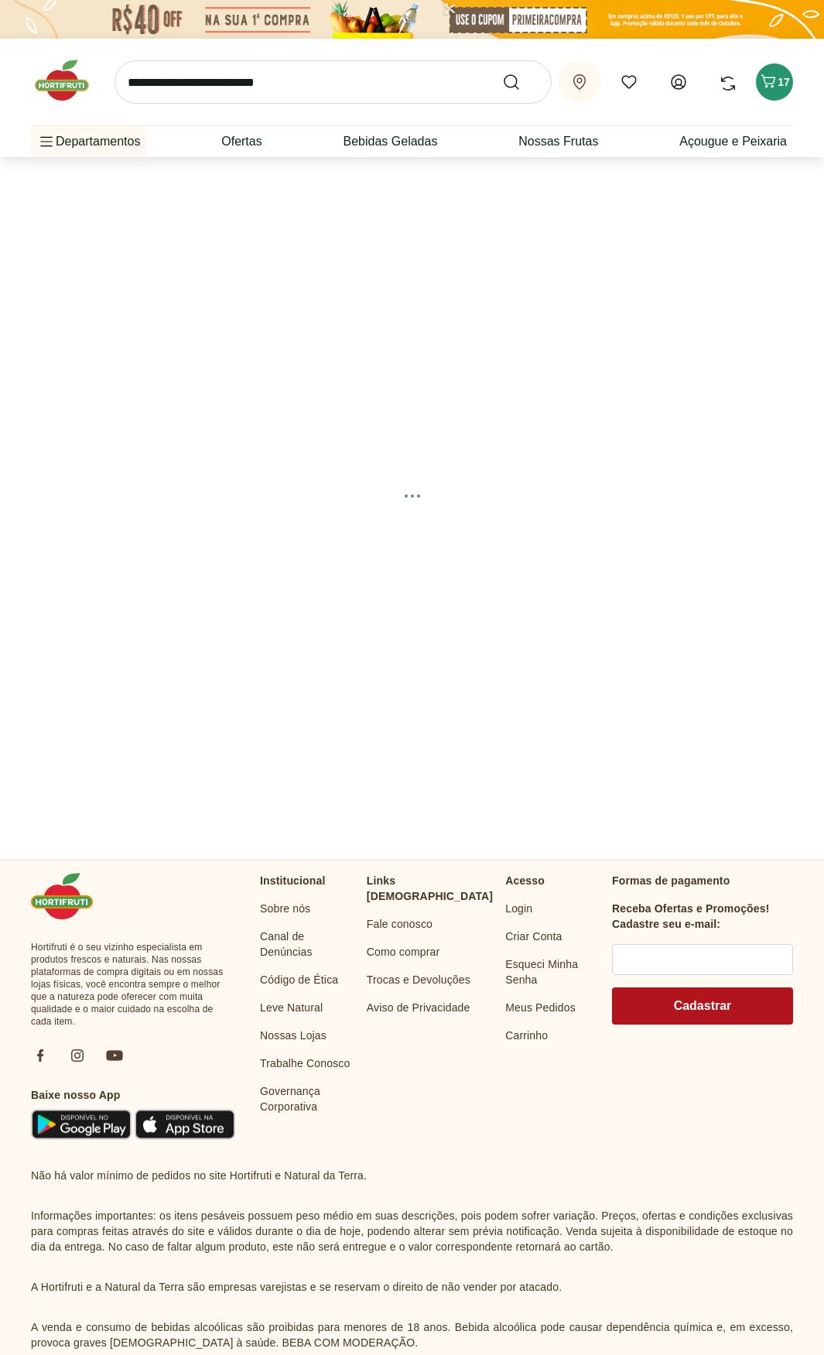
select select "**********"
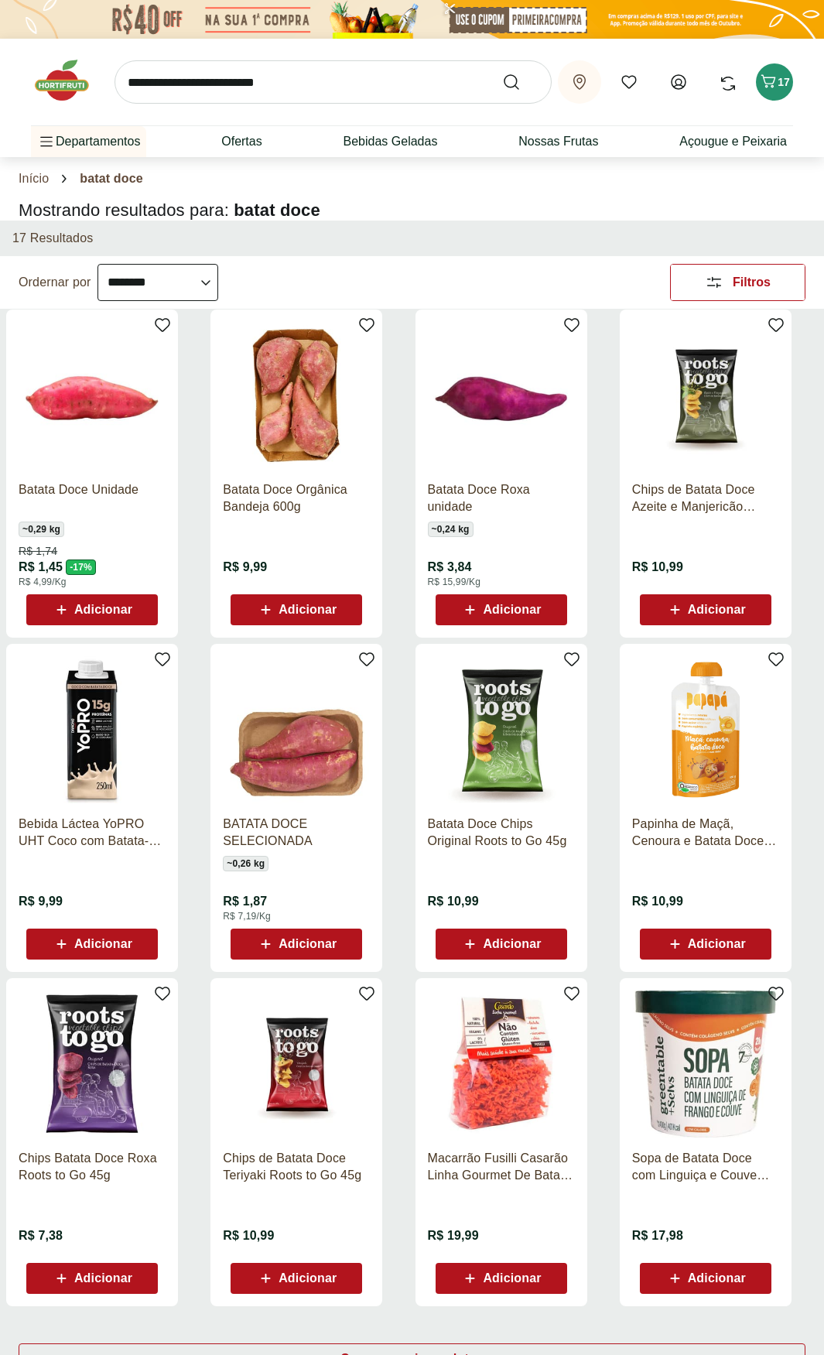
click at [123, 604] on span "Adicionar" at bounding box center [103, 610] width 58 height 12
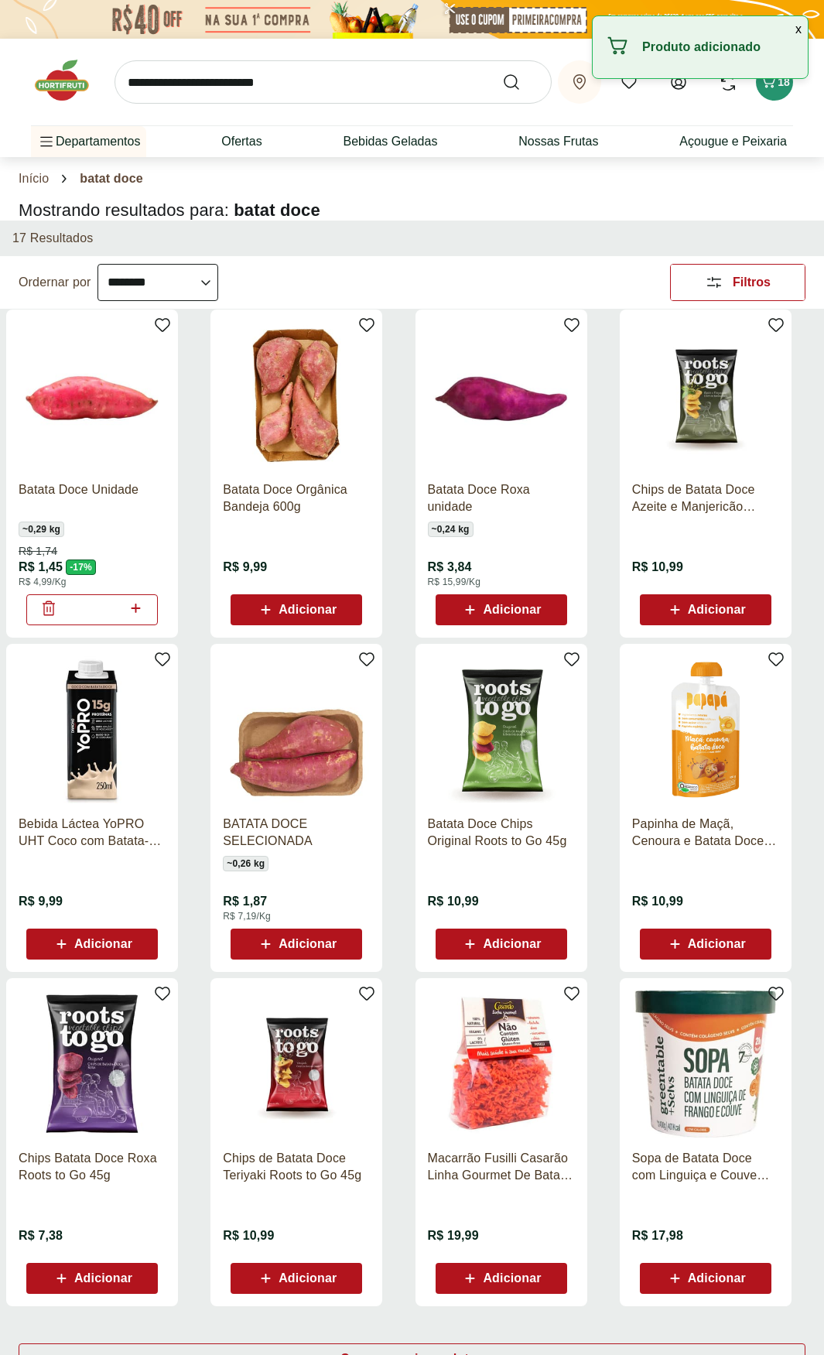
click at [138, 613] on icon at bounding box center [135, 608] width 19 height 19
type input "*"
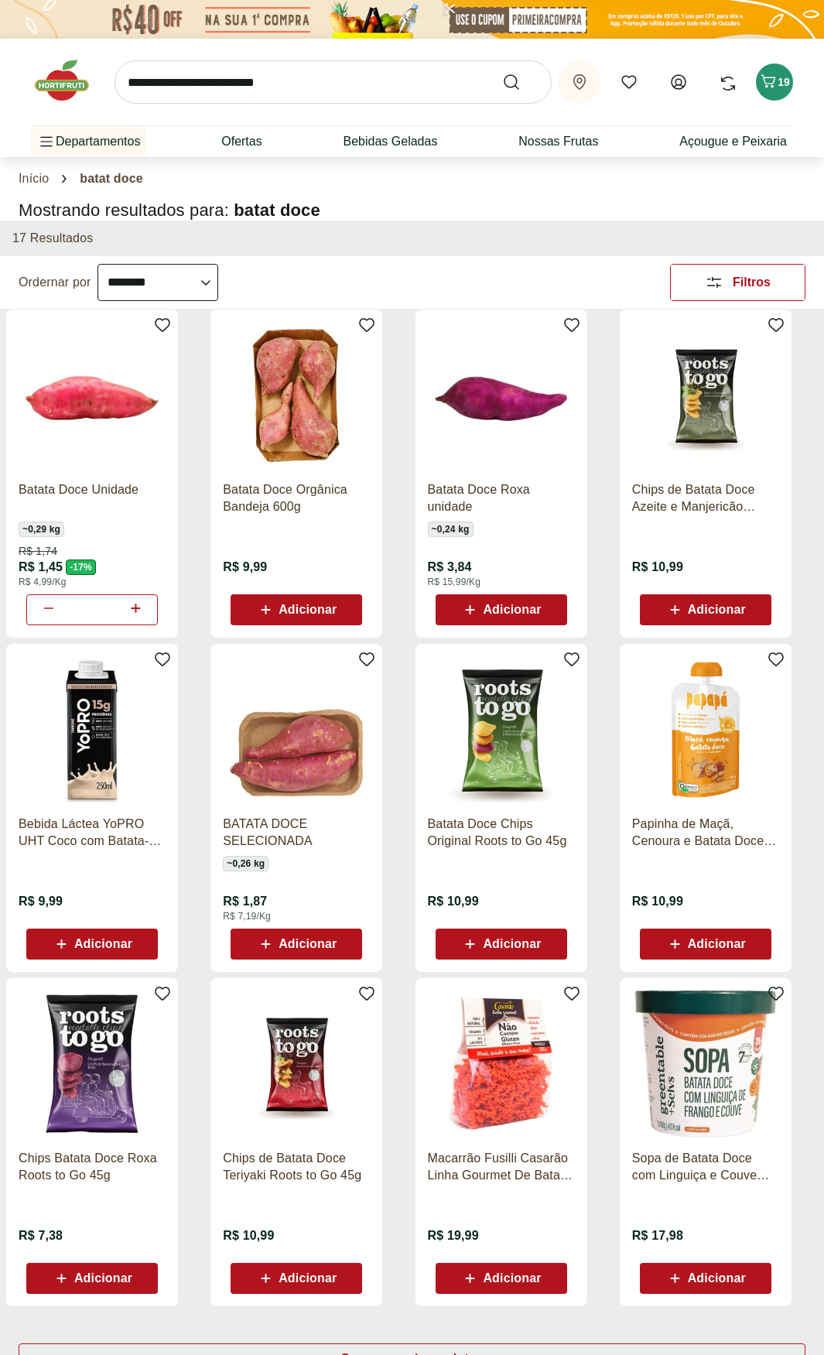
click at [230, 59] on div "Retirar em Juiz de Fora/MG Meus Favoritos Olá, Nélio Comprar Novamente 19" at bounding box center [412, 82] width 762 height 87
click at [230, 68] on input "search" at bounding box center [333, 81] width 437 height 43
type input "**********"
click at [502, 73] on button "Submit Search" at bounding box center [520, 82] width 37 height 19
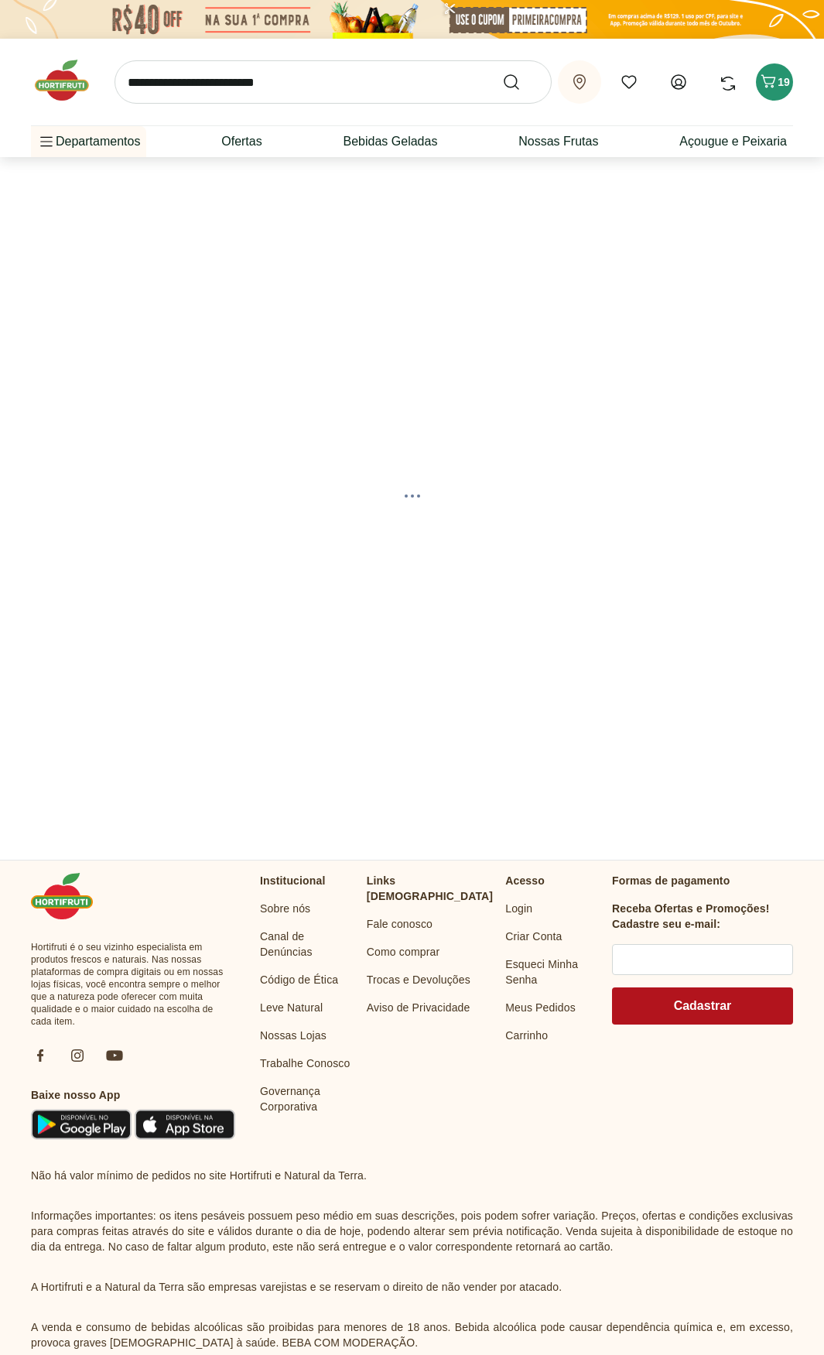
select select "**********"
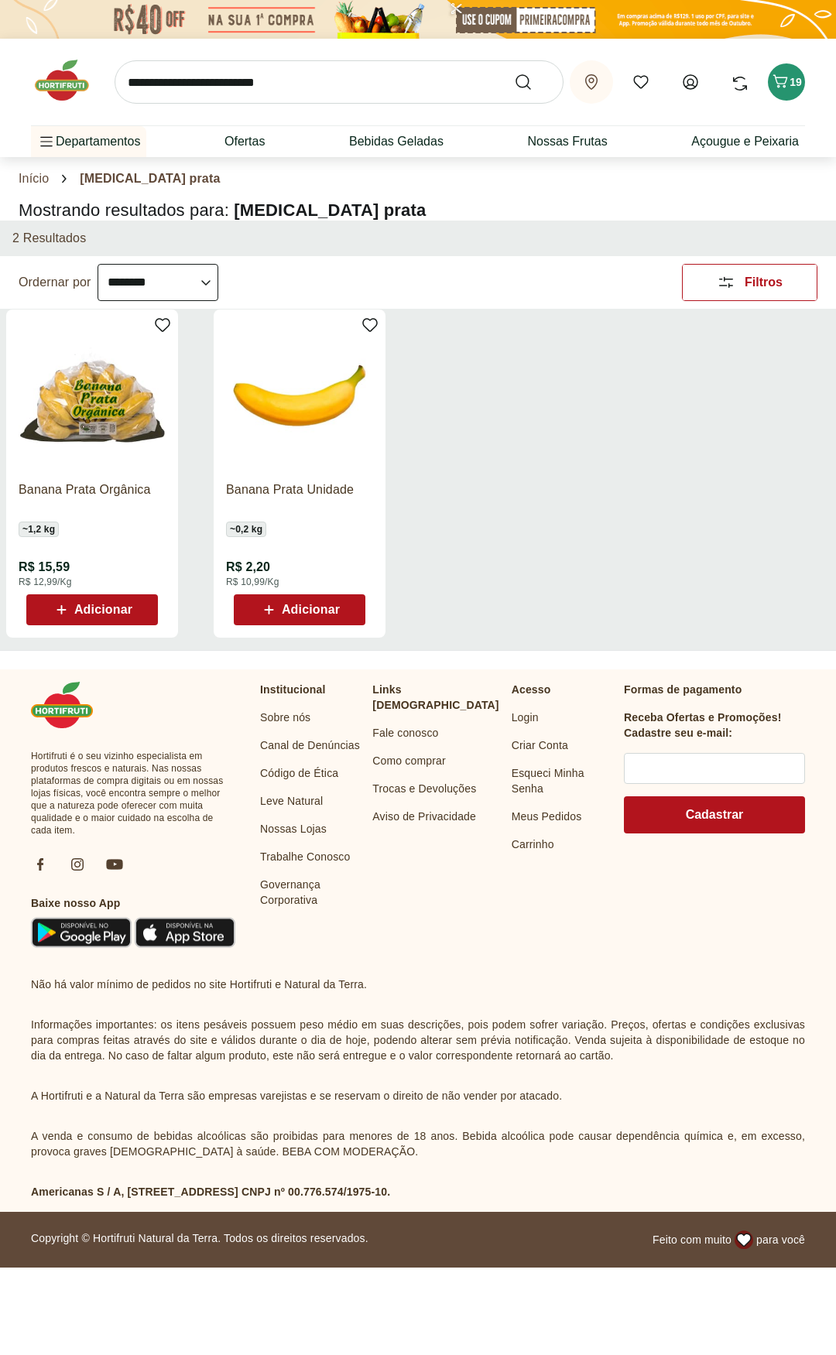
click at [200, 88] on input "search" at bounding box center [339, 81] width 449 height 43
click at [667, 506] on ul "Banana Prata Orgânica ~ 1,2 kg R$ 15,59 R$ 12,99/Kg Adicionar Banana Prata Unid…" at bounding box center [417, 480] width 823 height 340
click at [311, 601] on span "Adicionar" at bounding box center [299, 610] width 80 height 19
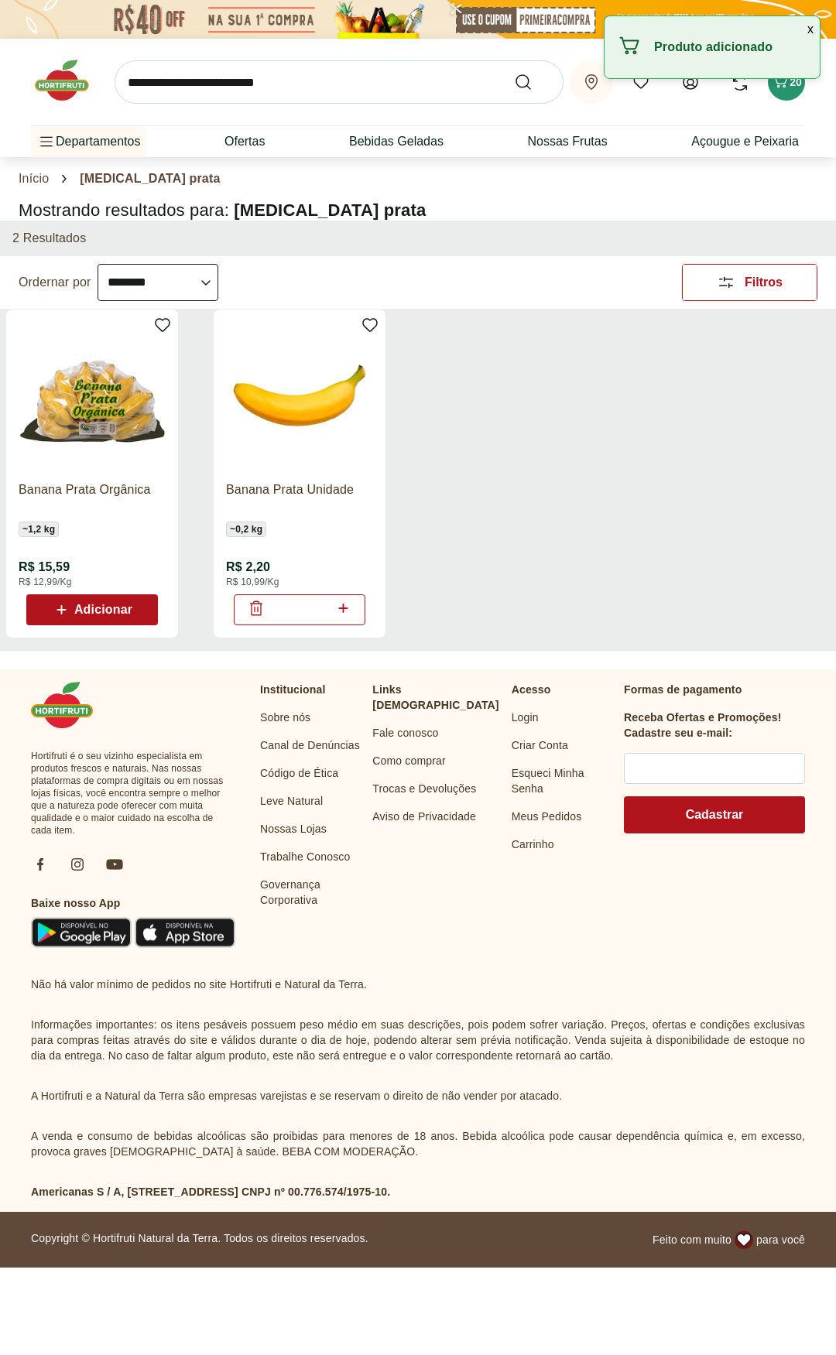
click at [350, 610] on icon at bounding box center [343, 608] width 19 height 19
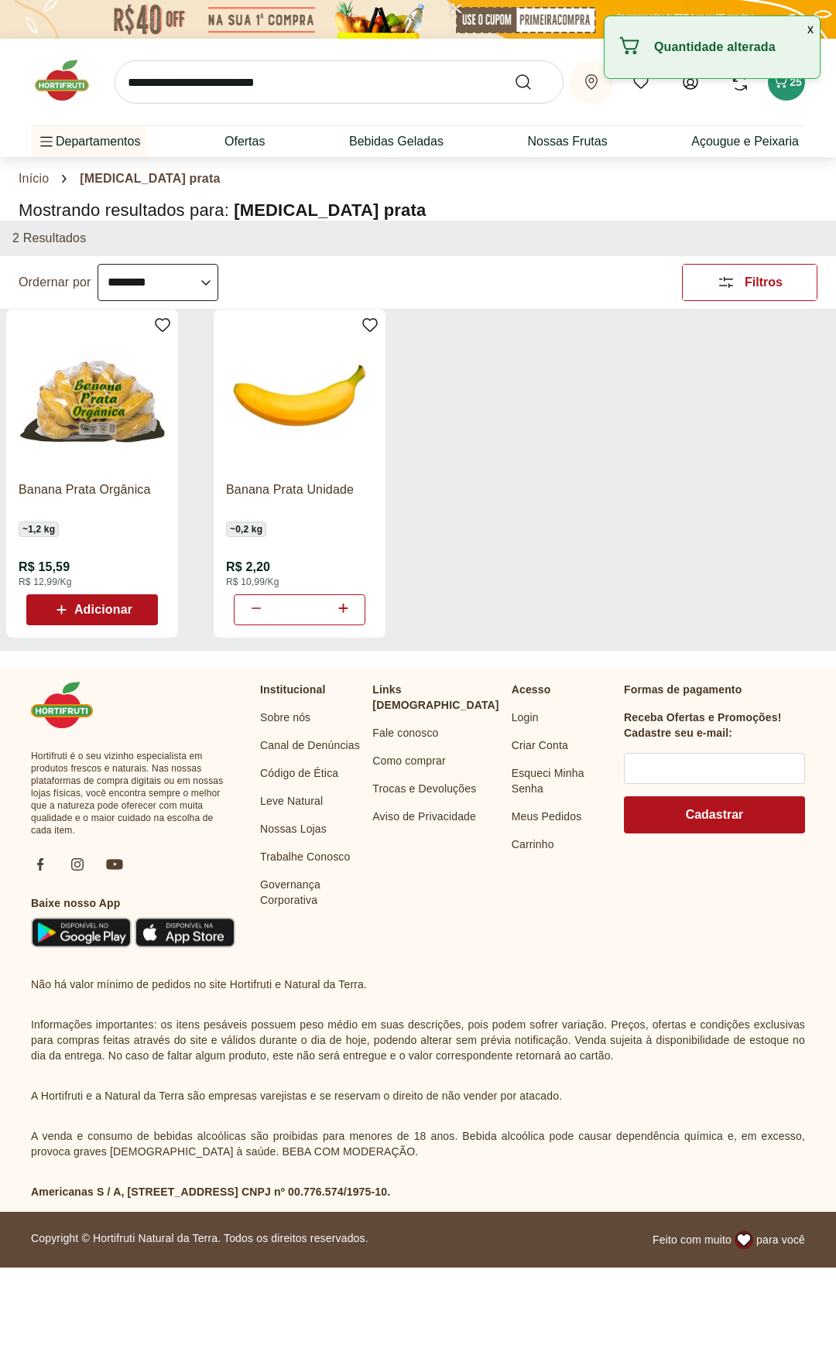
click at [350, 610] on icon at bounding box center [343, 608] width 19 height 19
type input "*"
click at [203, 108] on div "Retirar em Juiz de Fora/MG Meus Favoritos Olá, Nélio Comprar Novamente 25" at bounding box center [418, 82] width 774 height 87
click at [210, 87] on input "search" at bounding box center [339, 81] width 449 height 43
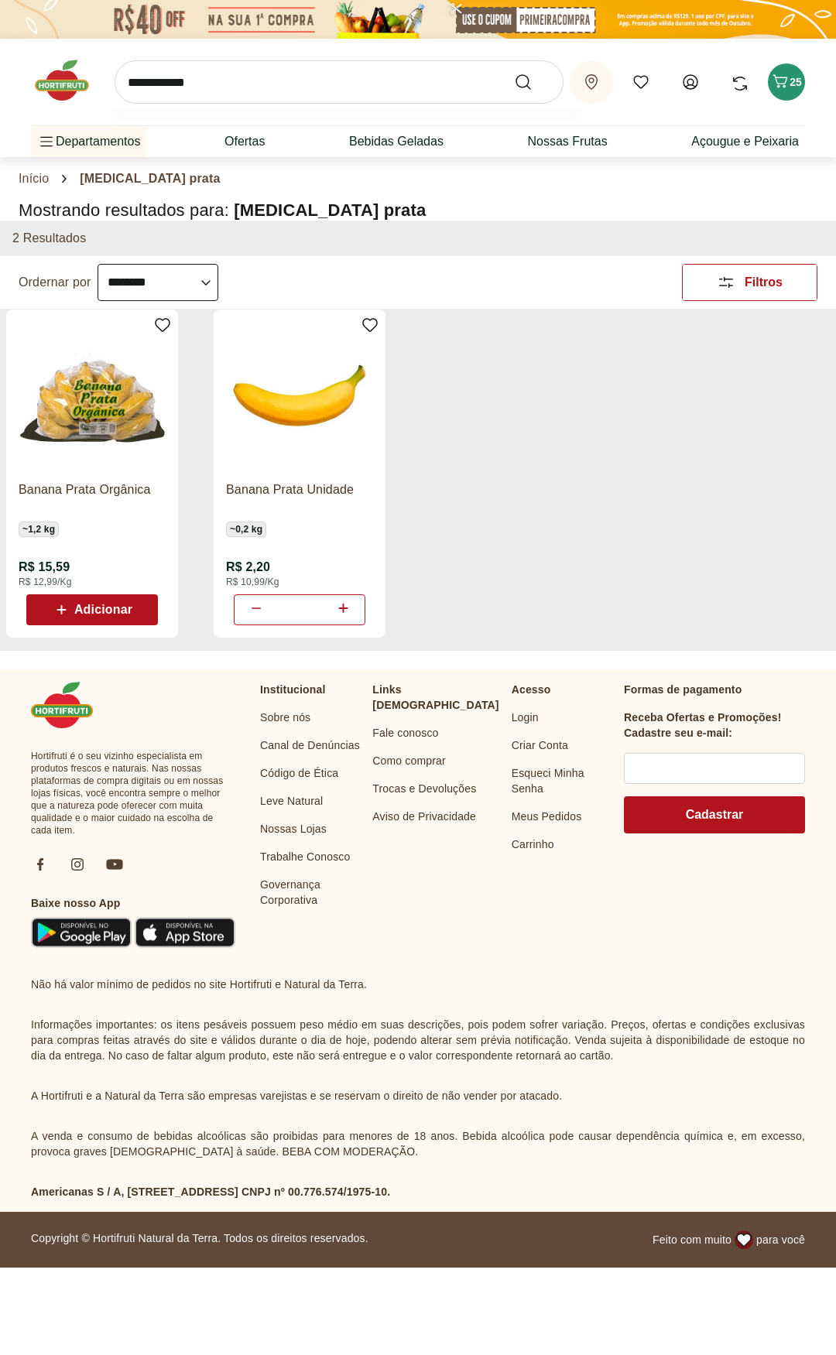
type input "**********"
click at [514, 73] on button "Submit Search" at bounding box center [532, 82] width 37 height 19
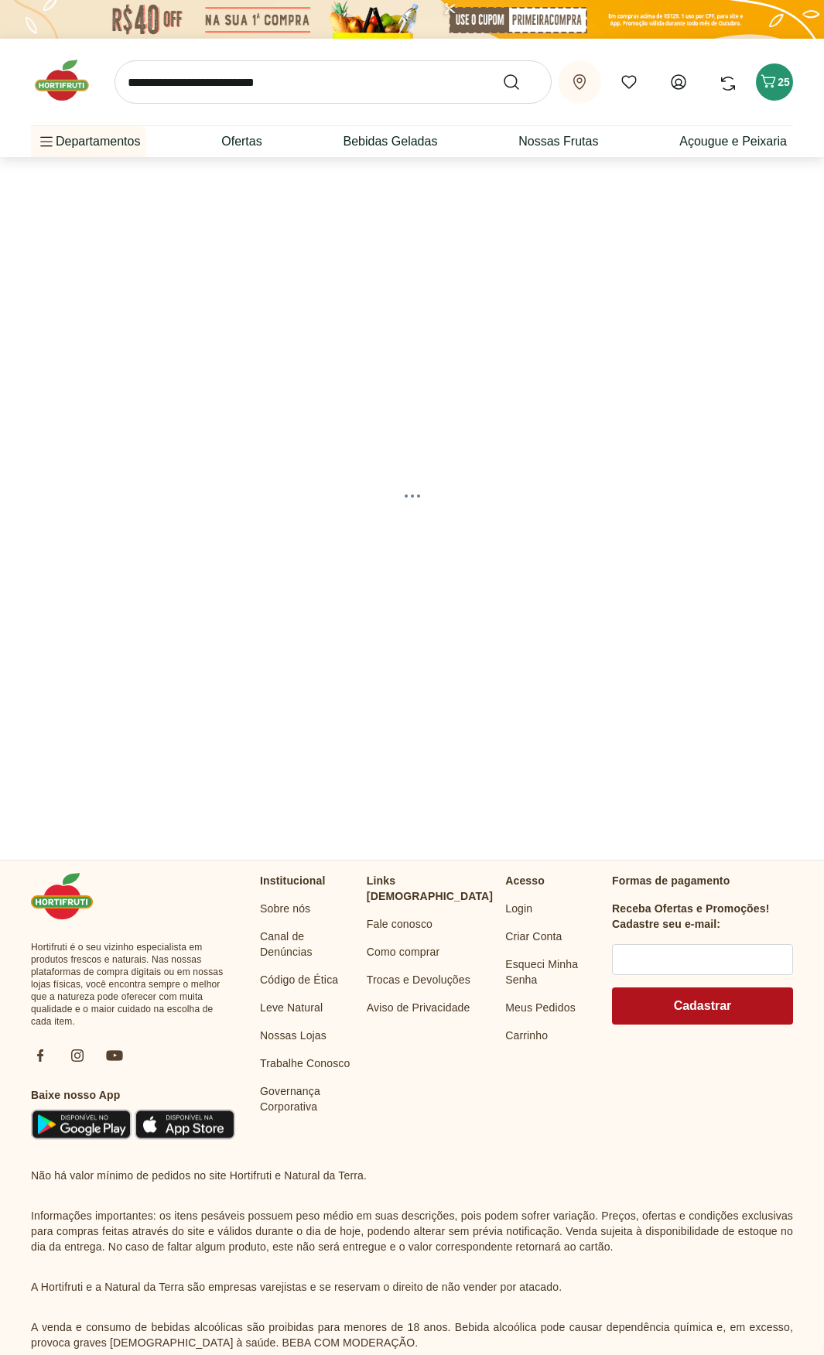
select select "**********"
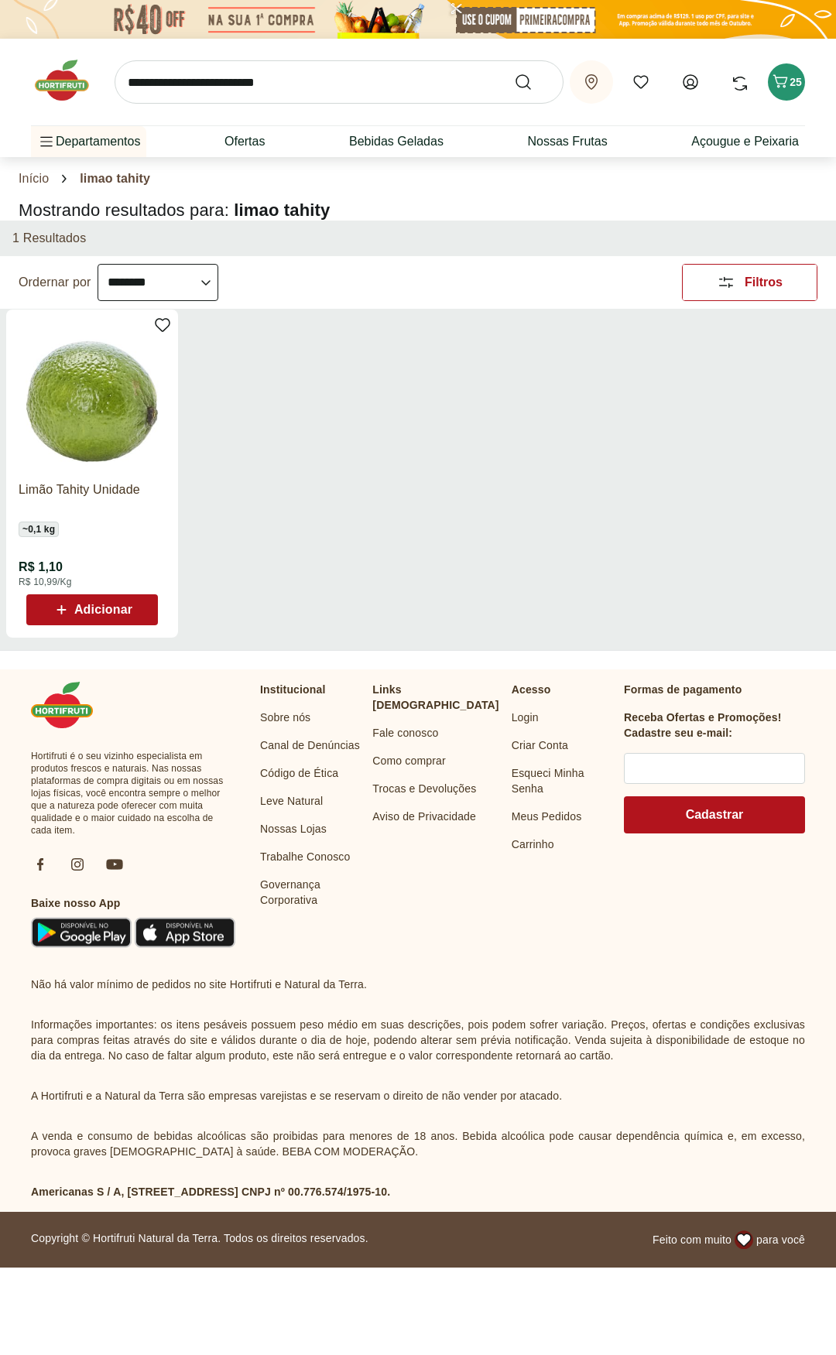
click at [86, 616] on span "Adicionar" at bounding box center [92, 610] width 80 height 19
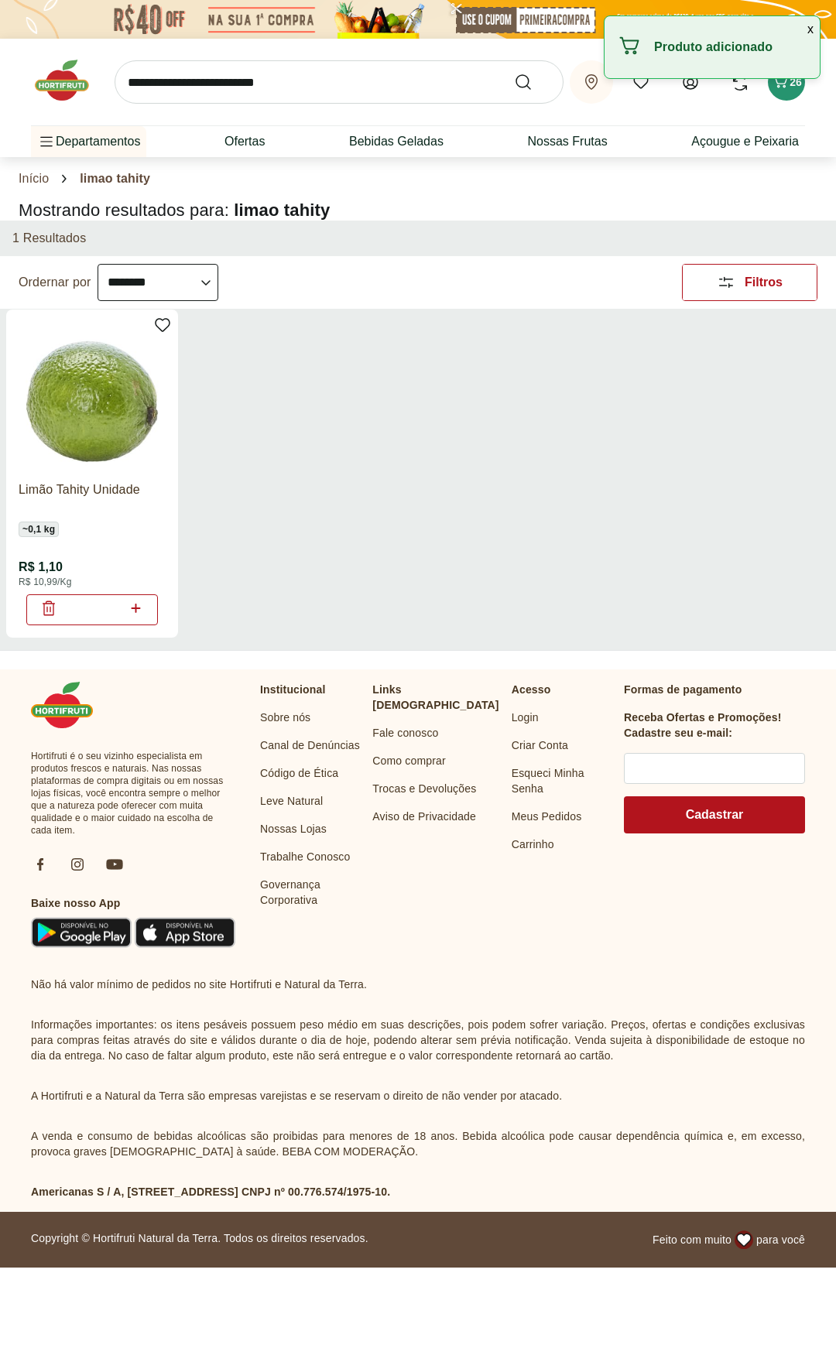
click at [144, 610] on icon at bounding box center [135, 608] width 19 height 19
type input "*"
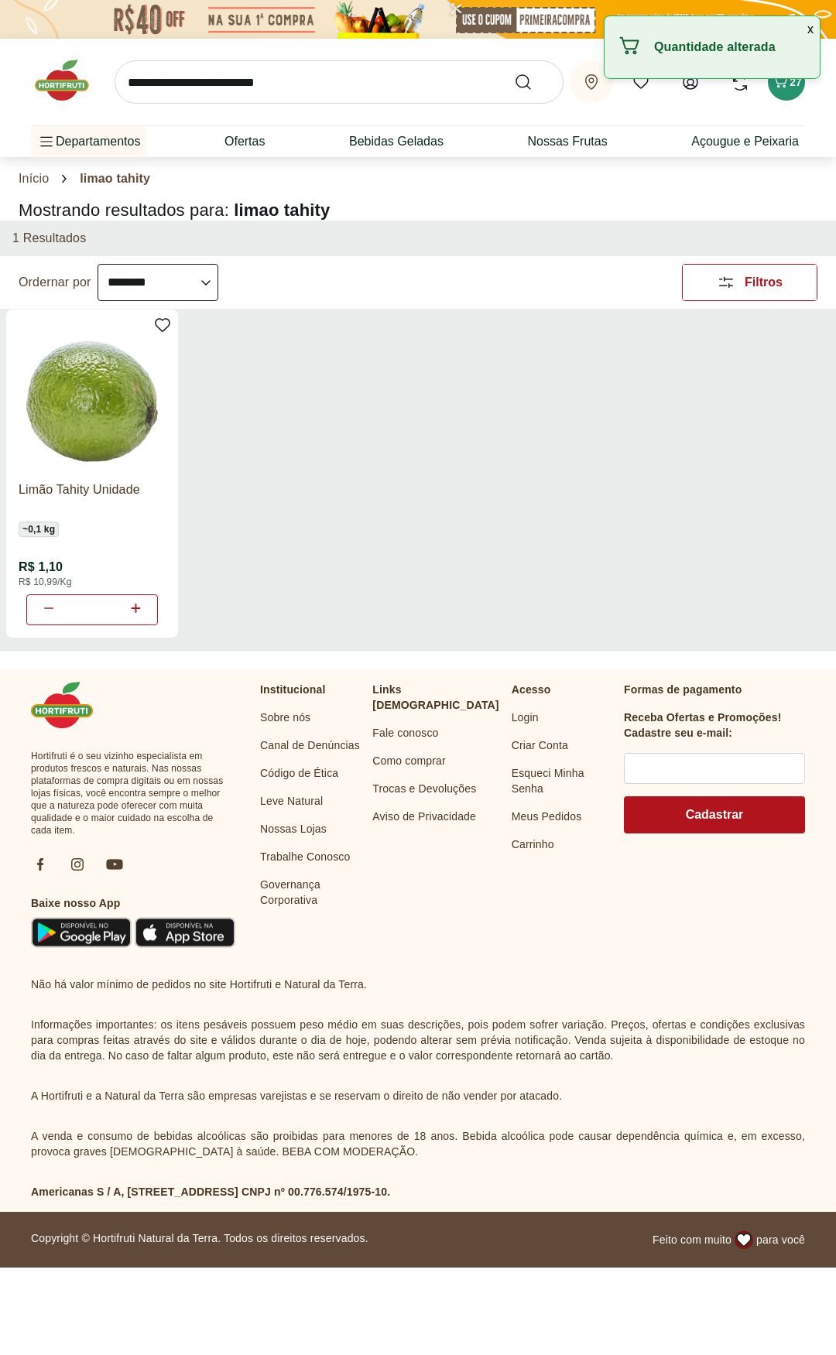
click at [269, 92] on input "search" at bounding box center [339, 81] width 449 height 43
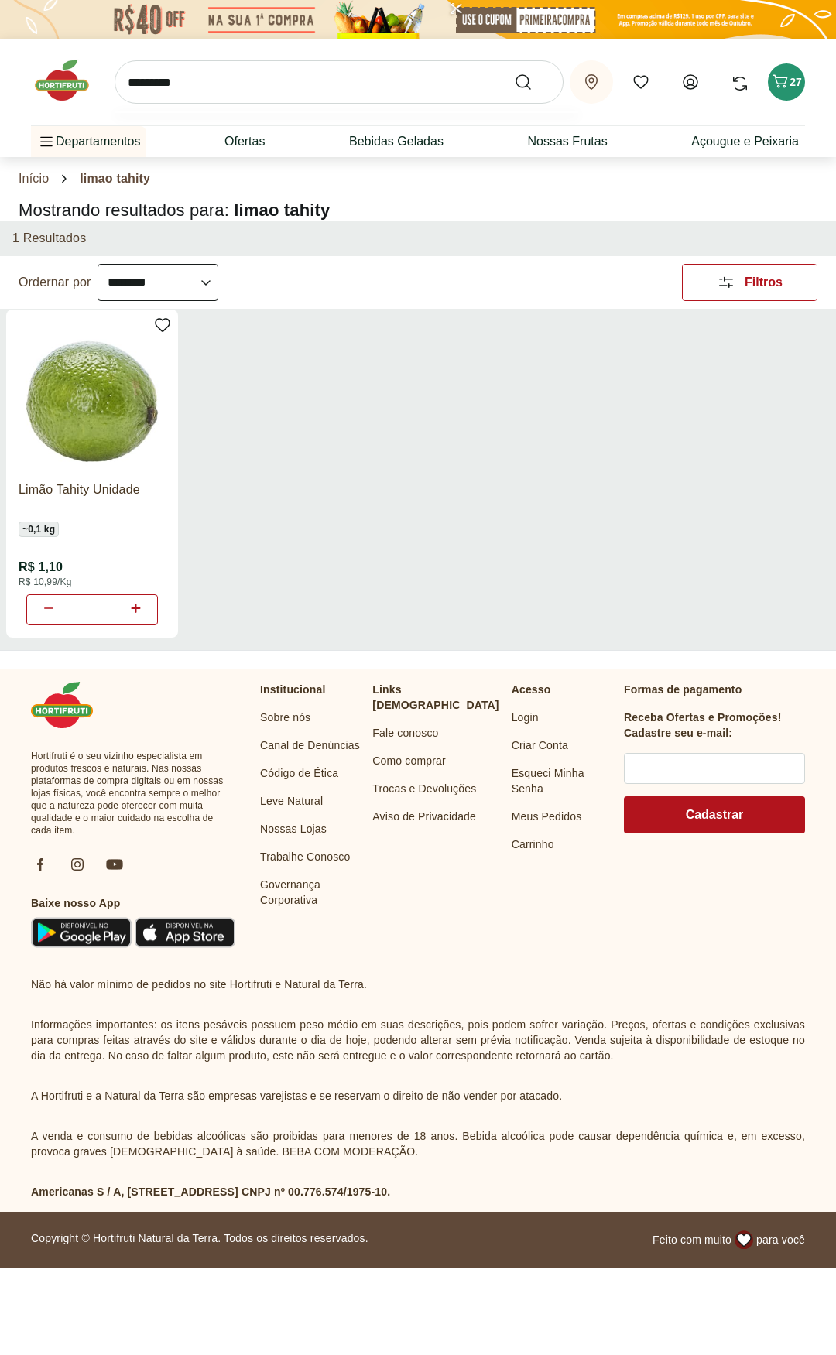
type input "*********"
click at [514, 73] on button "Submit Search" at bounding box center [532, 82] width 37 height 19
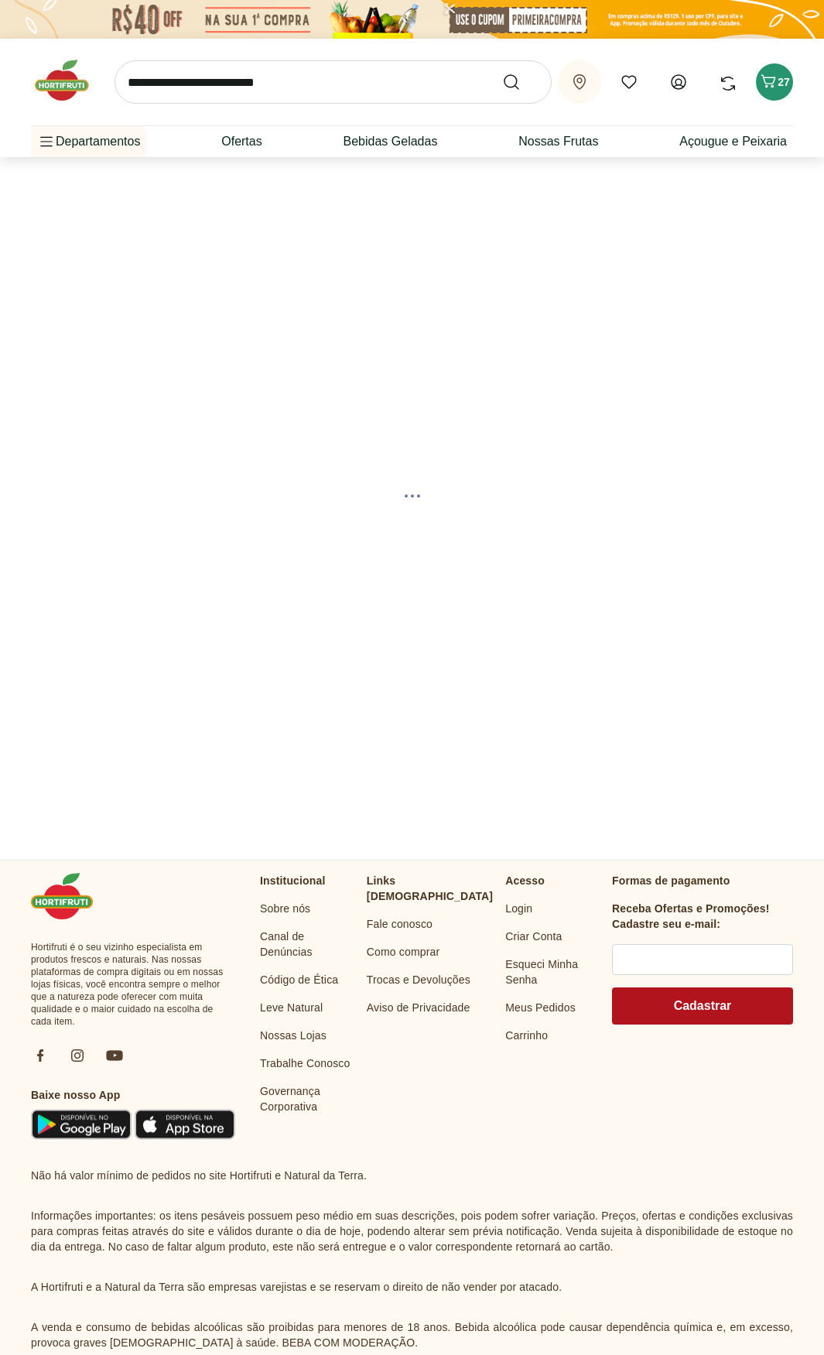
select select "**********"
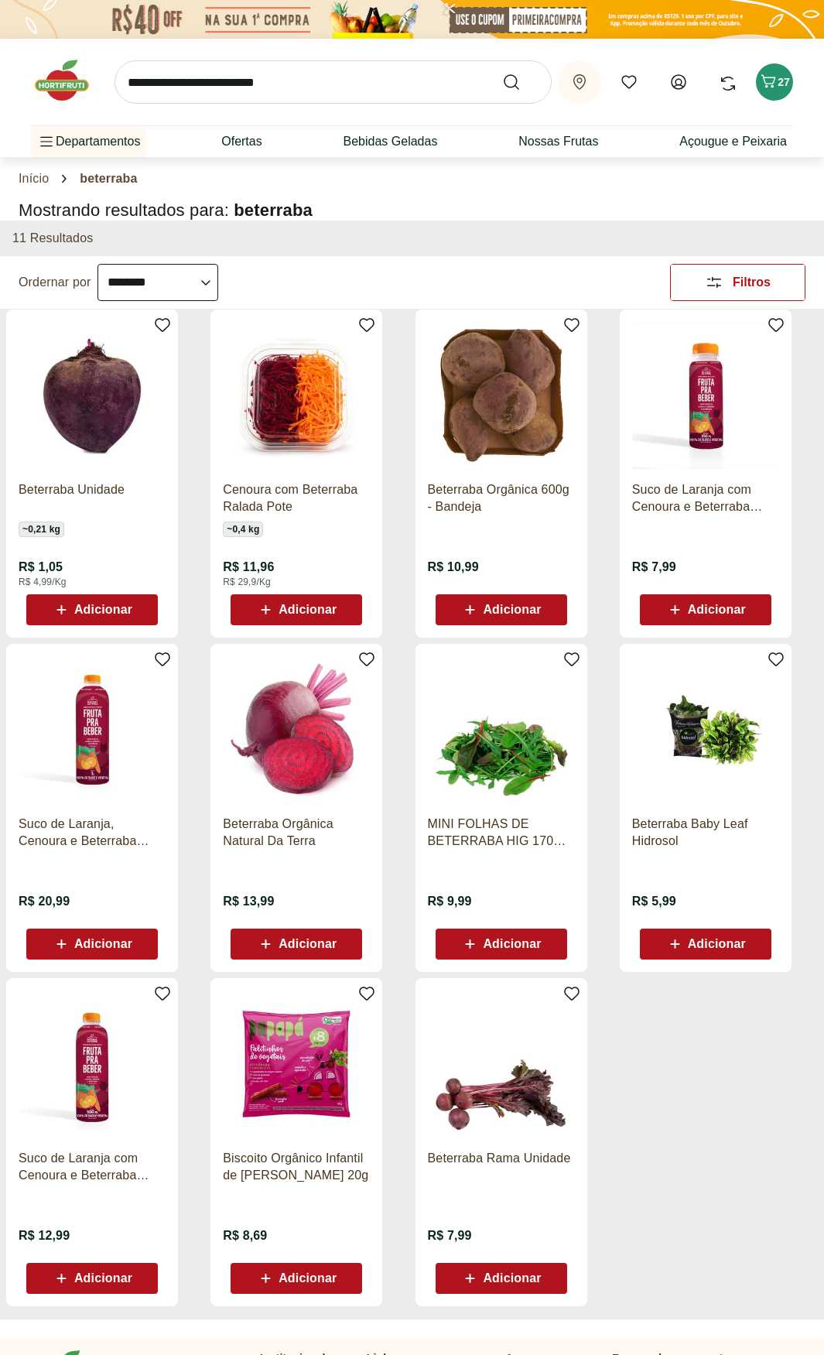
click at [127, 599] on div "Adicionar" at bounding box center [92, 610] width 107 height 28
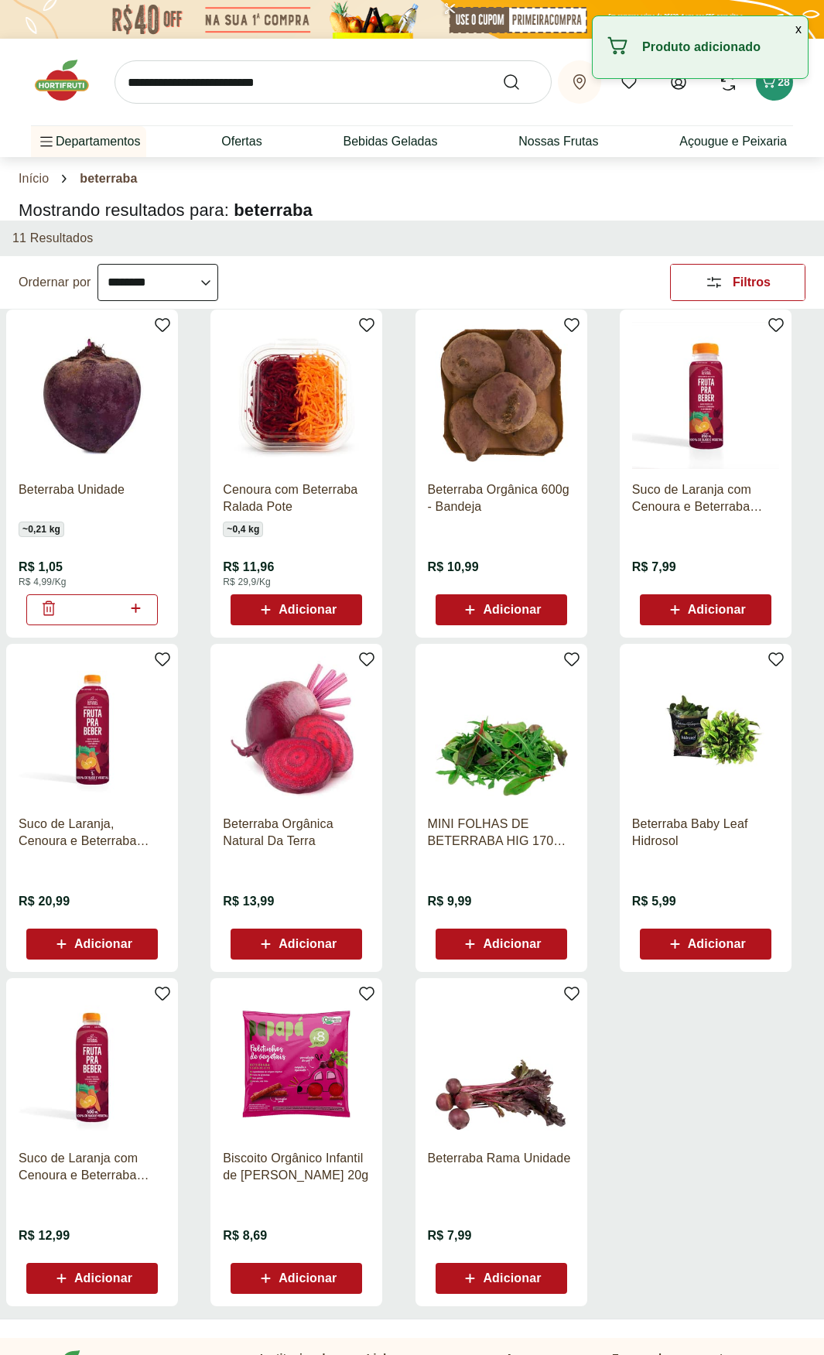
click at [137, 604] on icon at bounding box center [135, 608] width 19 height 19
click at [136, 605] on icon at bounding box center [135, 608] width 19 height 19
click at [136, 607] on icon at bounding box center [135, 608] width 19 height 19
click at [136, 606] on icon at bounding box center [135, 608] width 19 height 19
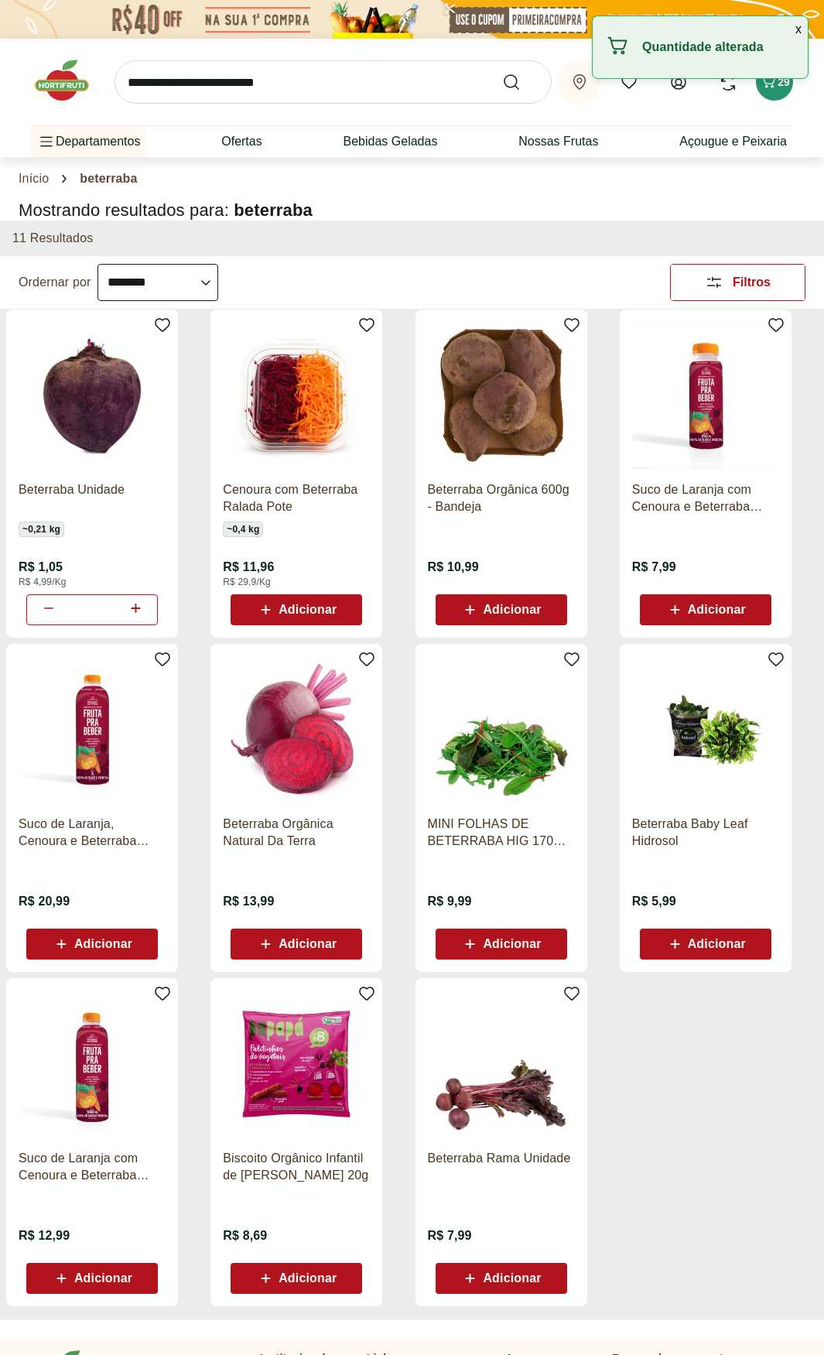
click at [128, 610] on icon at bounding box center [135, 608] width 19 height 19
type input "*"
click at [793, 93] on div "Retirar em Juiz de Fora/MG Meus Favoritos Olá, Nélio Comprar Novamente 29 Depar…" at bounding box center [412, 98] width 824 height 118
click at [785, 93] on button "29" at bounding box center [774, 81] width 37 height 37
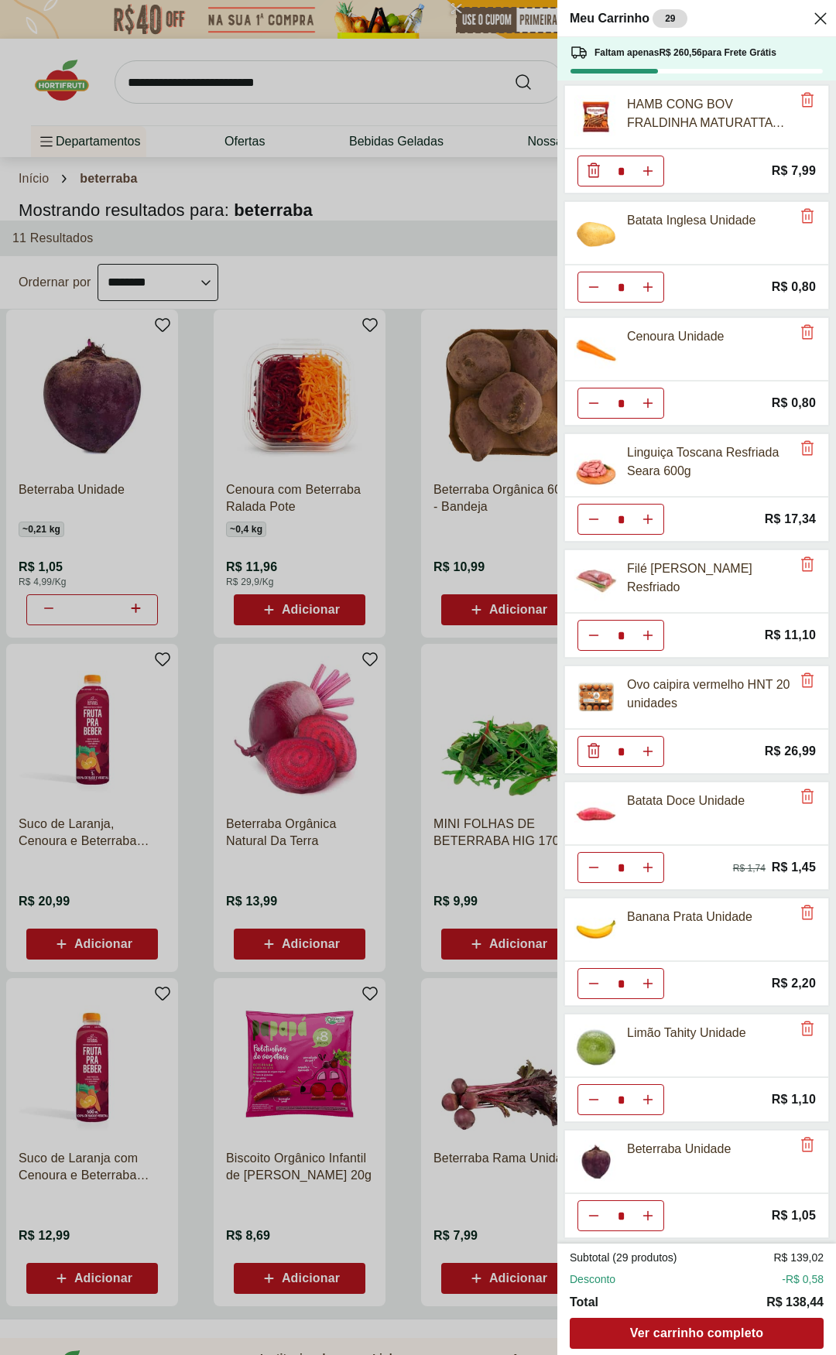
scroll to position [236, 0]
click at [648, 704] on button "Aumentar Quantidade" at bounding box center [647, 982] width 31 height 31
type input "*"
click at [649, 704] on icon "Aumentar Quantidade" at bounding box center [648, 1214] width 12 height 12
type input "*"
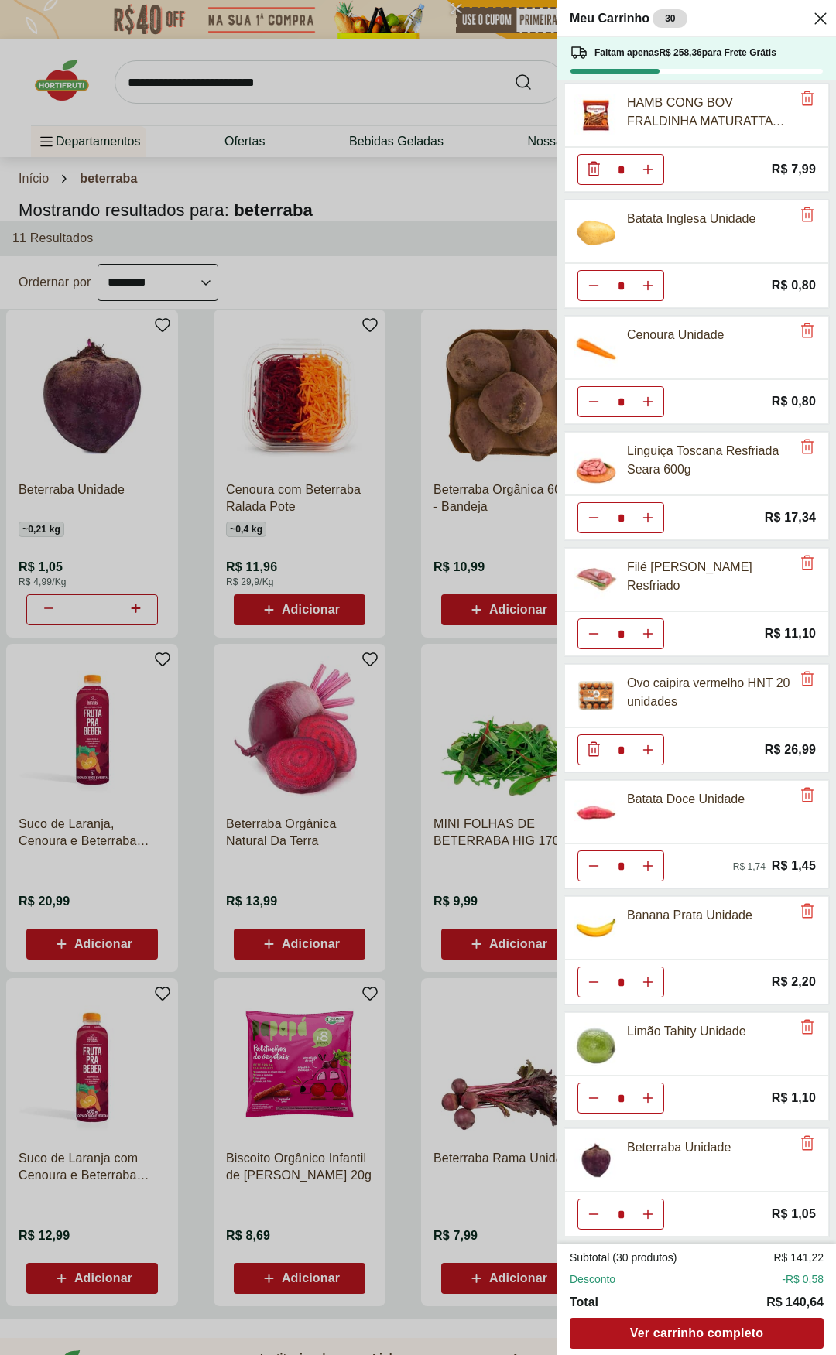
type input "*"
click at [647, 704] on icon "Aumentar Quantidade" at bounding box center [648, 982] width 12 height 12
type input "*"
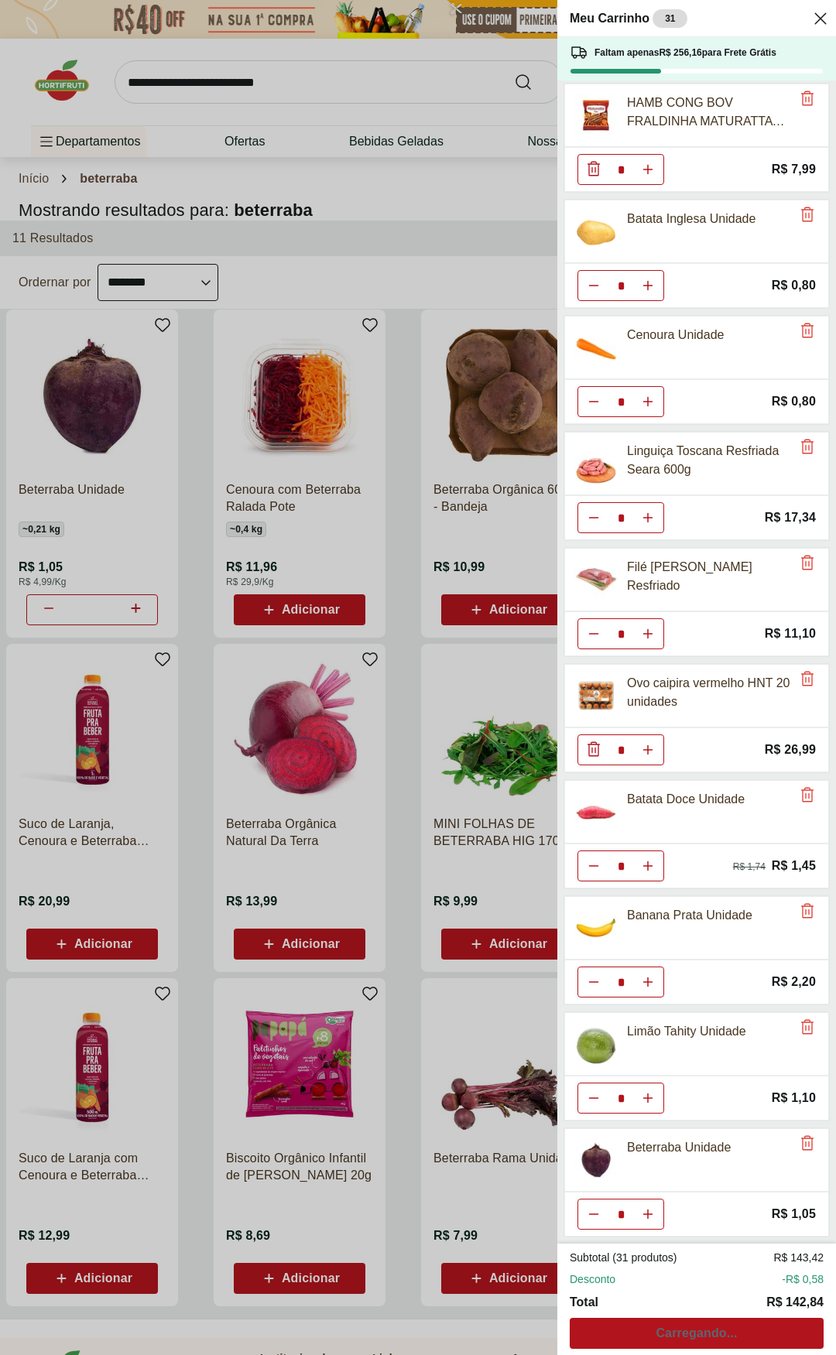
click at [655, 704] on button "Aumentar Quantidade" at bounding box center [647, 1214] width 31 height 31
type input "*"
click at [665, 704] on div "* Price: R$ 2,20" at bounding box center [696, 982] width 265 height 45
click at [658, 704] on button "Aumentar Quantidade" at bounding box center [647, 982] width 31 height 31
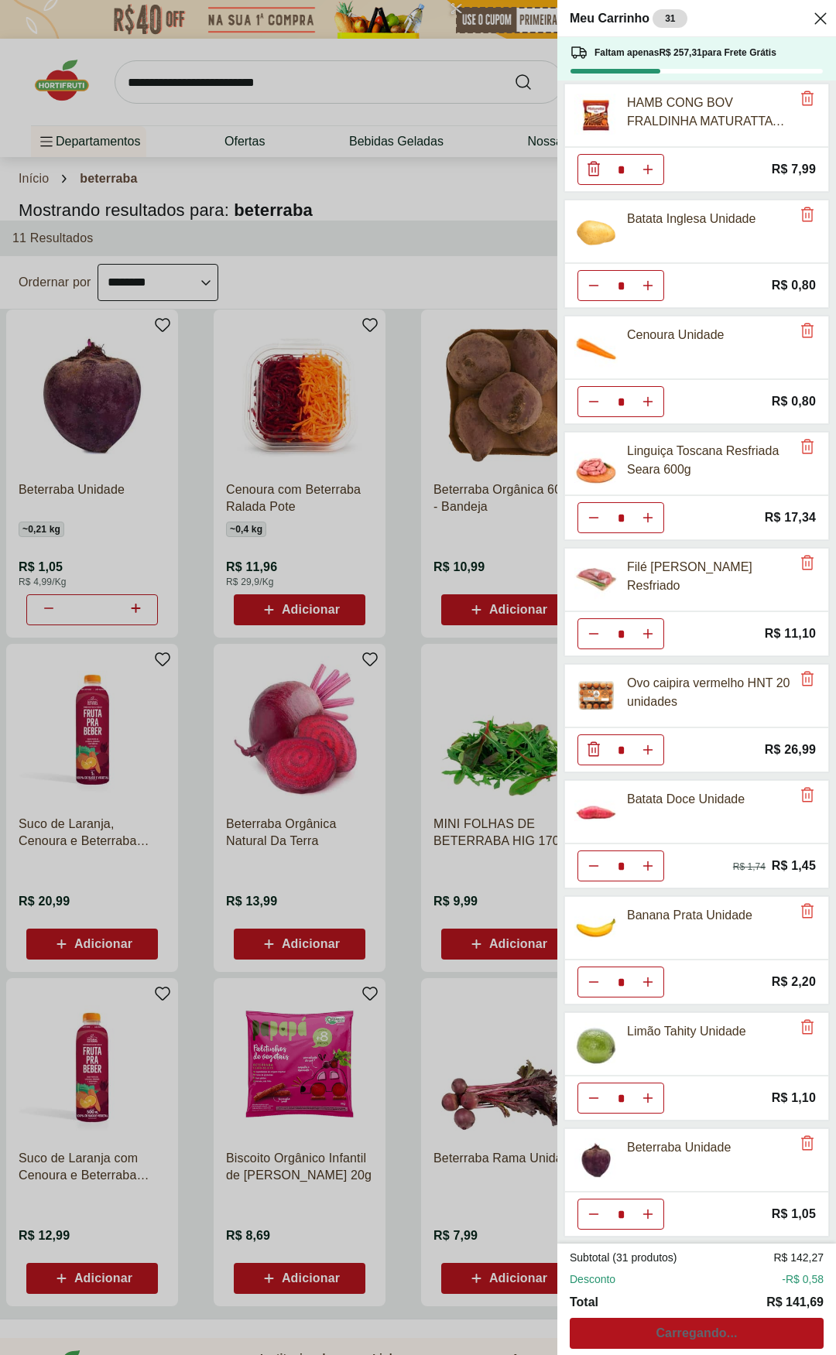
type input "*"
click at [657, 704] on button "Aumentar Quantidade" at bounding box center [647, 982] width 31 height 31
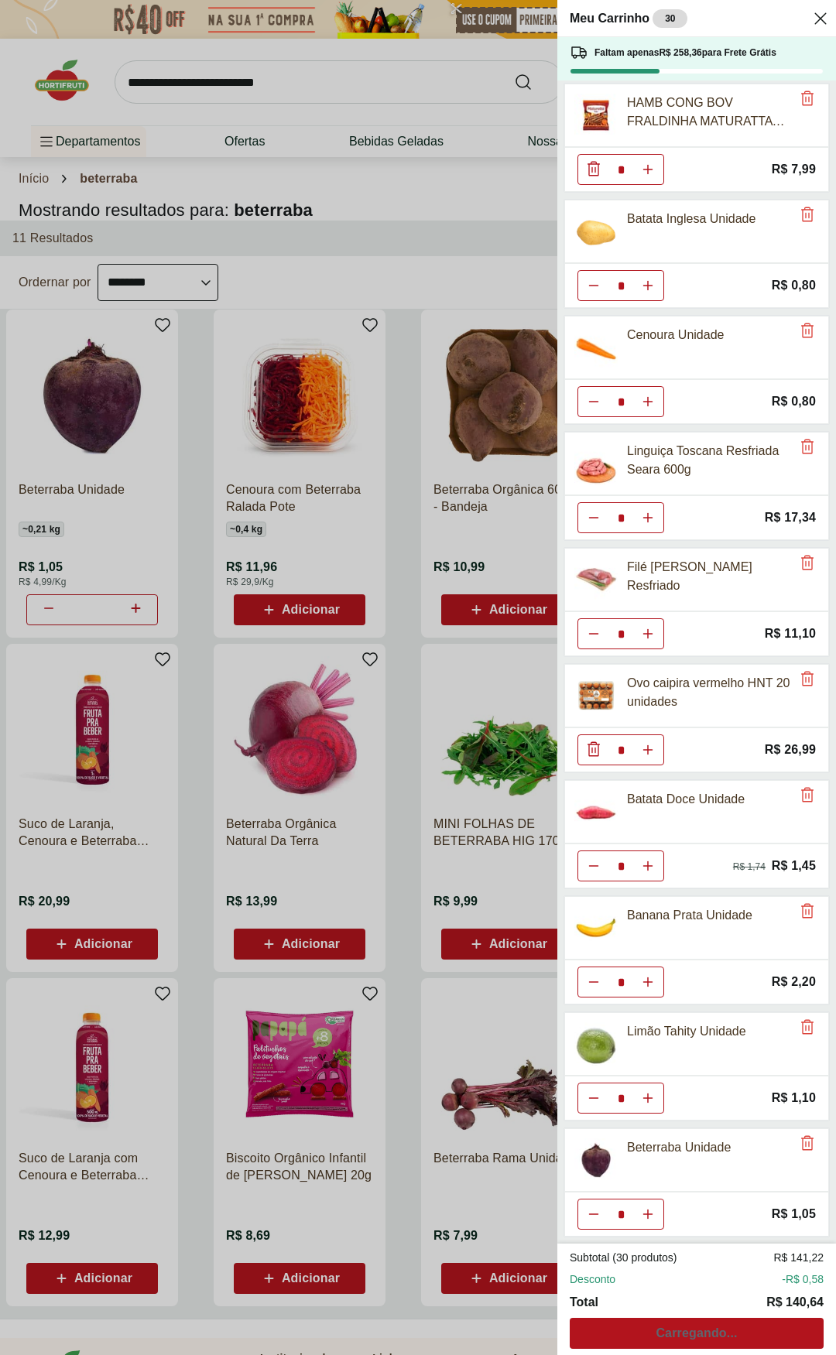
type input "*"
click at [657, 704] on button "Aumentar Quantidade" at bounding box center [647, 1214] width 31 height 31
type input "*"
click at [288, 67] on div "Meu Carrinho 32 Faltam apenas R$ 255,11 para Frete Grátis PAO DE HAMBURGUER BAU…" at bounding box center [418, 677] width 836 height 1355
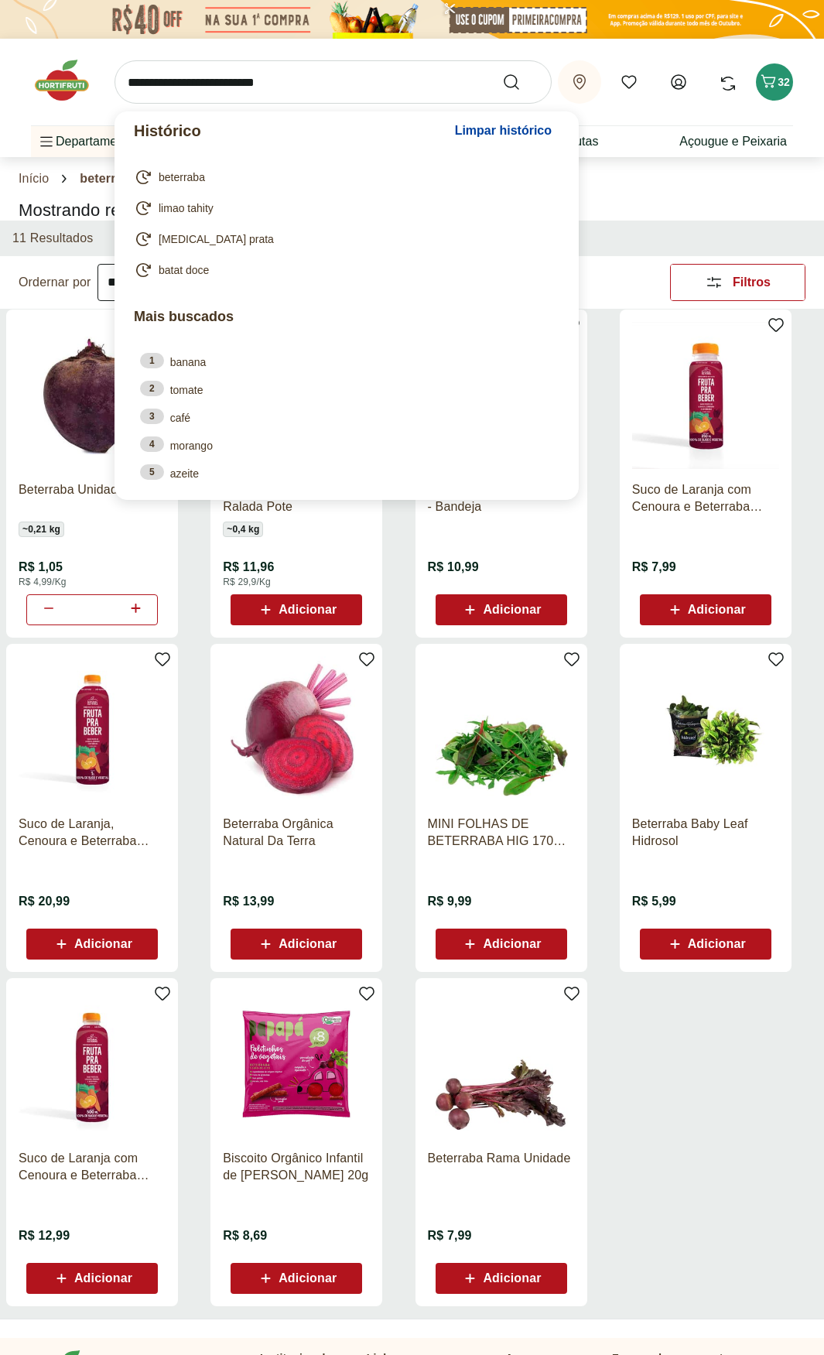
click at [278, 86] on input "search" at bounding box center [333, 81] width 437 height 43
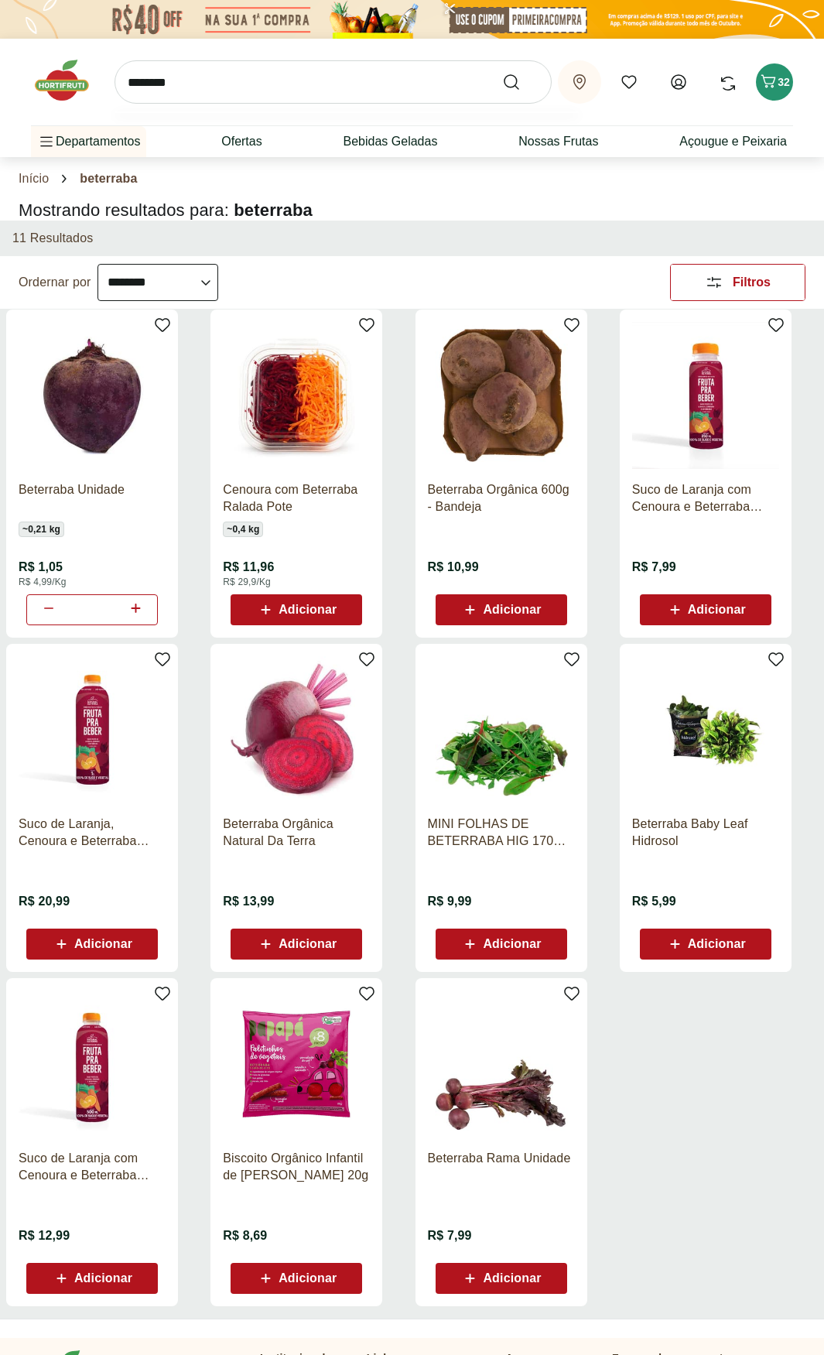
type input "********"
click at [502, 73] on button "Submit Search" at bounding box center [520, 82] width 37 height 19
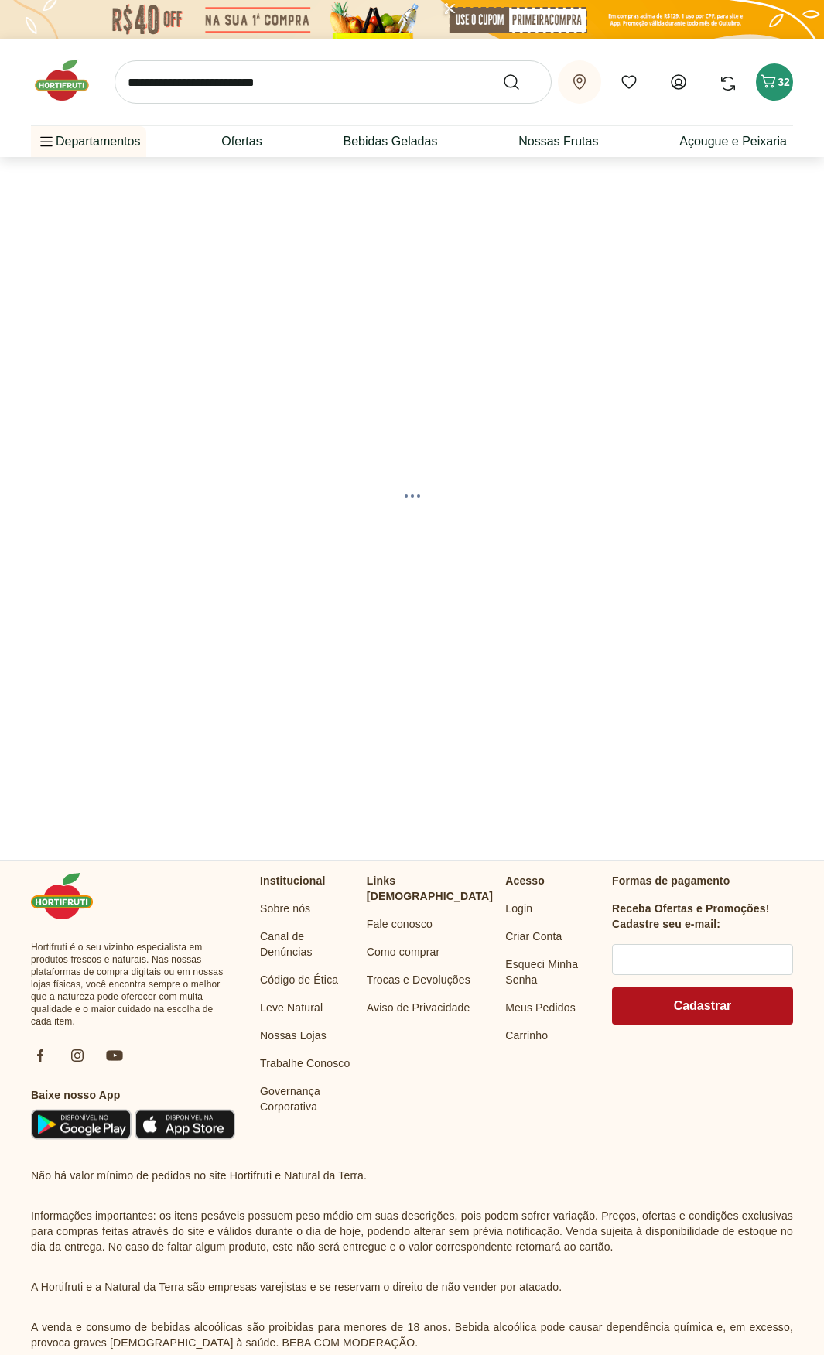
select select "**********"
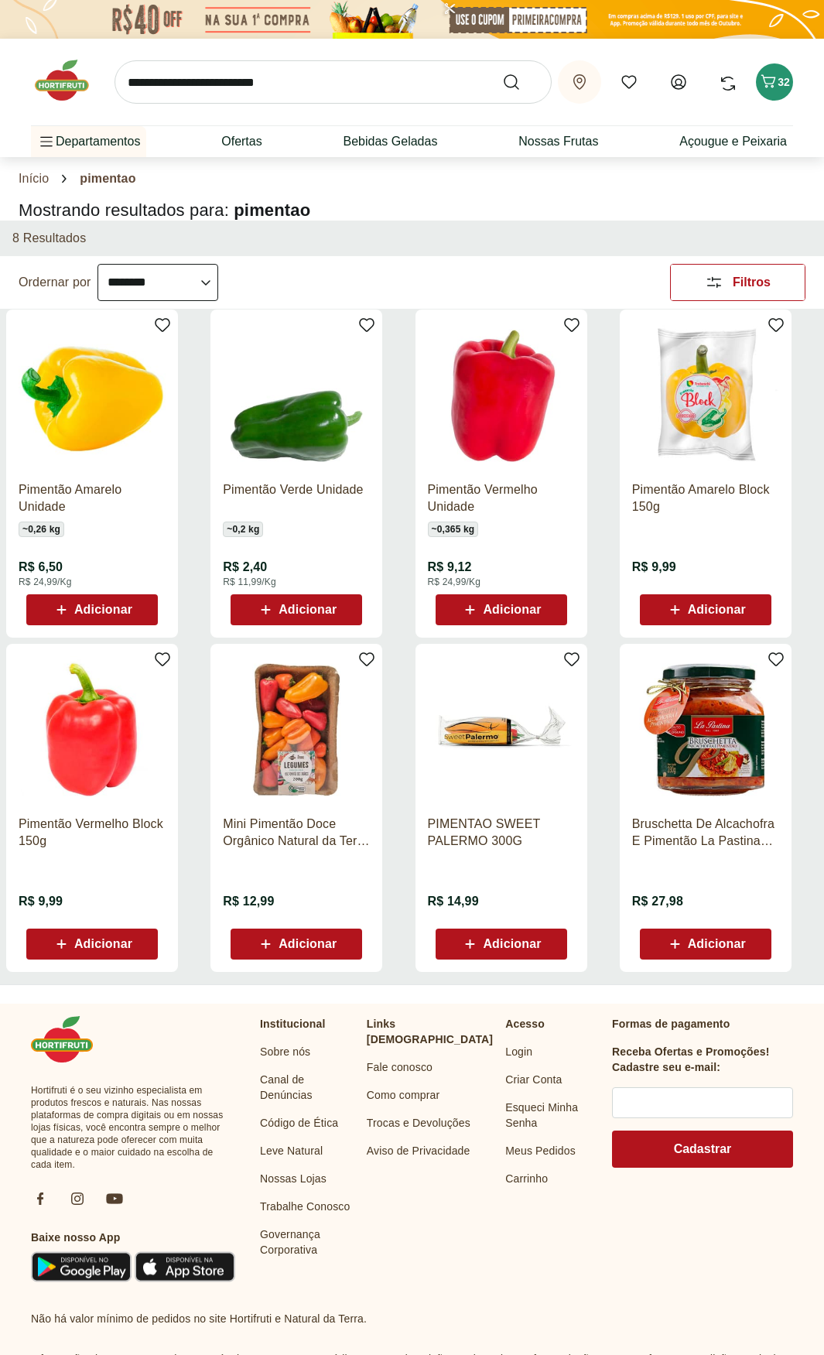
click at [313, 610] on span "Adicionar" at bounding box center [308, 610] width 58 height 12
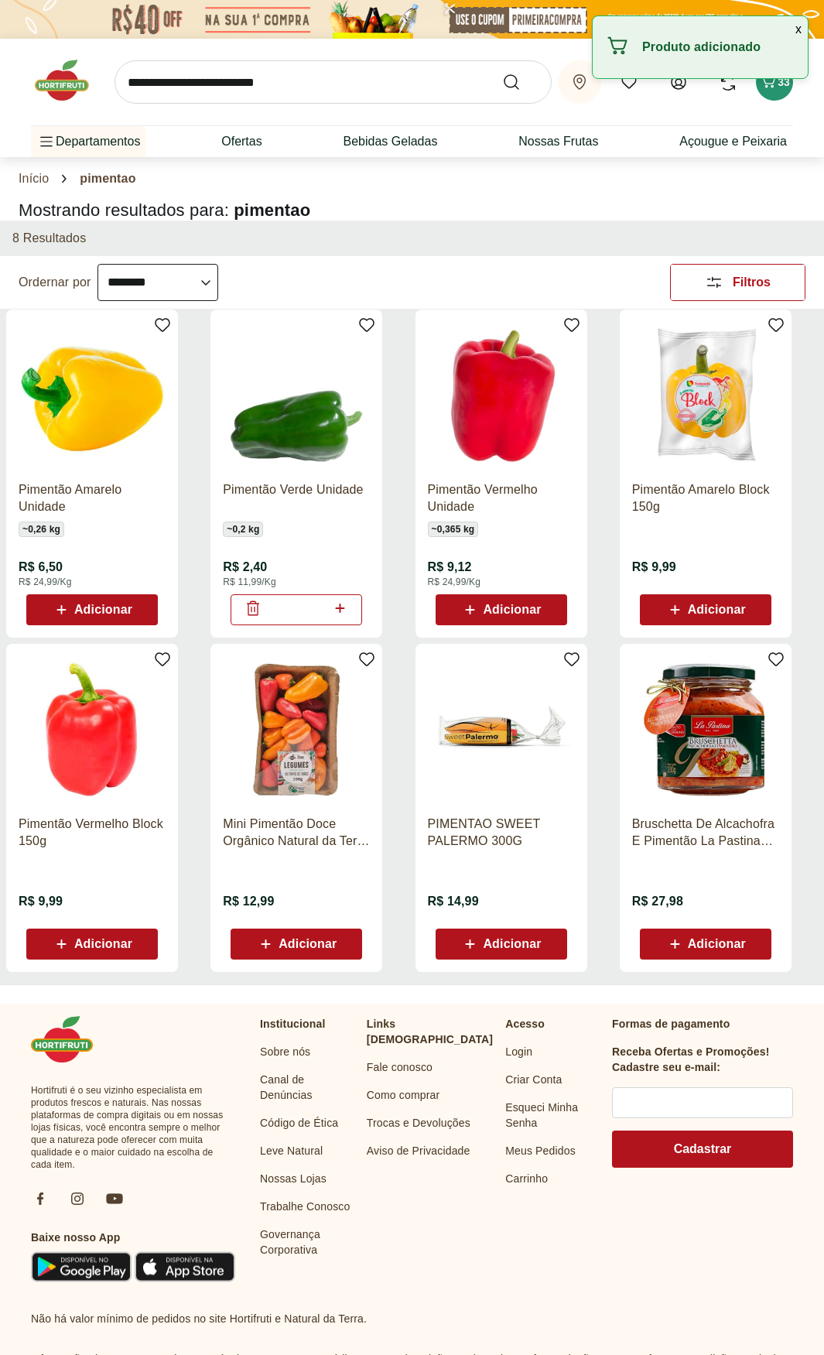
click at [351, 611] on div "*" at bounding box center [297, 609] width 132 height 31
click at [346, 609] on div "Adicionar" at bounding box center [296, 610] width 107 height 28
click at [346, 609] on icon at bounding box center [339, 608] width 19 height 19
type input "*"
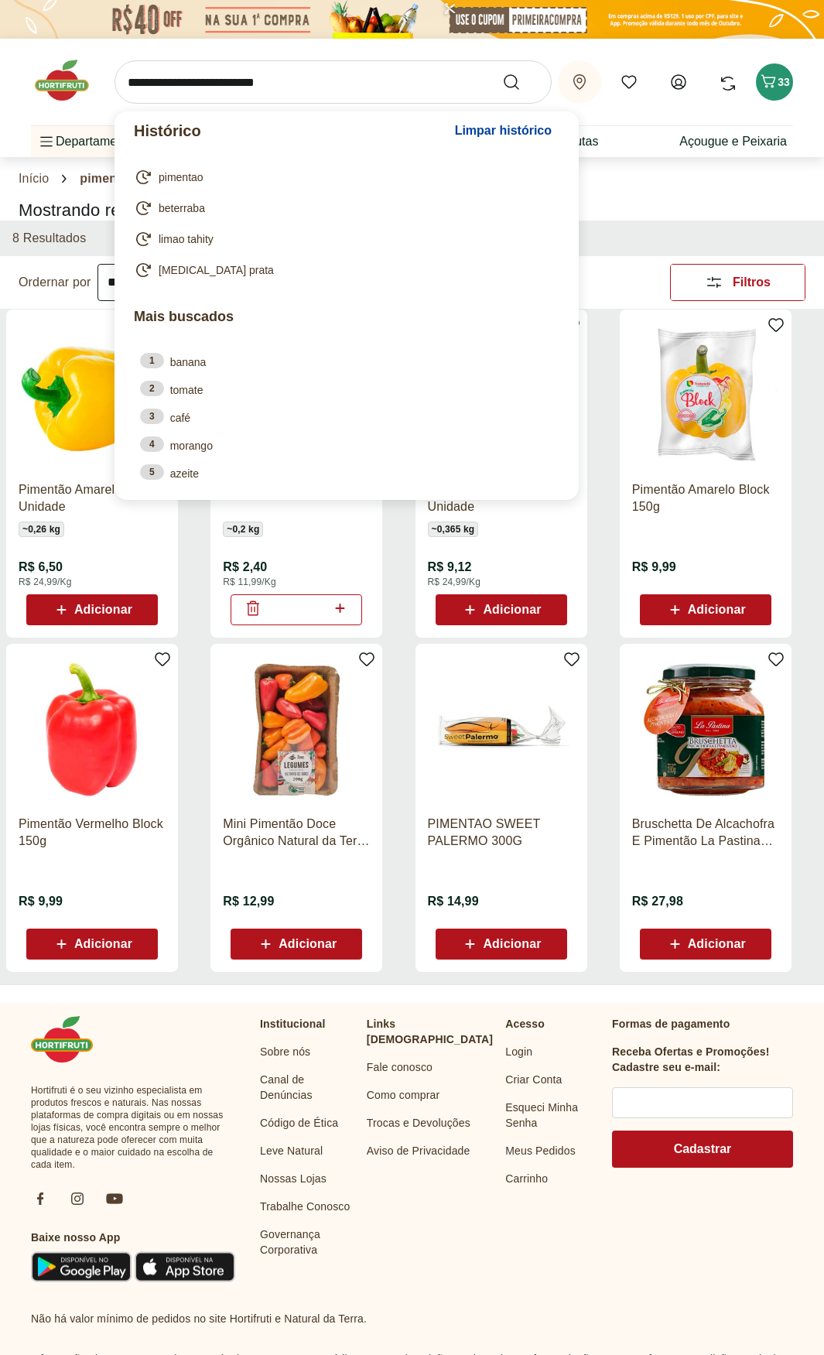
click at [331, 86] on input "search" at bounding box center [333, 81] width 437 height 43
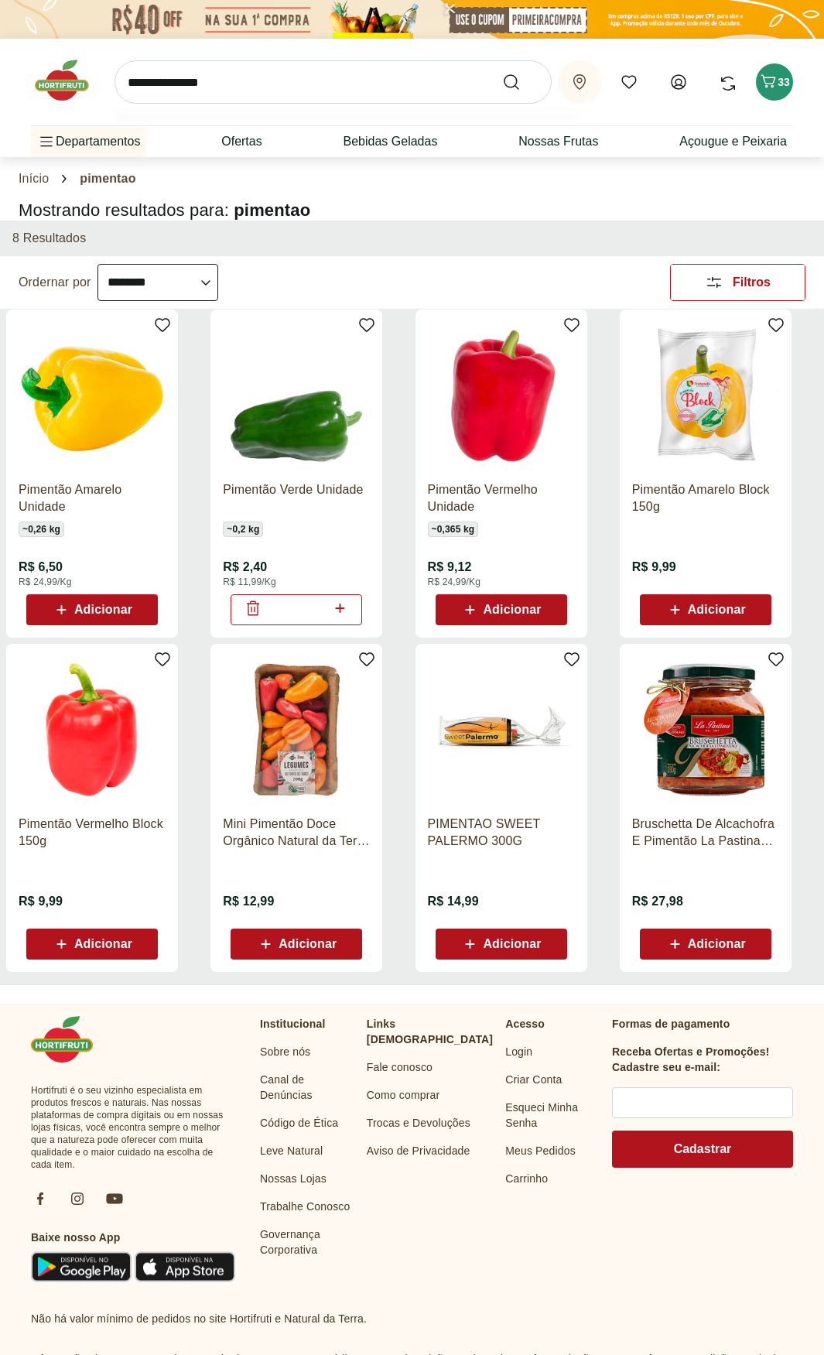
type input "**********"
click at [502, 73] on button "Submit Search" at bounding box center [520, 82] width 37 height 19
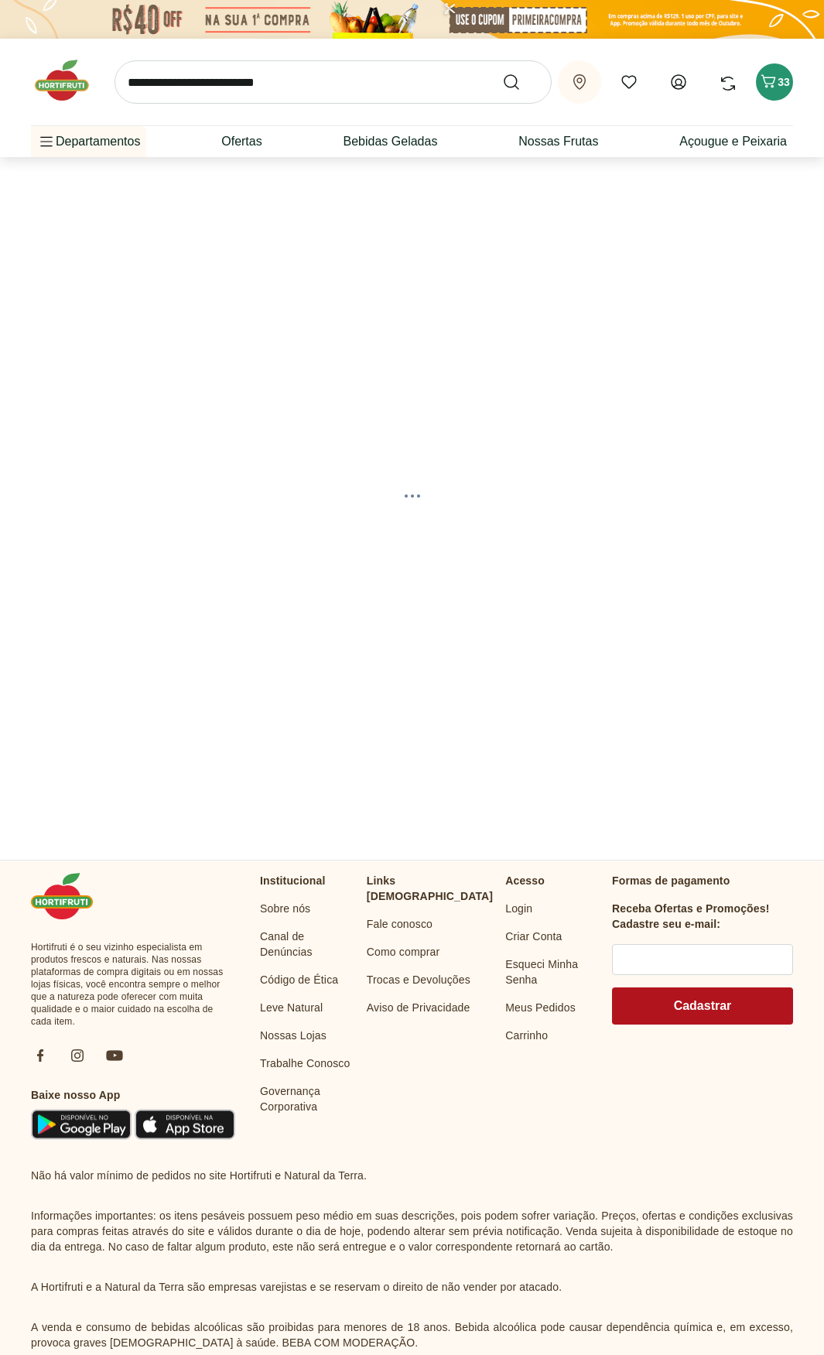
select select "**********"
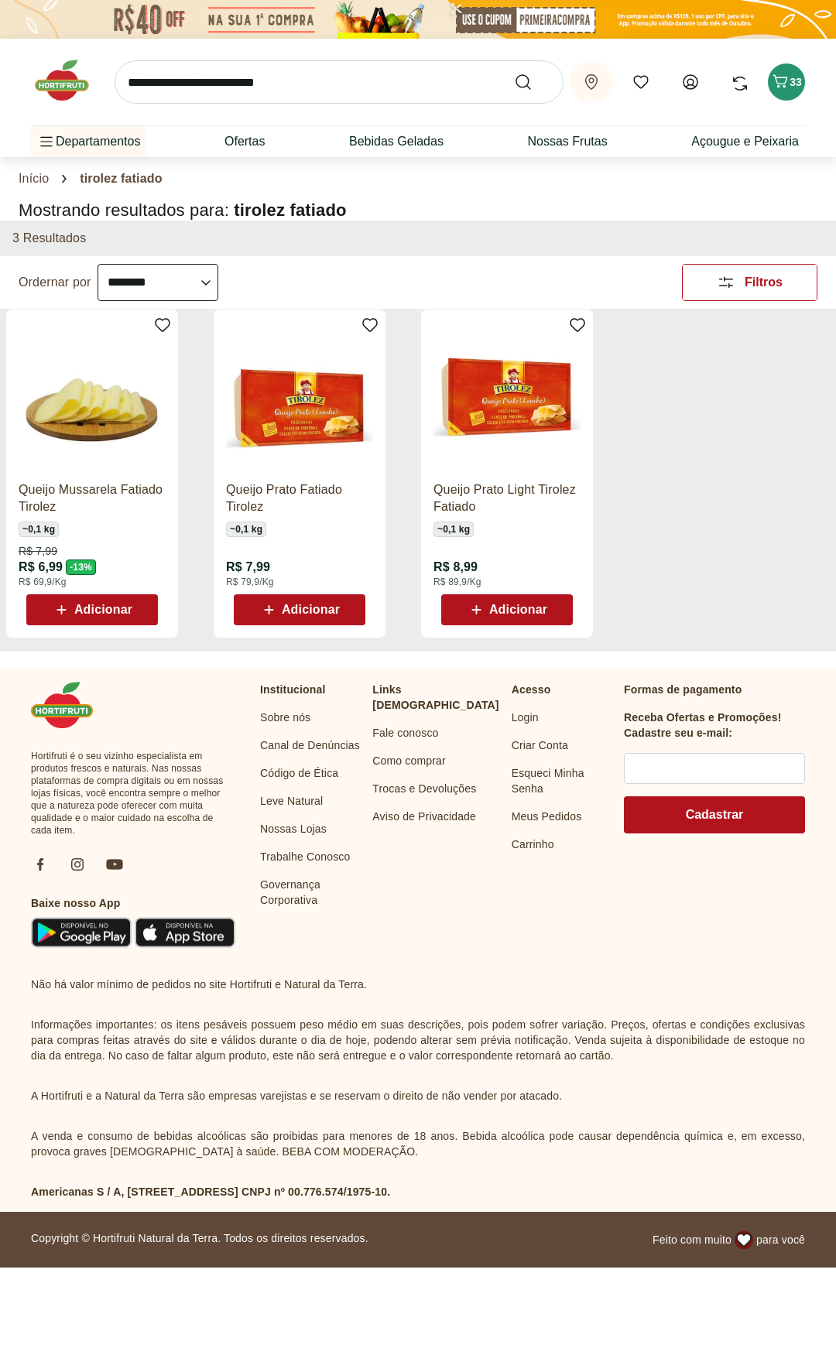
click at [111, 620] on div "Adicionar" at bounding box center [92, 610] width 107 height 28
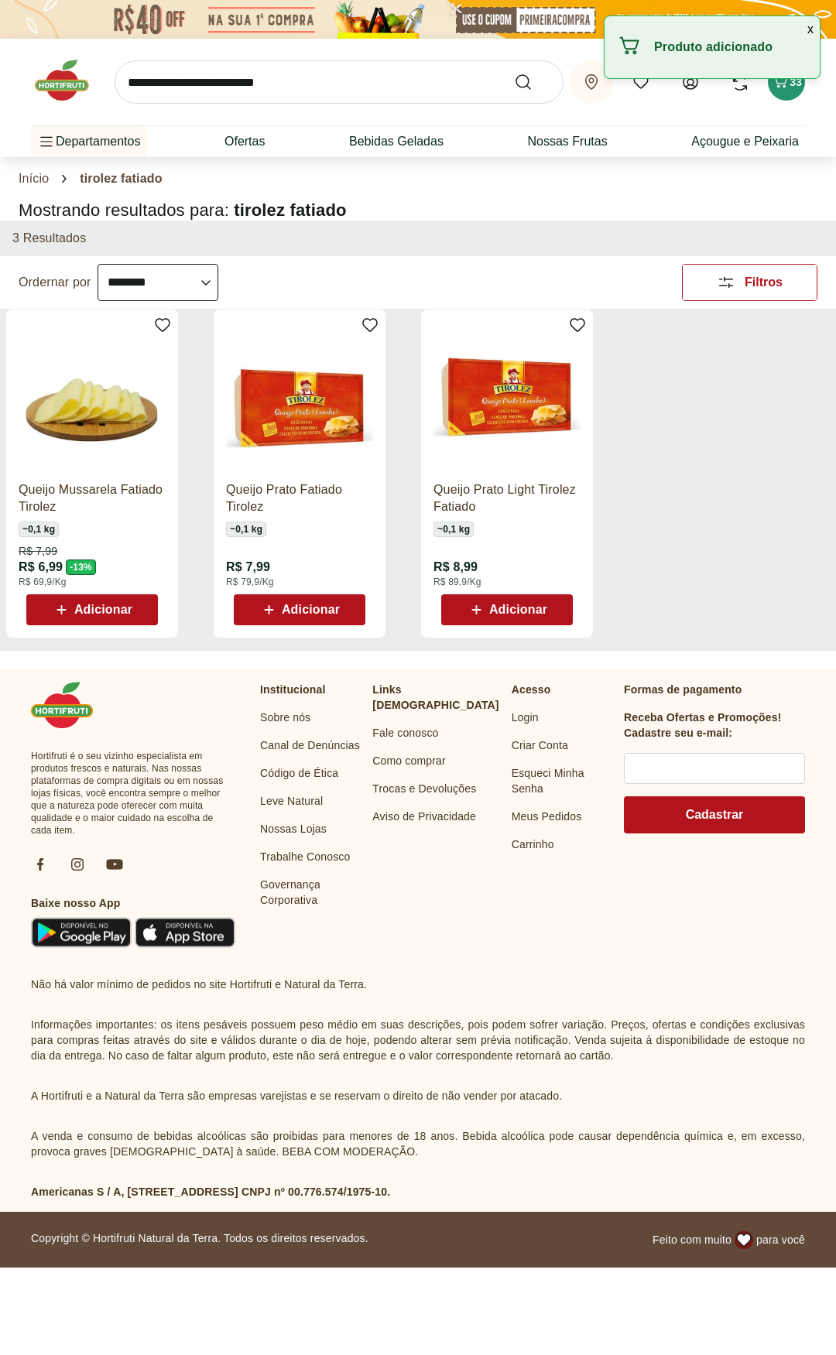
drag, startPoint x: 111, startPoint y: 606, endPoint x: 163, endPoint y: 654, distance: 70.6
click at [108, 607] on span "Adicionar" at bounding box center [103, 610] width 58 height 12
drag, startPoint x: 127, startPoint y: 618, endPoint x: 152, endPoint y: 657, distance: 47.0
click at [125, 618] on span "Adicionar" at bounding box center [92, 610] width 80 height 19
click at [134, 609] on div "Adicionar" at bounding box center [92, 610] width 107 height 28
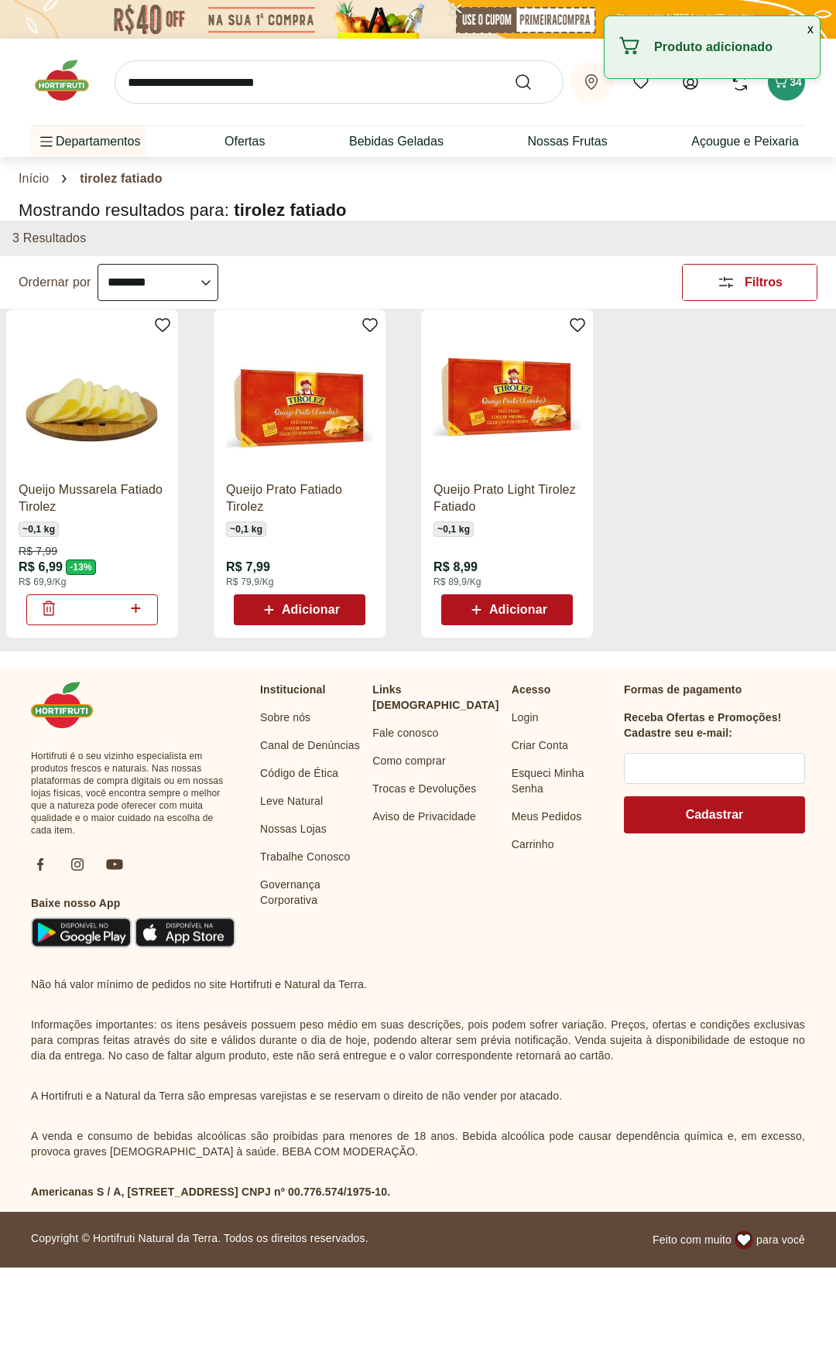
click at [145, 602] on div "*" at bounding box center [92, 609] width 132 height 31
click at [143, 611] on icon at bounding box center [135, 608] width 19 height 19
type input "*"
click at [84, 604] on span "Adicionar" at bounding box center [103, 610] width 58 height 12
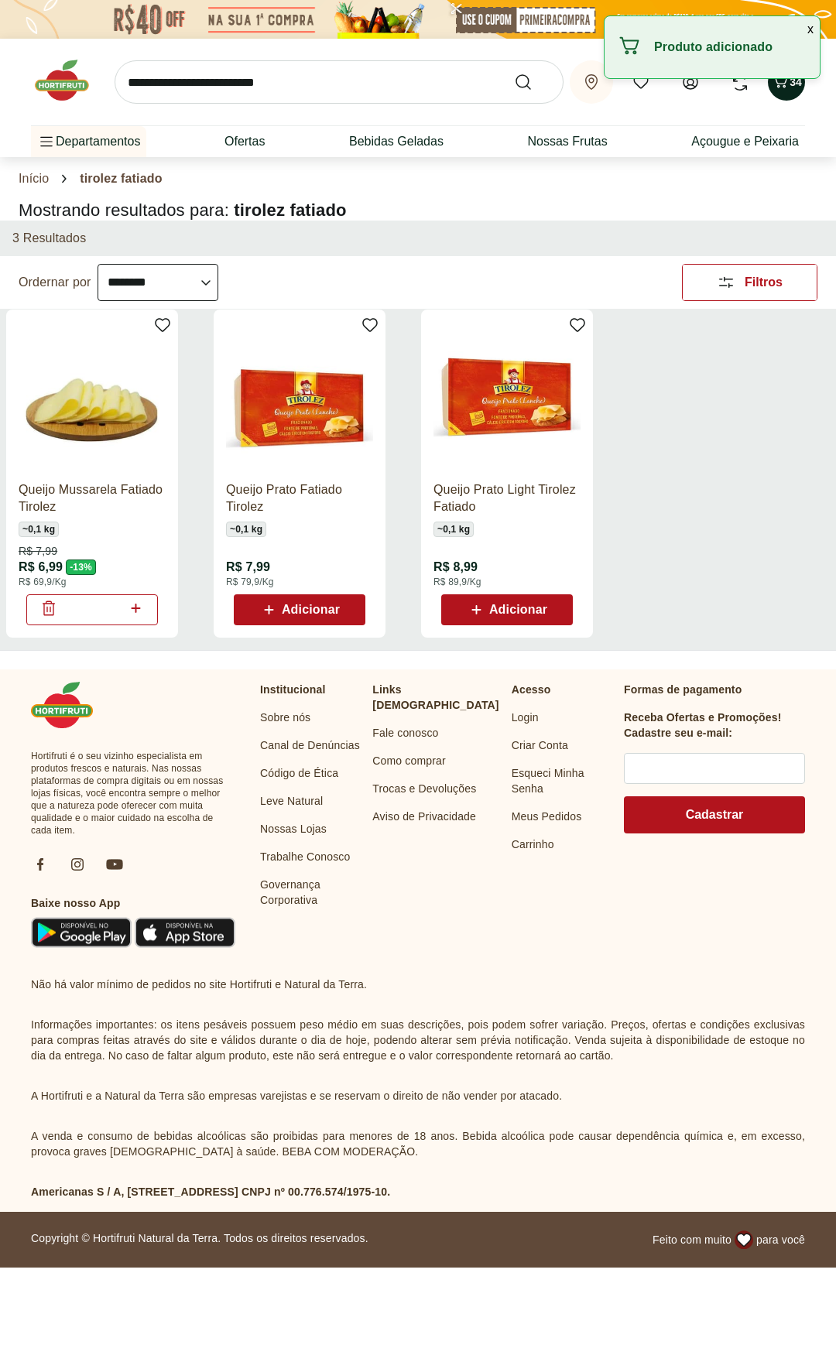
click at [797, 84] on span "34" at bounding box center [795, 82] width 12 height 12
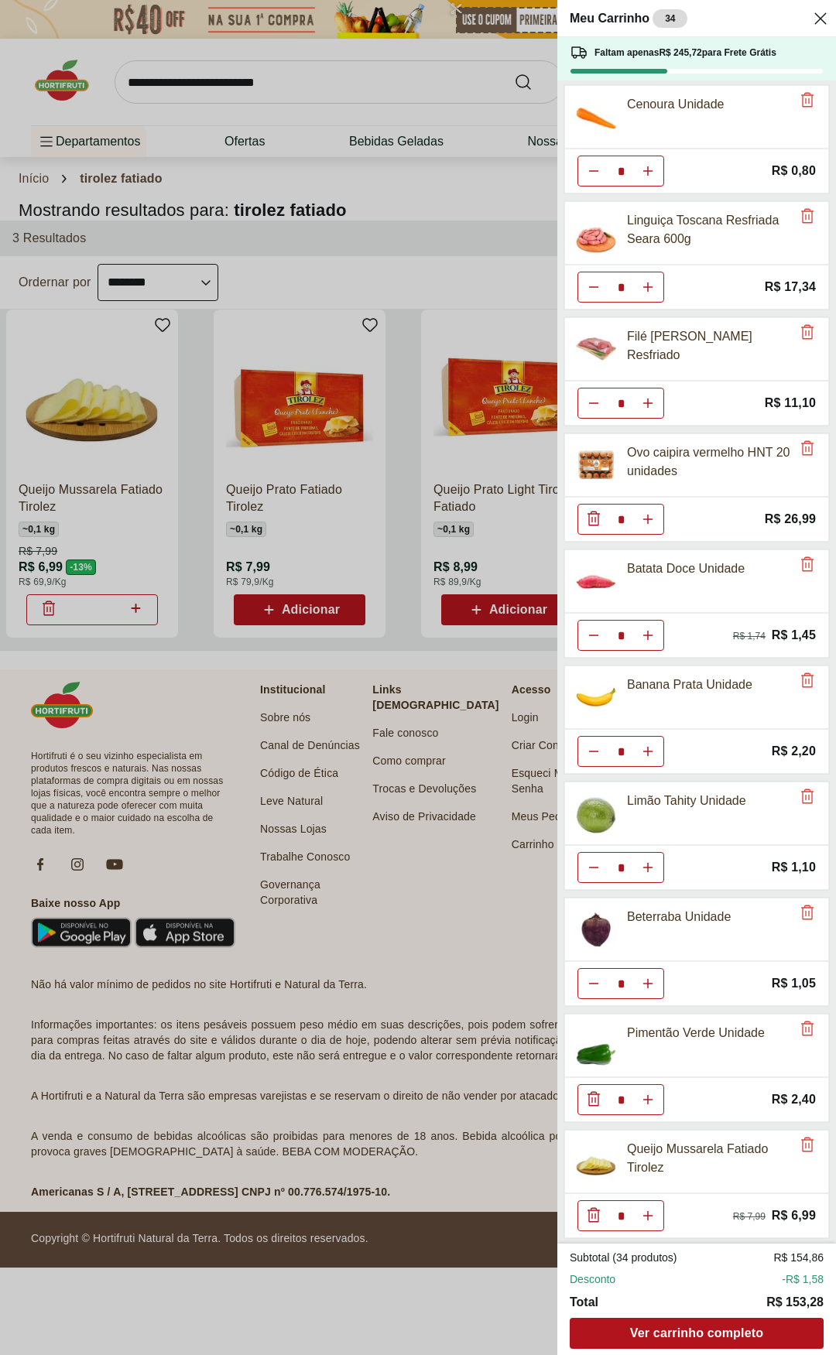
scroll to position [468, 0]
click at [647, 704] on button "Aumentar Quantidade" at bounding box center [647, 1098] width 31 height 31
click at [671, 704] on div "* Price: R$ 2,40" at bounding box center [696, 1098] width 265 height 45
click at [659, 704] on button "Aumentar Quantidade" at bounding box center [647, 1098] width 31 height 31
type input "*"
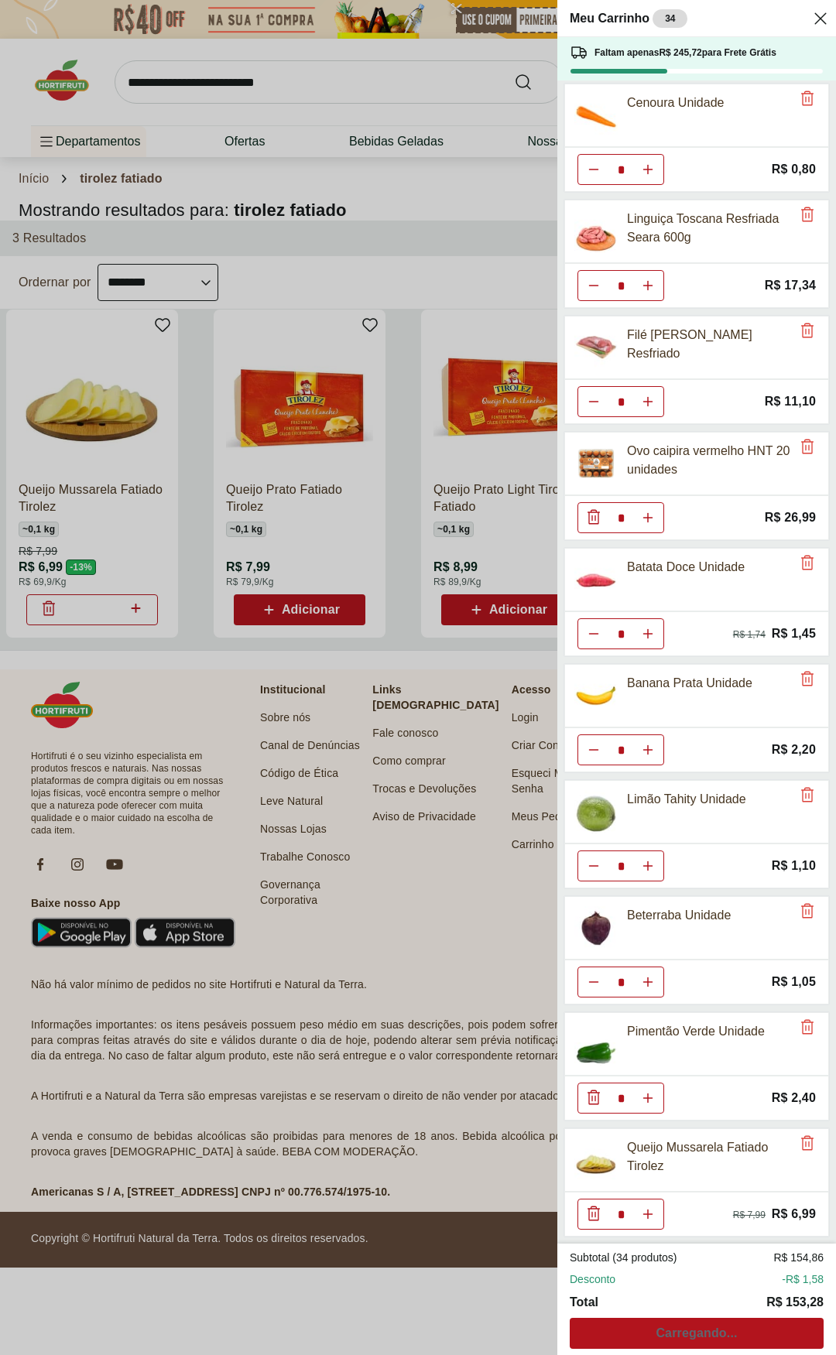
click at [653, 704] on icon "Aumentar Quantidade" at bounding box center [648, 1214] width 12 height 12
type input "*"
click at [653, 704] on icon "Aumentar Quantidade" at bounding box center [648, 1214] width 12 height 12
type input "*"
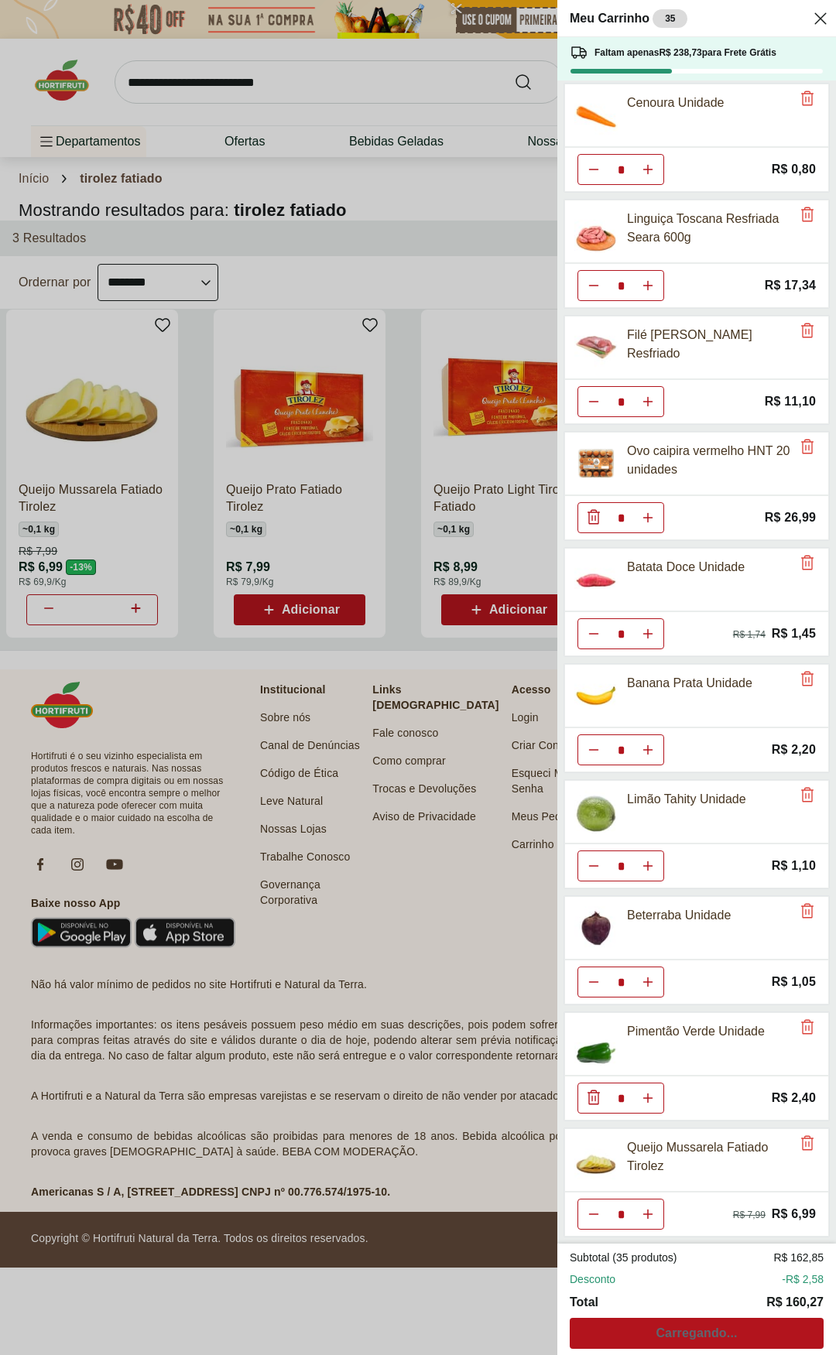
type input "*"
click at [646, 704] on icon "Aumentar Quantidade" at bounding box center [648, 1098] width 12 height 12
type input "*"
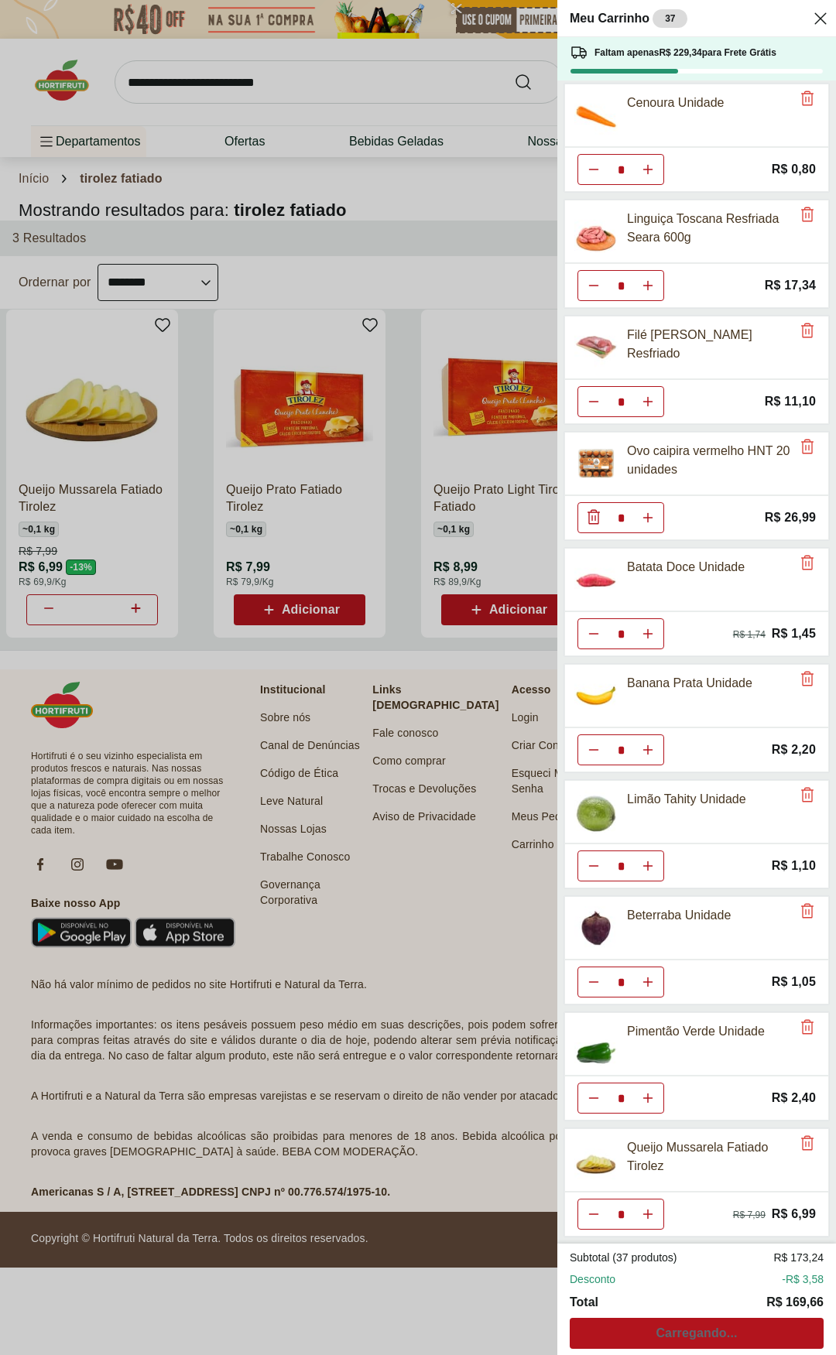
type input "*"
click at [650, 704] on button "Aumentar Quantidade" at bounding box center [647, 1214] width 31 height 31
type input "*"
click at [650, 704] on button "Aumentar Quantidade" at bounding box center [647, 1214] width 31 height 31
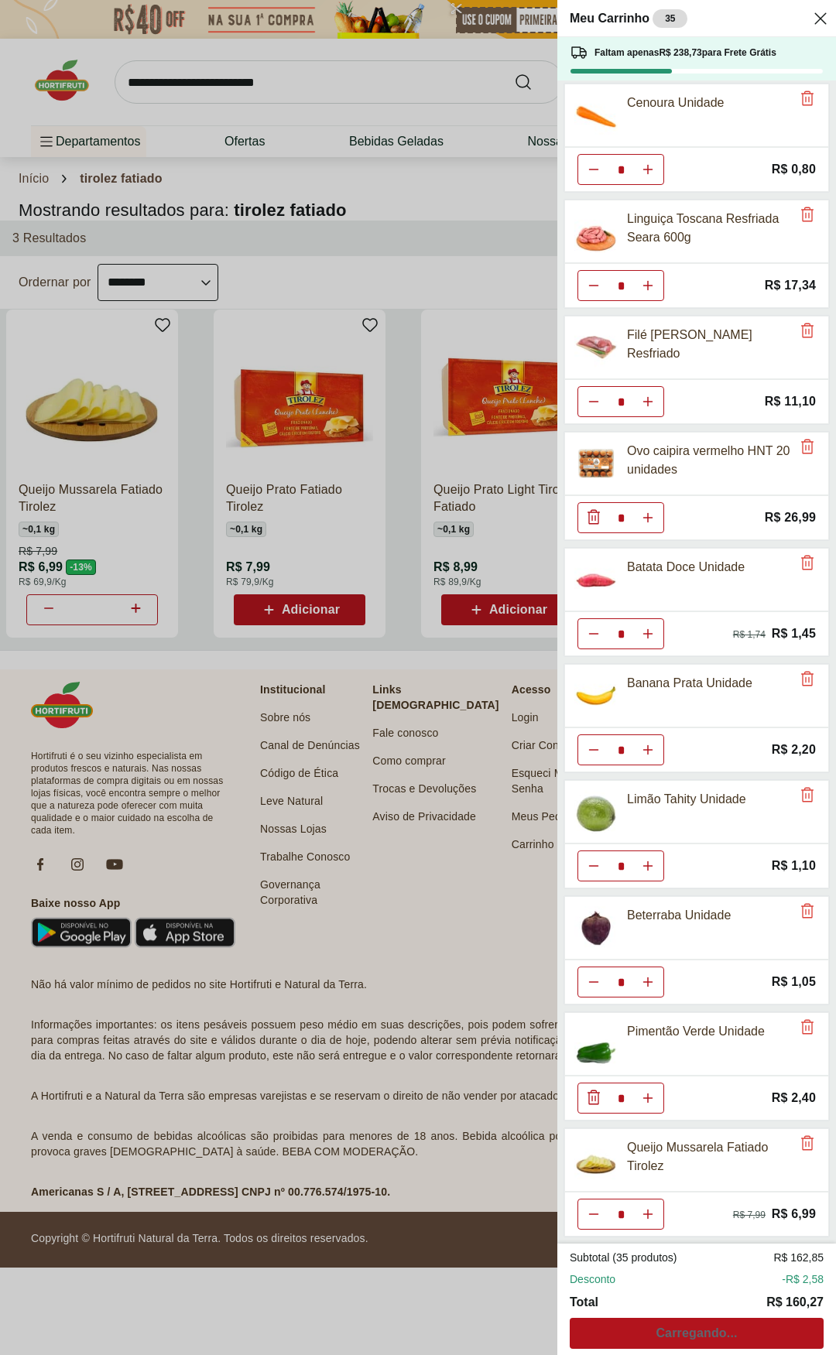
type input "*"
click at [663, 704] on div "* Price: R$ 2,40" at bounding box center [696, 1098] width 265 height 45
click at [654, 704] on button "Aumentar Quantidade" at bounding box center [647, 1098] width 31 height 31
type input "*"
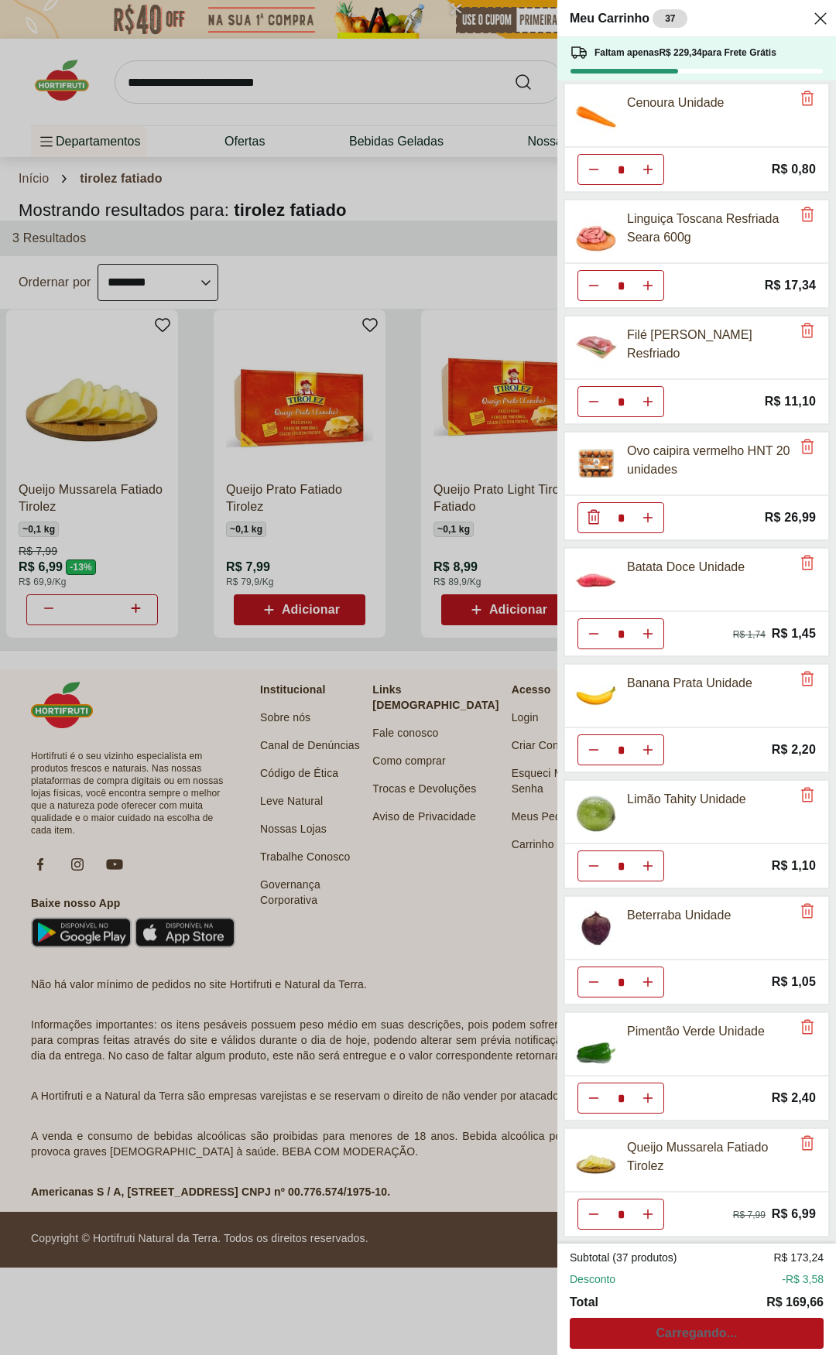
type input "*"
click at [648, 704] on icon "Aumentar Quantidade" at bounding box center [648, 1214] width 12 height 12
type input "*"
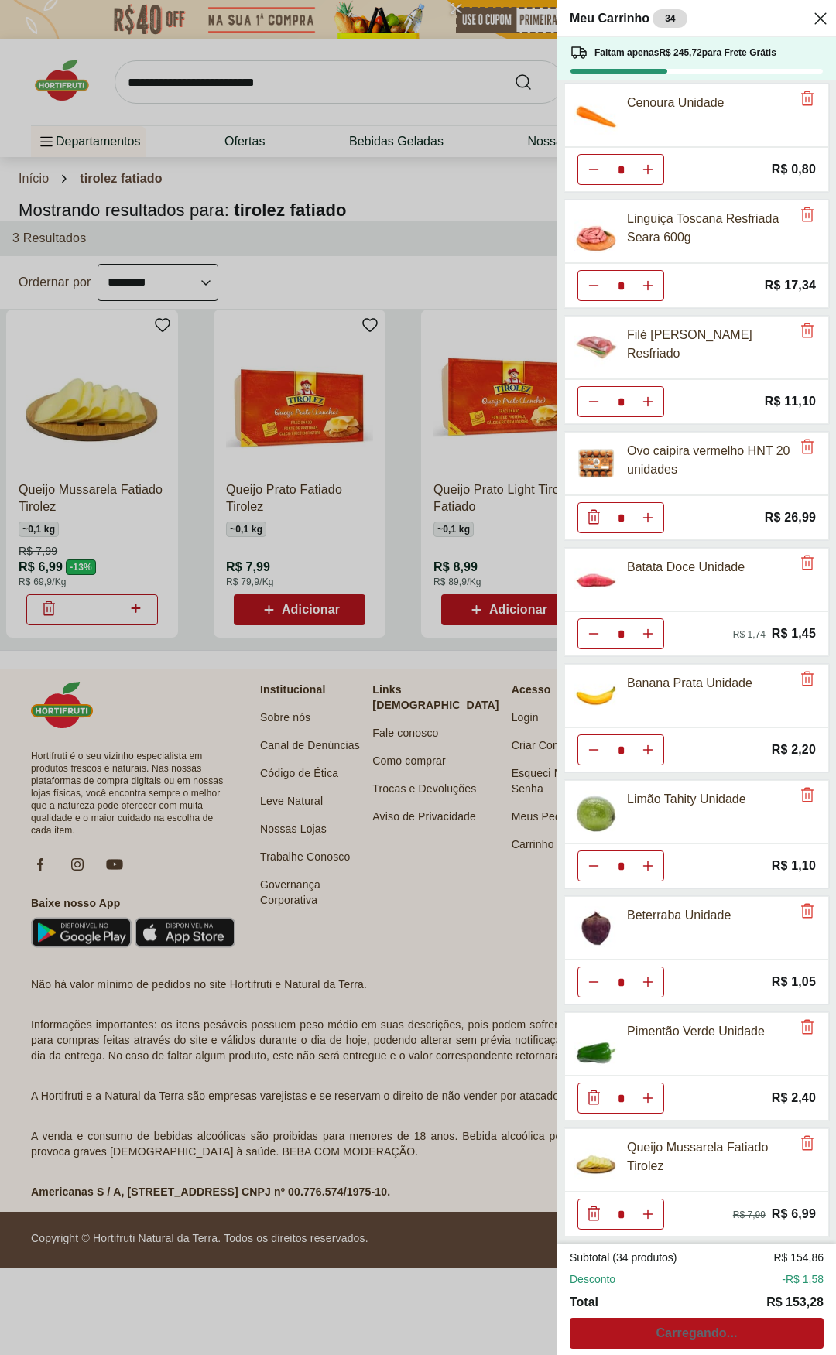
type input "*"
click at [648, 704] on icon "Aumentar Quantidade" at bounding box center [648, 1214] width 12 height 12
type input "*"
click at [662, 704] on button "Aumentar Quantidade" at bounding box center [647, 1098] width 31 height 31
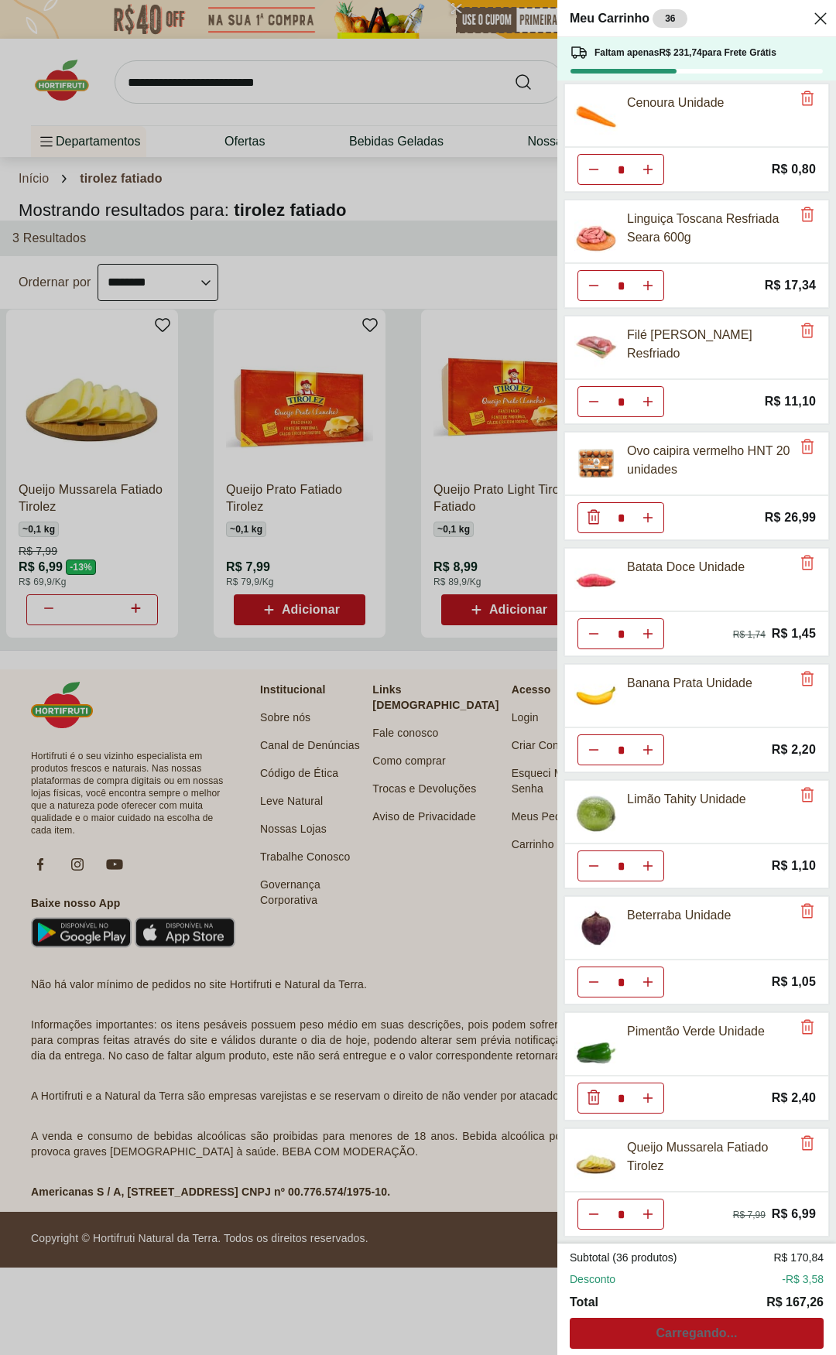
type input "*"
drag, startPoint x: 648, startPoint y: 1107, endPoint x: 648, endPoint y: 1154, distance: 47.2
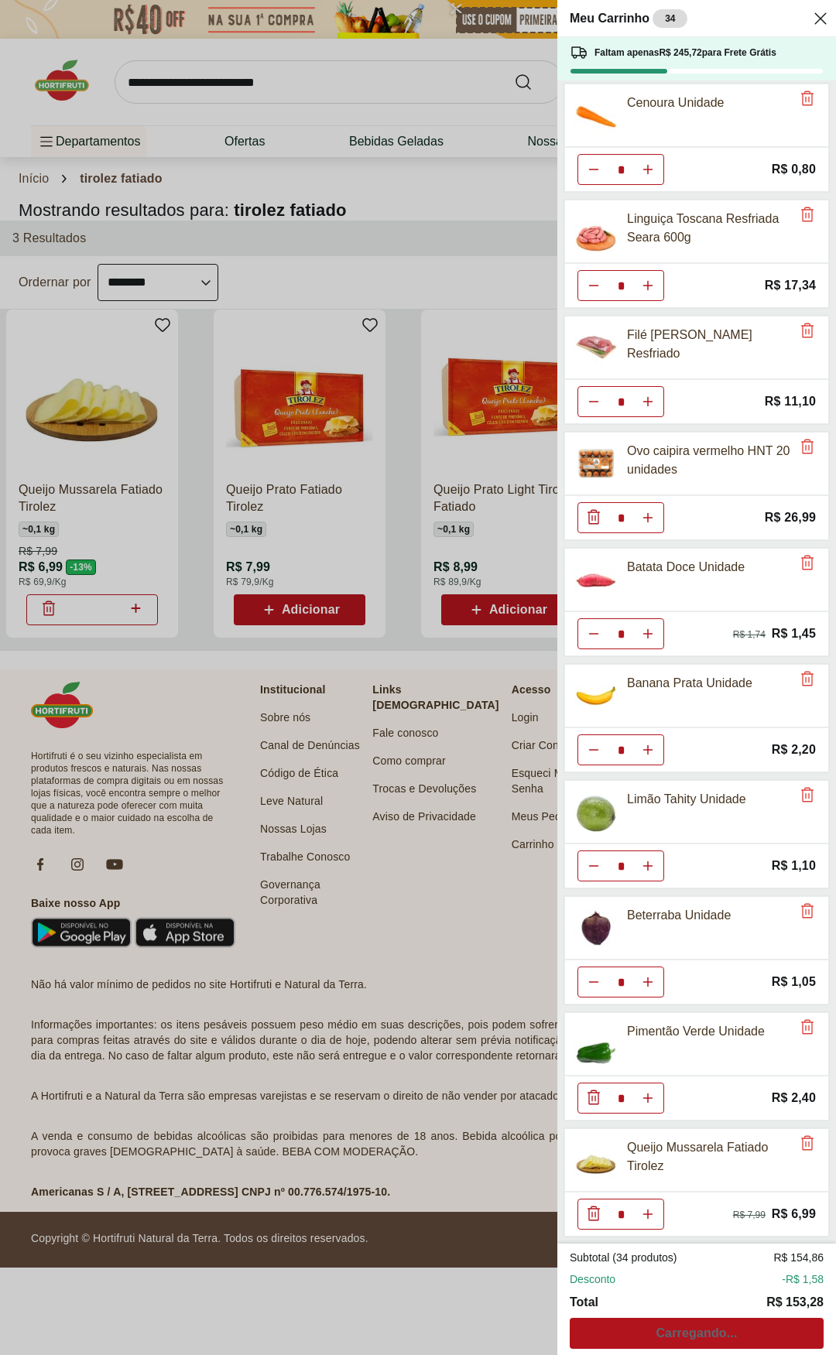
click at [647, 704] on div "* Price: R$ 2,40" at bounding box center [696, 1098] width 265 height 45
click at [654, 704] on button "Aumentar Quantidade" at bounding box center [647, 1098] width 31 height 31
type input "*"
click at [655, 704] on button "Aumentar Quantidade" at bounding box center [647, 1214] width 31 height 31
type input "*"
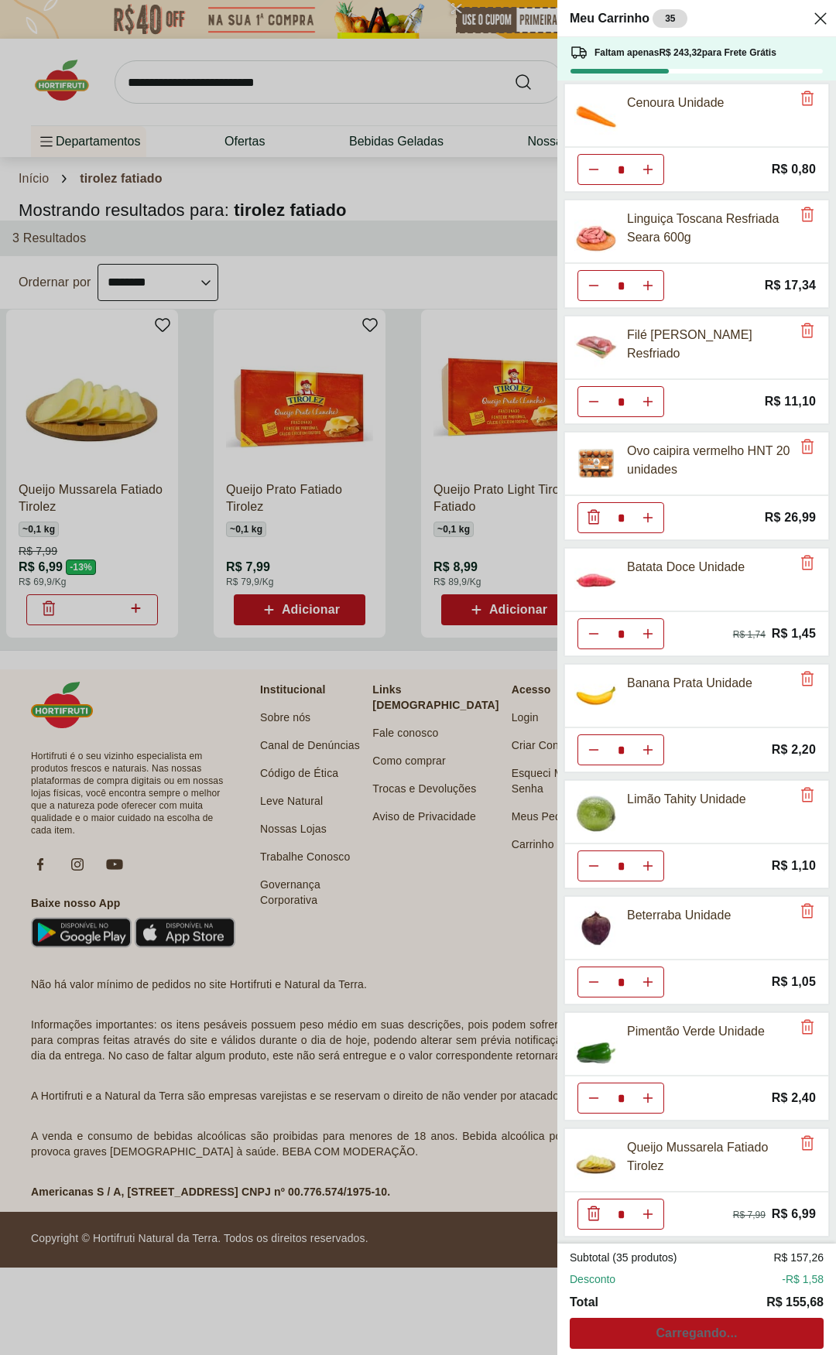
type input "*"
click at [659, 704] on button "Aumentar Quantidade" at bounding box center [647, 1098] width 31 height 31
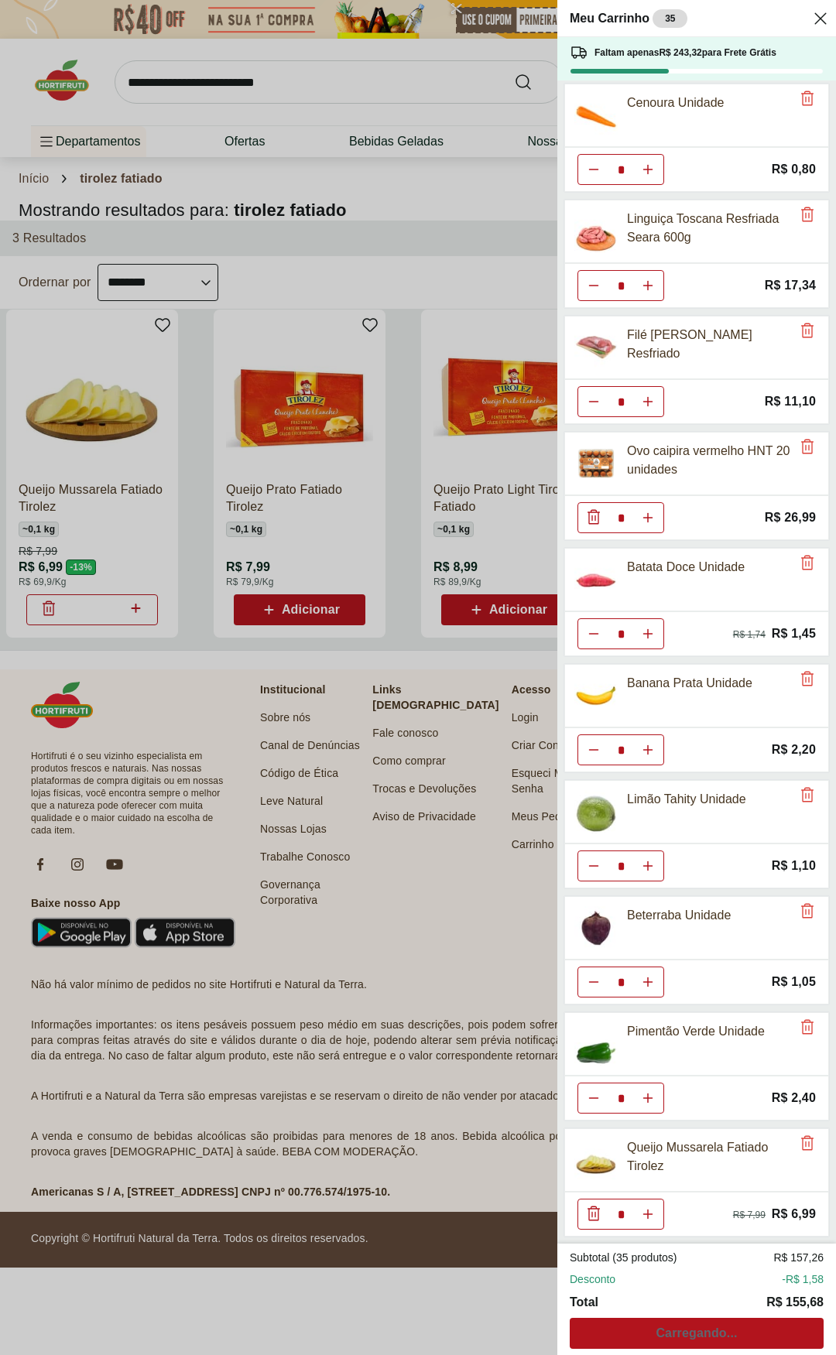
type input "*"
click at [653, 704] on button "Aumentar Quantidade" at bounding box center [647, 1214] width 31 height 31
type input "*"
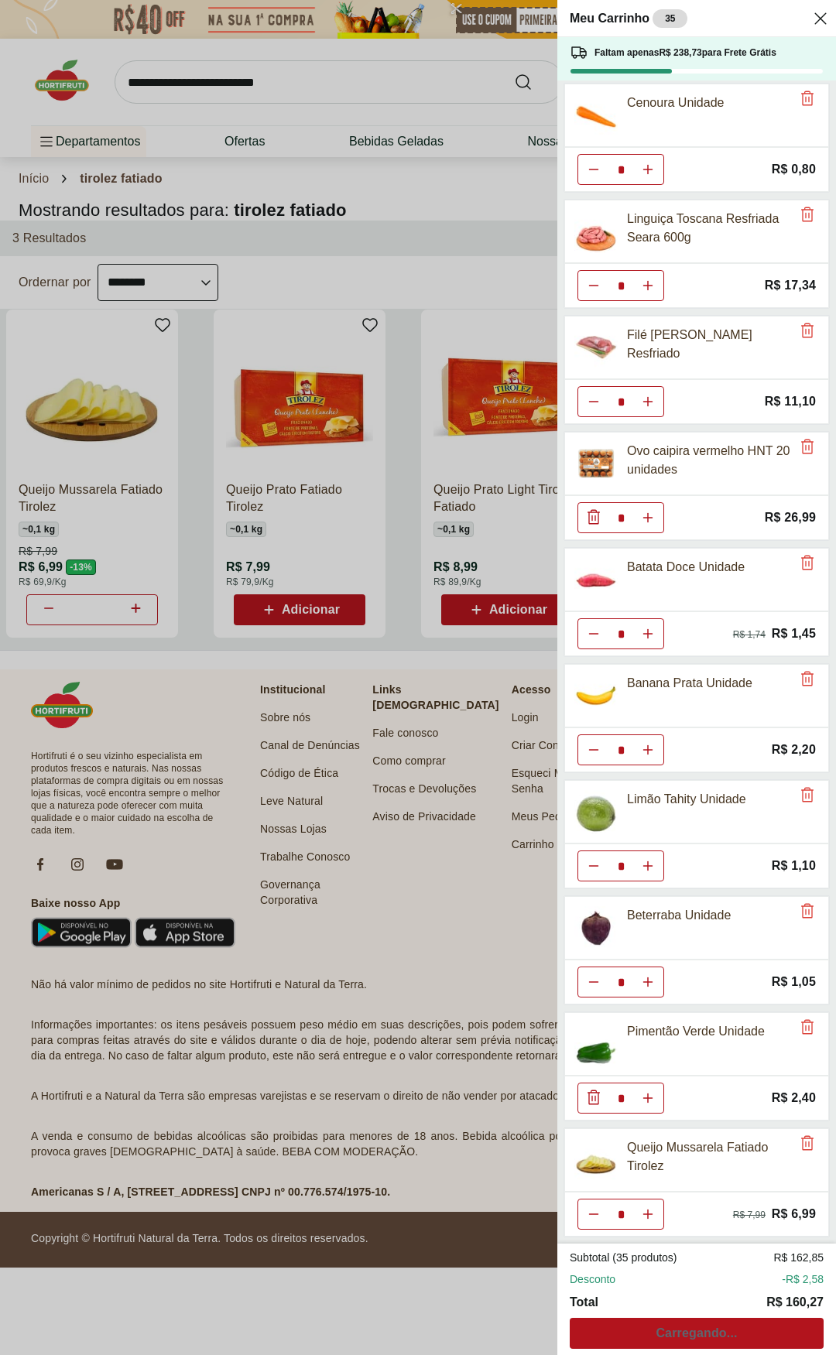
type input "*"
click at [703, 704] on span "Ver carrinho completo" at bounding box center [696, 1333] width 133 height 12
